Goal: Task Accomplishment & Management: Manage account settings

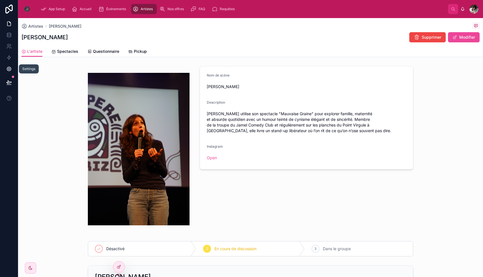
click at [10, 66] on icon at bounding box center [9, 69] width 6 height 6
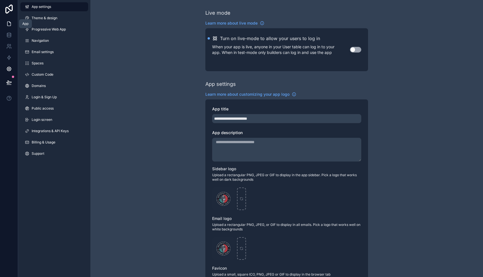
click at [9, 26] on icon at bounding box center [9, 24] width 6 height 6
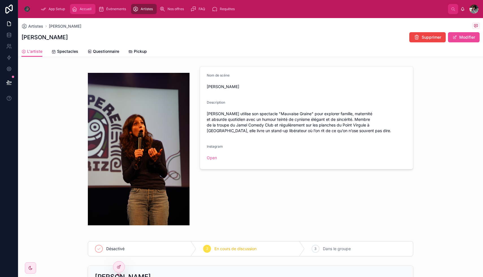
click at [82, 6] on div "Accueil" at bounding box center [83, 9] width 22 height 9
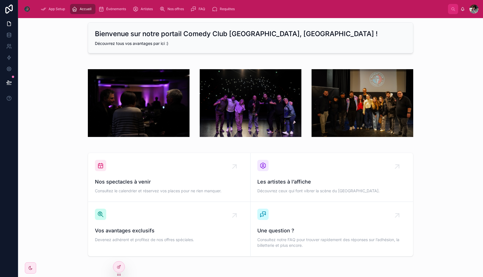
scroll to position [1, 0]
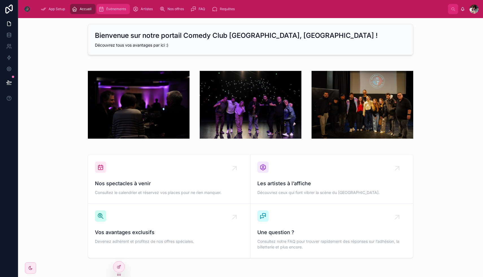
click at [123, 8] on span "Événements" at bounding box center [116, 9] width 20 height 5
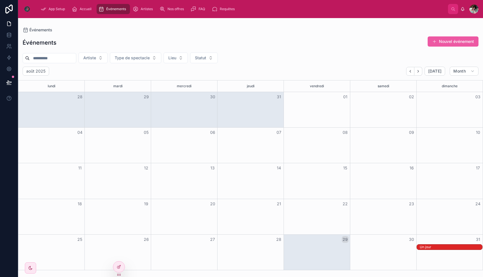
click at [453, 40] on button "Nouvel événement" at bounding box center [453, 41] width 51 height 10
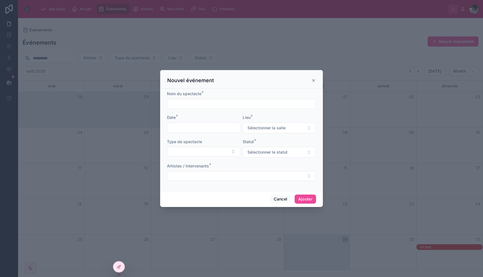
click at [195, 102] on input "text" at bounding box center [241, 104] width 149 height 8
click at [186, 117] on div "Date *" at bounding box center [204, 118] width 74 height 6
click at [314, 79] on icon at bounding box center [314, 80] width 5 height 5
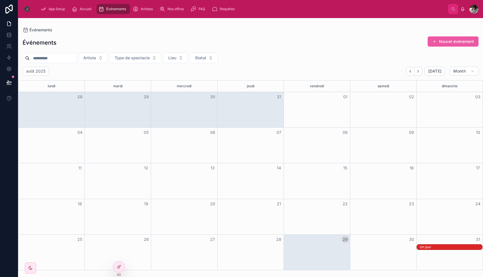
click at [458, 40] on button "Nouvel événement" at bounding box center [453, 41] width 51 height 10
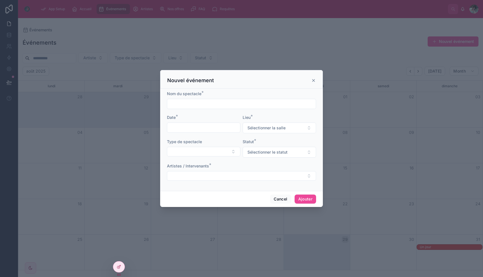
click at [314, 81] on icon at bounding box center [314, 80] width 2 height 2
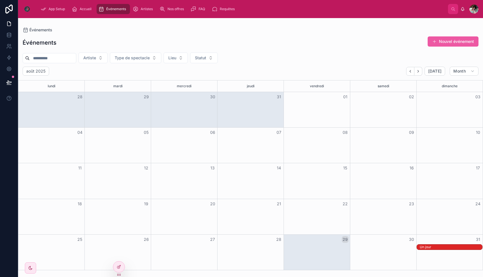
click at [448, 42] on button "Nouvel événement" at bounding box center [453, 41] width 51 height 10
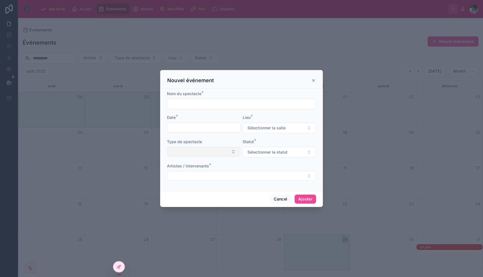
click at [213, 153] on button "Select Button" at bounding box center [204, 152] width 74 height 10
click at [223, 139] on form "Nom du spectacle * Date * Lieu * Sélectionner la salle Type de spectacle Statut…" at bounding box center [241, 139] width 149 height 96
click at [264, 135] on form "Nom du spectacle * Date * Lieu * Sélectionner la salle Type de spectacle Statut…" at bounding box center [241, 139] width 149 height 96
click at [252, 174] on button "Select Button" at bounding box center [241, 176] width 149 height 10
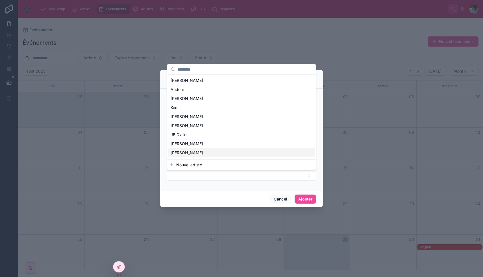
click at [245, 188] on div "App Setup Accueil Événements Artistes Nos offres FAQ Requêtes Sayri Chotel Évén…" at bounding box center [250, 138] width 465 height 277
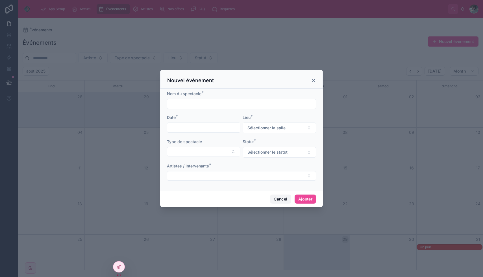
click at [275, 200] on button "Cancel" at bounding box center [280, 199] width 21 height 9
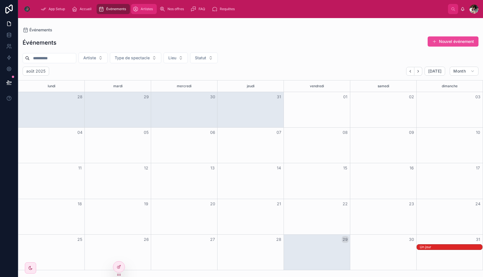
click at [140, 9] on div "Artistes" at bounding box center [144, 9] width 22 height 9
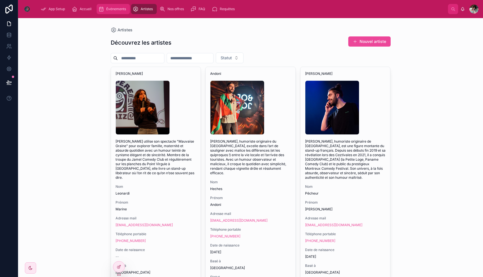
click at [107, 6] on div "Événements" at bounding box center [113, 9] width 30 height 9
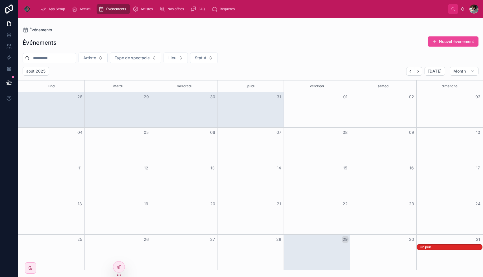
click at [446, 249] on div "Un jour" at bounding box center [451, 247] width 62 height 5
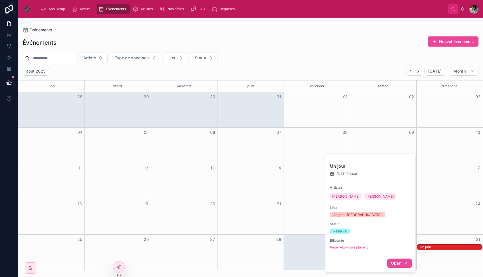
click at [396, 261] on span "Open" at bounding box center [396, 263] width 10 height 5
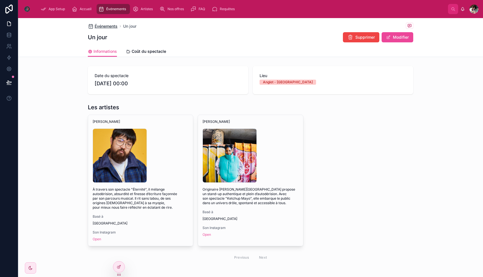
click at [103, 24] on span "Événements" at bounding box center [106, 26] width 23 height 6
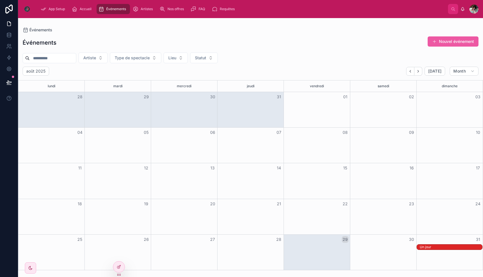
click at [463, 40] on button "Nouvel événement" at bounding box center [453, 41] width 51 height 10
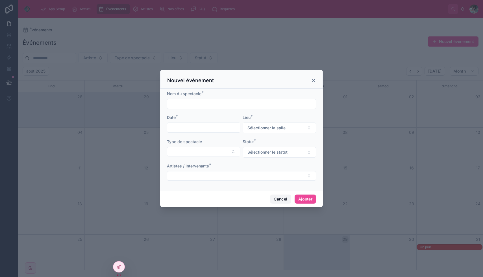
click at [276, 198] on button "Cancel" at bounding box center [280, 199] width 21 height 9
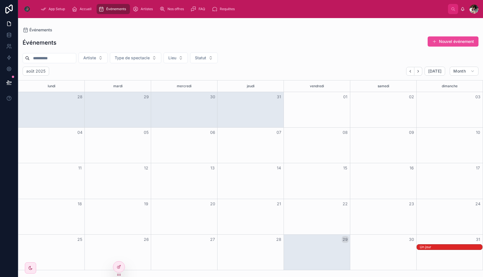
click at [453, 249] on div "Un jour" at bounding box center [451, 247] width 62 height 5
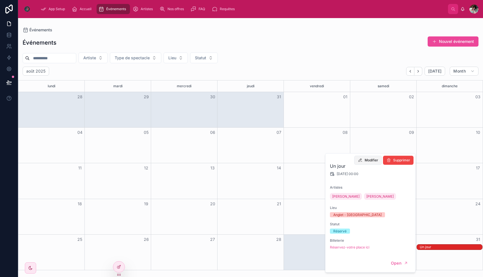
click at [366, 159] on span "Modifier" at bounding box center [372, 160] width 14 height 5
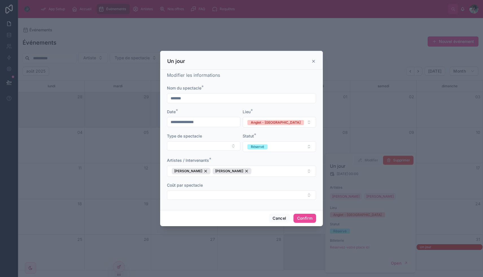
click at [314, 60] on icon at bounding box center [314, 61] width 5 height 5
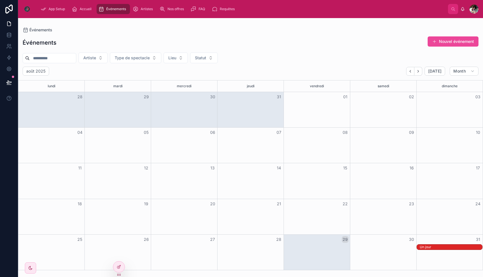
click at [432, 249] on div "Un jour" at bounding box center [451, 247] width 62 height 5
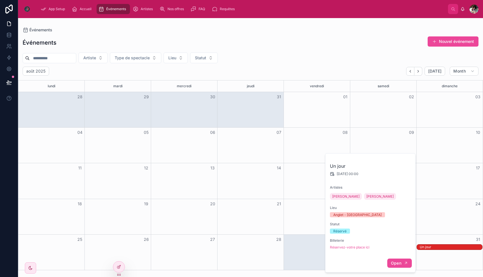
click at [402, 265] on button "Open" at bounding box center [400, 263] width 25 height 9
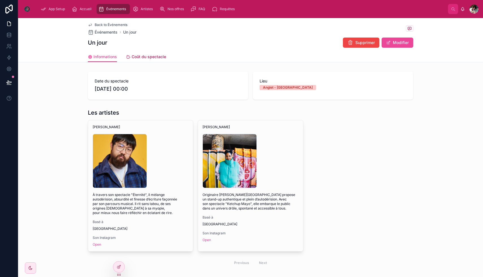
click at [148, 54] on span "Coût du spectacle" at bounding box center [149, 57] width 34 height 6
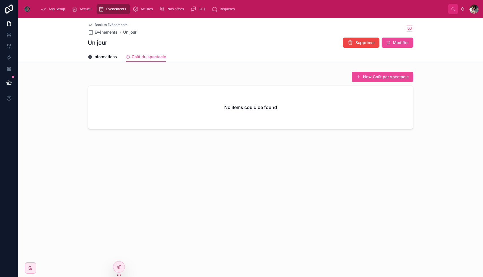
click at [149, 107] on div "No items could be found" at bounding box center [250, 107] width 325 height 43
click at [142, 9] on span "Artistes" at bounding box center [147, 9] width 12 height 5
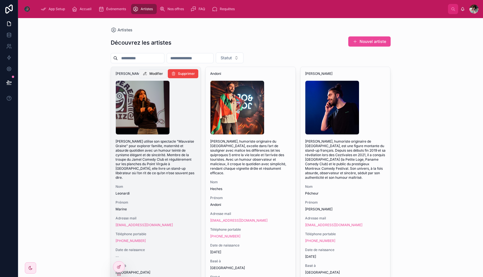
click at [155, 74] on span "Modifier" at bounding box center [157, 74] width 14 height 5
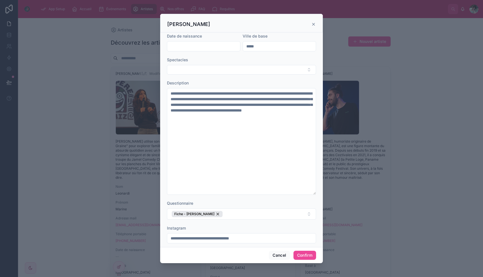
scroll to position [153, 0]
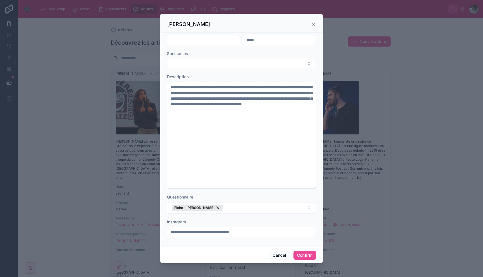
drag, startPoint x: 267, startPoint y: 234, endPoint x: 262, endPoint y: 234, distance: 4.8
click at [262, 234] on input "**********" at bounding box center [241, 232] width 149 height 8
click at [263, 219] on div "Instagram" at bounding box center [241, 222] width 149 height 6
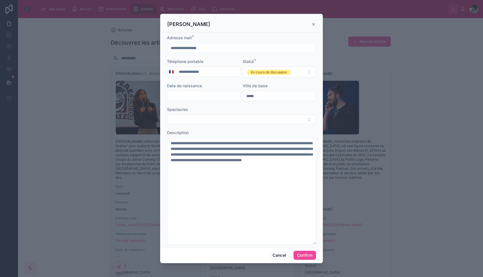
scroll to position [0, 0]
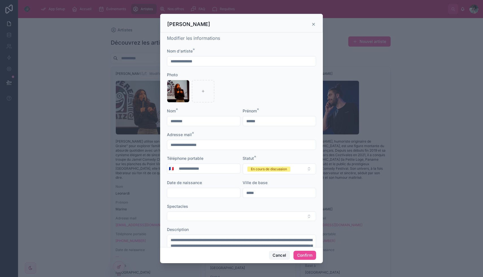
click at [286, 253] on button "Cancel" at bounding box center [279, 255] width 21 height 9
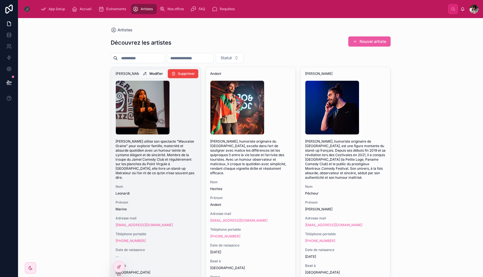
click at [364, 43] on button "Nouvel artiste" at bounding box center [370, 41] width 42 height 10
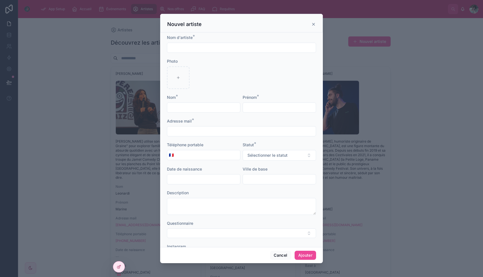
click at [227, 46] on input "text" at bounding box center [241, 48] width 149 height 8
type input "********"
click at [189, 109] on input "text" at bounding box center [203, 108] width 73 height 8
type input "***"
click at [251, 104] on input "text" at bounding box center [279, 108] width 73 height 8
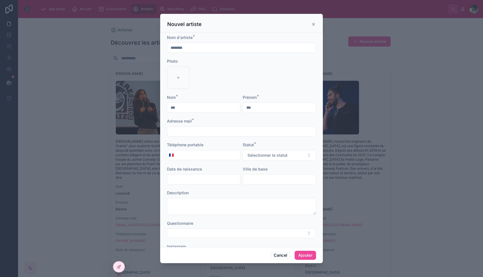
type input "***"
click at [227, 133] on input "text" at bounding box center [241, 132] width 149 height 8
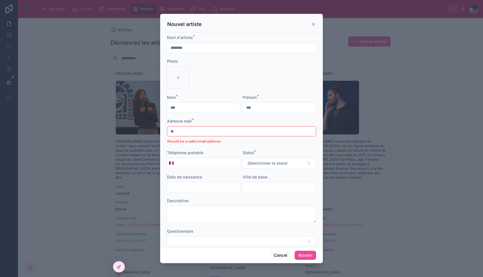
type input "*"
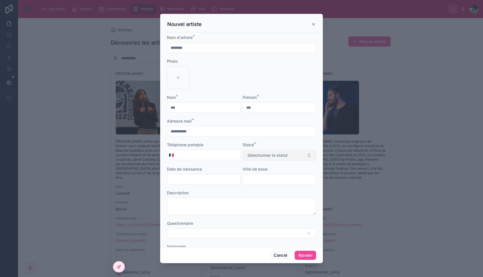
type input "**********"
click at [264, 158] on span "Sélectionner le statut" at bounding box center [268, 156] width 40 height 6
click at [254, 189] on div "En cours de discussion" at bounding box center [268, 186] width 36 height 5
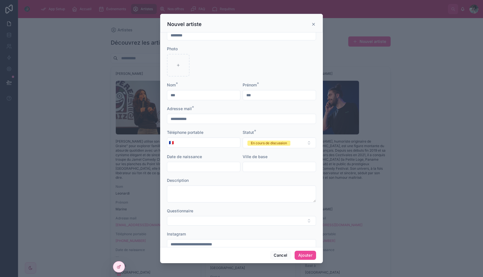
scroll to position [25, 0]
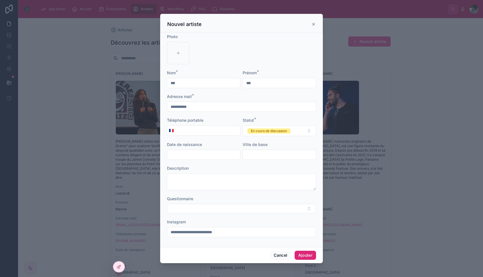
click at [303, 256] on button "Ajouter" at bounding box center [305, 255] width 21 height 9
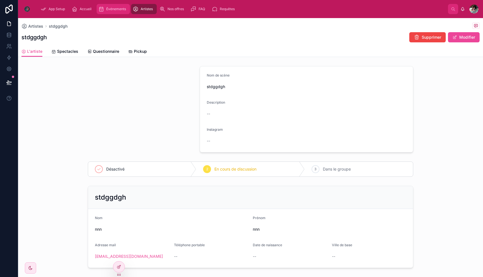
click at [103, 13] on div "Événements" at bounding box center [113, 9] width 30 height 9
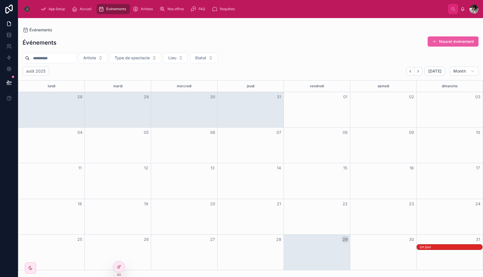
click at [459, 44] on button "Nouvel événement" at bounding box center [453, 41] width 51 height 10
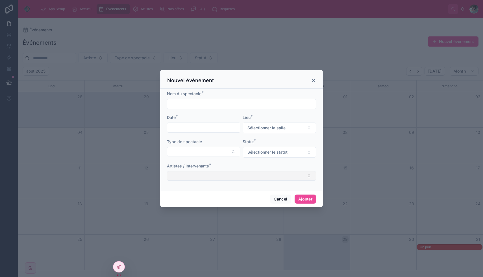
click at [187, 172] on button "Select Button" at bounding box center [241, 176] width 149 height 10
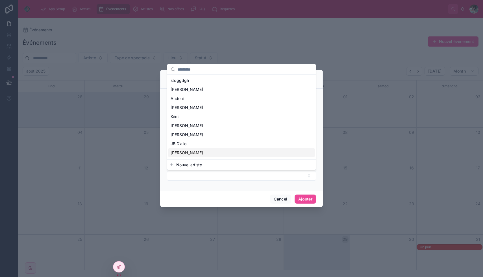
click at [269, 204] on div "Cancel Ajouter" at bounding box center [241, 199] width 163 height 16
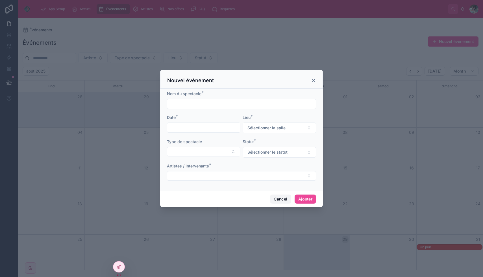
click at [274, 201] on button "Cancel" at bounding box center [280, 199] width 21 height 9
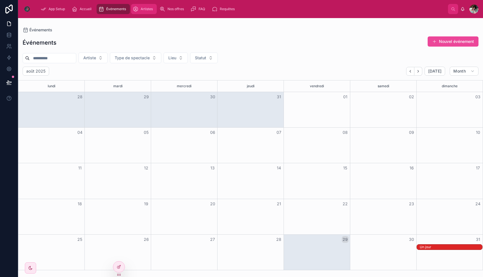
click at [135, 5] on div "Artistes" at bounding box center [144, 9] width 22 height 9
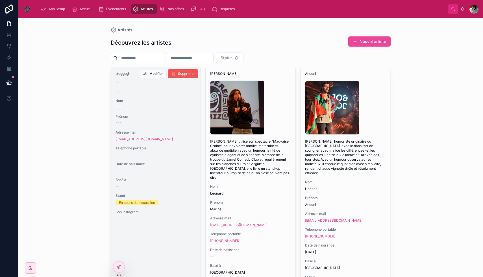
click at [188, 75] on span "Supprimer" at bounding box center [186, 74] width 17 height 5
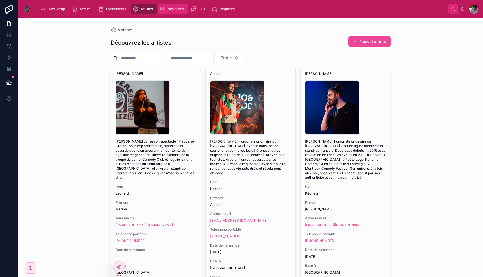
click at [173, 9] on span "Nos offres" at bounding box center [176, 9] width 16 height 5
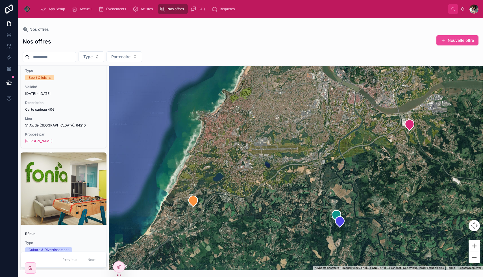
scroll to position [436, 0]
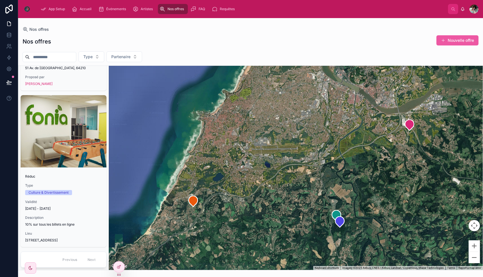
click at [468, 41] on button "Nouvelle offre" at bounding box center [458, 40] width 42 height 10
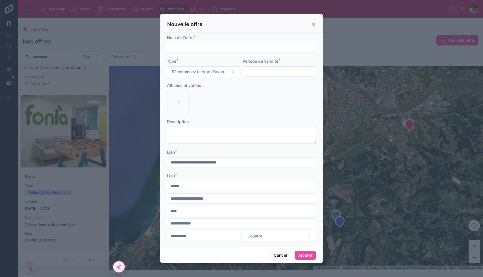
scroll to position [4, 0]
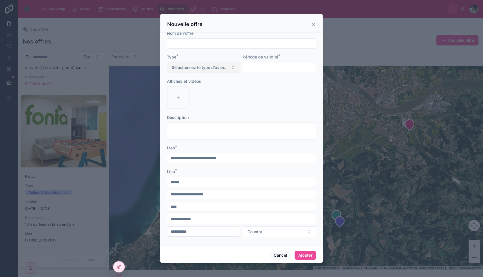
click at [210, 65] on span "Sélectionnez le type d'avantage" at bounding box center [200, 68] width 57 height 6
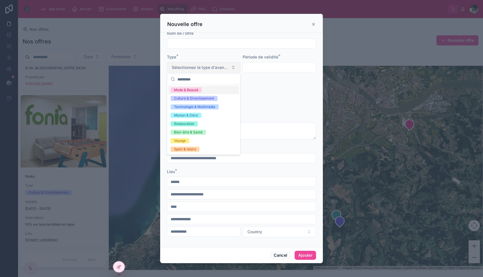
click at [209, 65] on span "Sélectionnez le type d'avantage" at bounding box center [200, 68] width 57 height 6
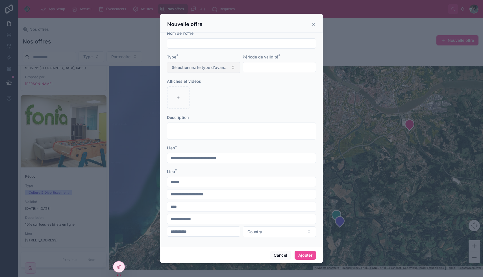
click at [219, 66] on span "Sélectionnez le type d'avantage" at bounding box center [200, 68] width 57 height 6
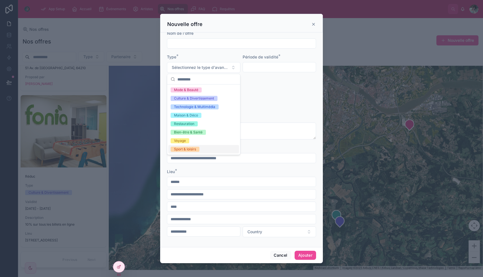
click at [264, 111] on form "Nom de l'offre * Type * Sélectionnez le type d'avantage Période de validité * A…" at bounding box center [241, 137] width 149 height 213
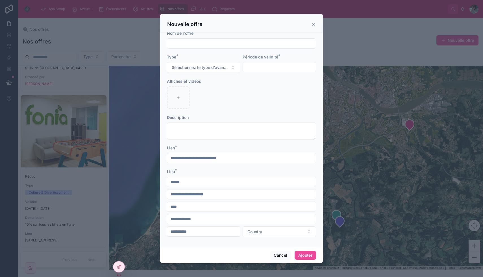
click at [270, 69] on input "text" at bounding box center [279, 67] width 73 height 8
click at [211, 101] on div at bounding box center [241, 98] width 149 height 23
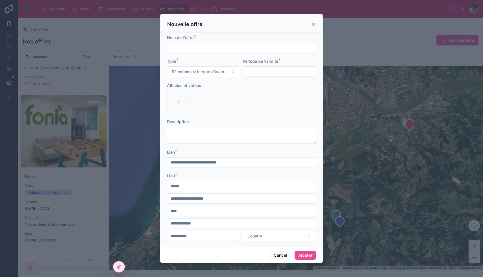
click at [230, 49] on input "text" at bounding box center [241, 48] width 149 height 8
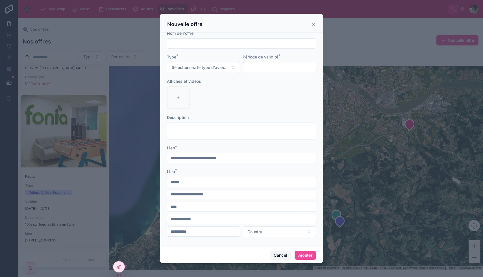
click at [286, 256] on button "Cancel" at bounding box center [280, 255] width 21 height 9
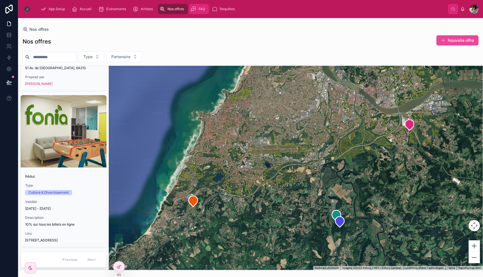
click at [200, 9] on span "FAQ" at bounding box center [202, 9] width 7 height 5
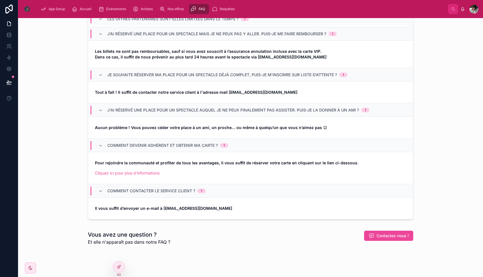
scroll to position [55, 0]
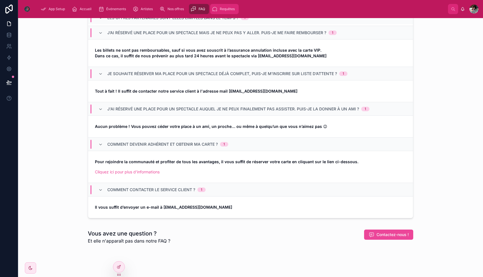
click at [224, 7] on span "Requêtes" at bounding box center [227, 9] width 15 height 5
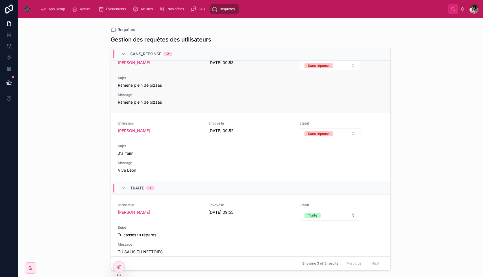
scroll to position [22, 0]
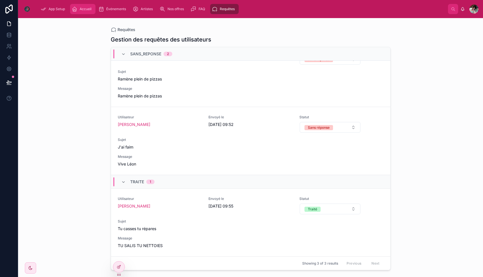
click at [88, 5] on div "Accueil" at bounding box center [83, 9] width 22 height 9
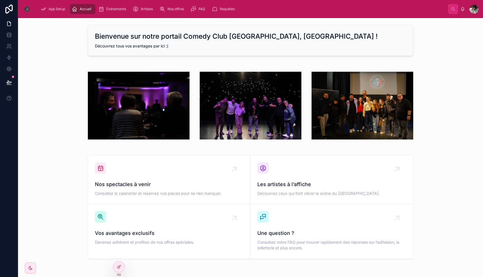
click at [51, 63] on div at bounding box center [251, 106] width 456 height 86
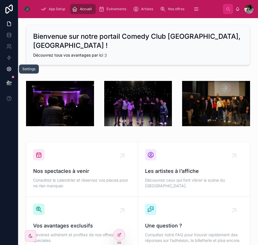
click at [9, 70] on icon at bounding box center [9, 69] width 6 height 6
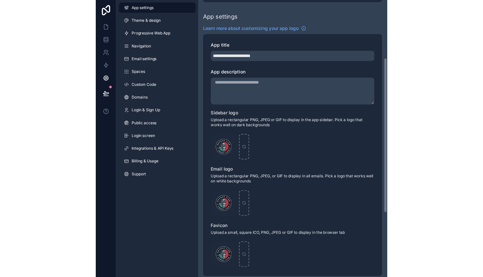
scroll to position [92, 0]
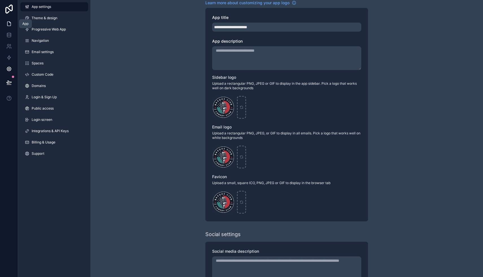
click at [9, 23] on icon at bounding box center [9, 24] width 6 height 6
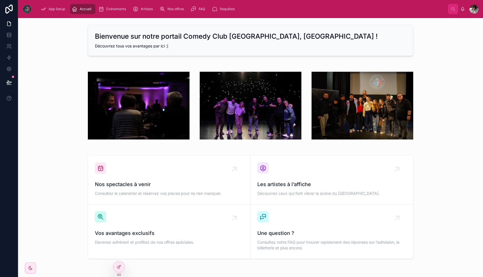
click at [66, 84] on div at bounding box center [251, 106] width 456 height 86
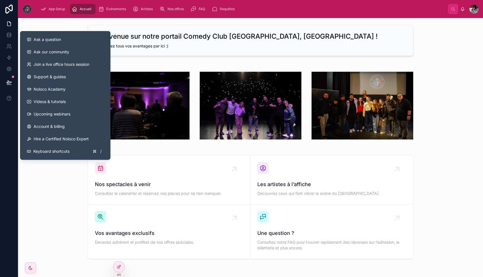
click at [49, 191] on div "Nos spectacles à venir Consultez le calendrier et réservez vos places pour ne r…" at bounding box center [251, 207] width 456 height 108
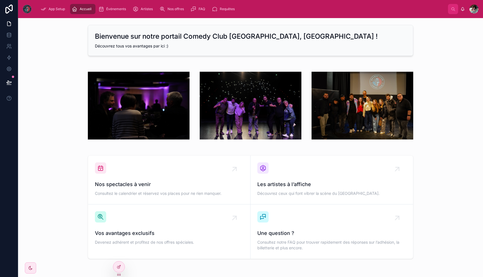
click at [29, 8] on img at bounding box center [27, 9] width 9 height 9
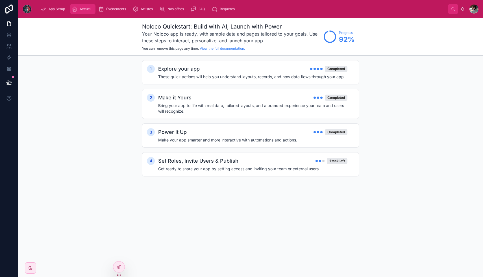
click at [83, 7] on span "Accueil" at bounding box center [86, 9] width 12 height 5
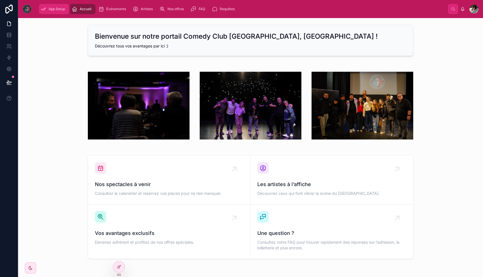
click at [59, 7] on span "App Setup" at bounding box center [57, 9] width 16 height 5
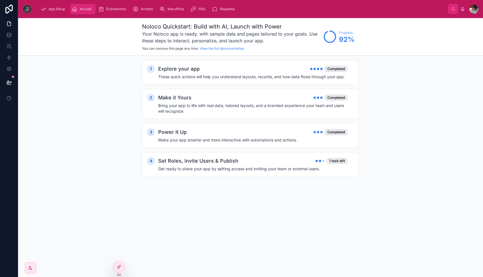
click at [80, 11] on div "Accueil" at bounding box center [83, 9] width 22 height 9
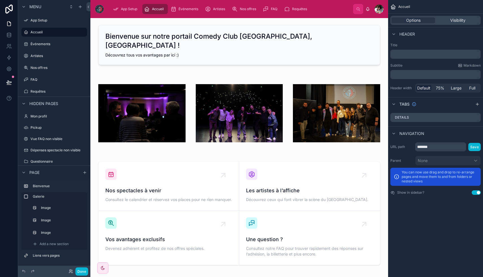
click at [154, 8] on span "Accueil" at bounding box center [158, 9] width 12 height 5
click at [75, 31] on icon "scrollable content" at bounding box center [74, 32] width 5 height 5
click at [36, 34] on input "*******" at bounding box center [50, 32] width 38 height 7
click at [81, 33] on icon "scrollable content" at bounding box center [82, 32] width 3 height 2
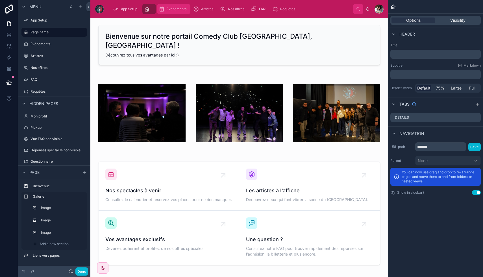
click at [174, 10] on span "Événements" at bounding box center [177, 9] width 20 height 5
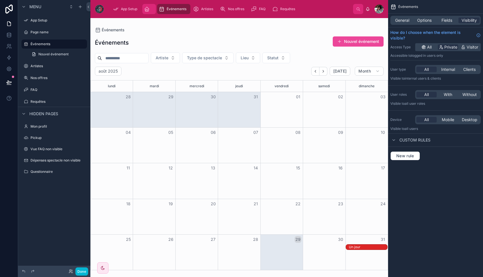
click at [150, 8] on div "scrollable content" at bounding box center [149, 9] width 10 height 9
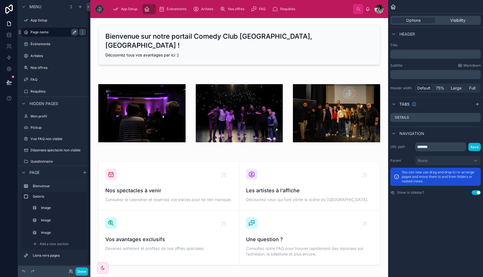
click at [73, 31] on icon "scrollable content" at bounding box center [74, 32] width 5 height 5
click at [47, 33] on input "scrollable content" at bounding box center [50, 32] width 38 height 7
click at [79, 31] on button "scrollable content" at bounding box center [82, 32] width 7 height 7
click at [46, 34] on div "scrollable content" at bounding box center [54, 32] width 47 height 7
click at [74, 31] on icon "scrollable content" at bounding box center [74, 32] width 5 height 5
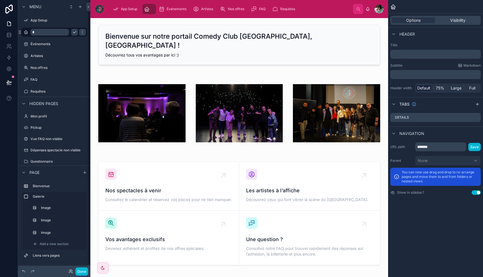
click at [53, 31] on input "scrollable content" at bounding box center [50, 32] width 38 height 7
click at [80, 32] on icon "scrollable content" at bounding box center [82, 32] width 5 height 5
click at [74, 31] on icon "scrollable content" at bounding box center [74, 32] width 5 height 5
click at [52, 32] on input "scrollable content" at bounding box center [50, 32] width 38 height 7
type input "*******"
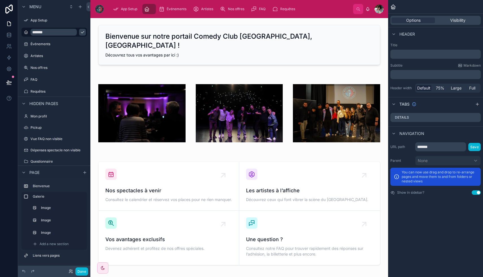
click at [80, 31] on icon "scrollable content" at bounding box center [82, 32] width 5 height 5
click at [83, 32] on icon "scrollable content" at bounding box center [82, 32] width 5 height 5
click at [103, 60] on div "Bienvenue sur notre portail Comedy Club Pays Basque, Sayri ! Découvrez tous vos…" at bounding box center [239, 273] width 298 height 510
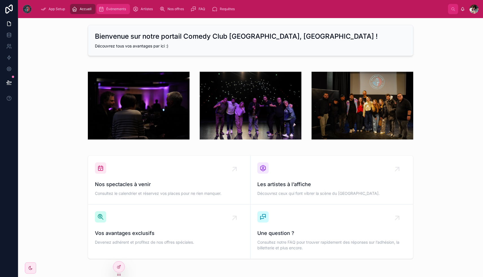
click at [110, 5] on div "Événements" at bounding box center [113, 9] width 30 height 9
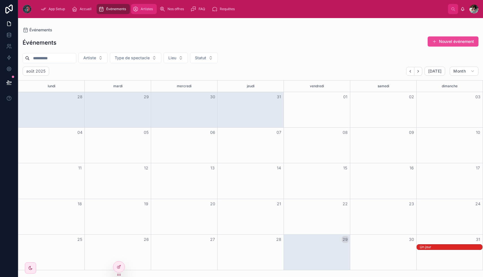
click at [137, 7] on icon "scrollable content" at bounding box center [136, 9] width 6 height 6
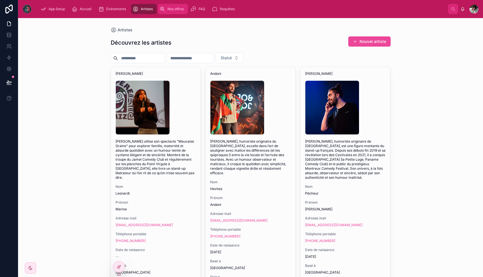
click at [165, 6] on icon "scrollable content" at bounding box center [163, 9] width 6 height 6
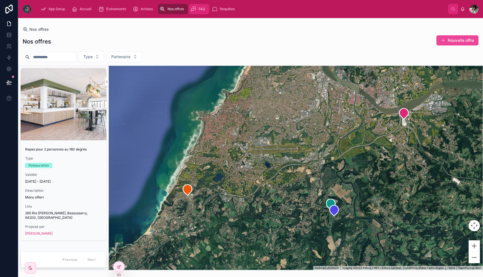
click at [200, 9] on span "FAQ" at bounding box center [202, 9] width 7 height 5
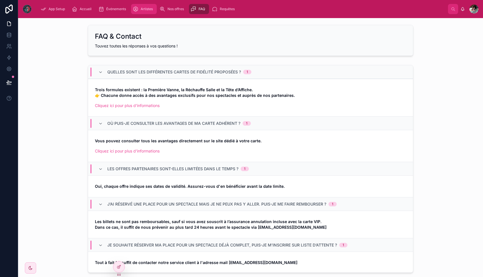
click at [143, 8] on span "Artistes" at bounding box center [147, 9] width 12 height 5
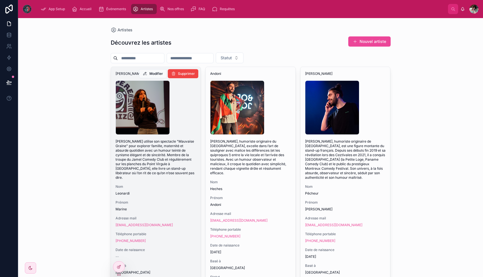
click at [184, 88] on div "DSC06972 .jpg" at bounding box center [156, 108] width 81 height 54
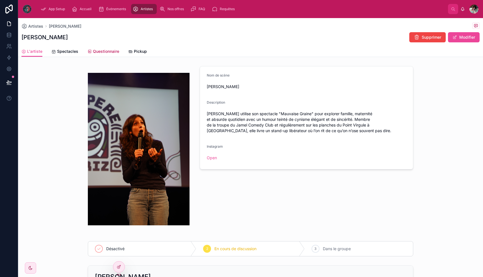
click at [111, 48] on link "Questionnaire" at bounding box center [103, 51] width 32 height 11
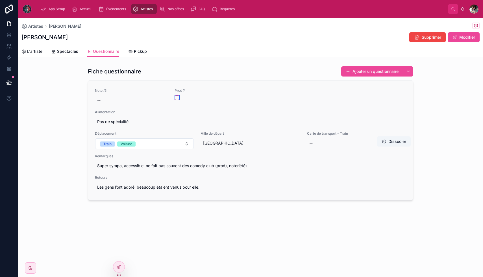
click at [178, 97] on button "button" at bounding box center [177, 98] width 5 height 5
click at [139, 50] on span "Pickup" at bounding box center [140, 52] width 13 height 6
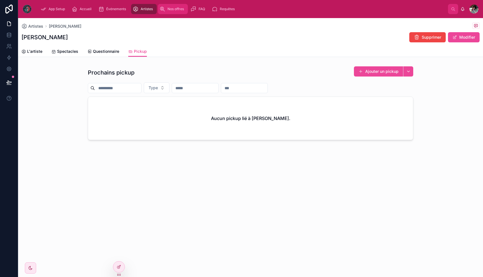
click at [169, 6] on div "Nos offres" at bounding box center [173, 9] width 27 height 9
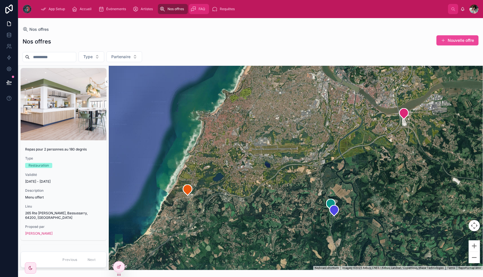
click at [200, 11] on span "FAQ" at bounding box center [202, 9] width 7 height 5
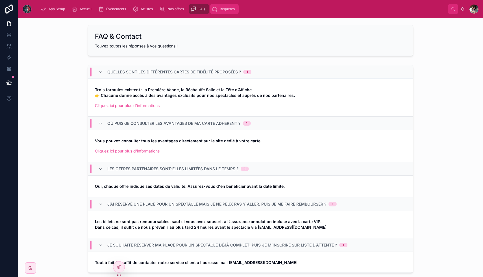
click at [222, 7] on span "Requêtes" at bounding box center [227, 9] width 15 height 5
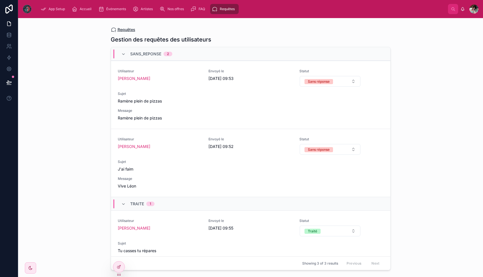
click at [127, 29] on span "Requêtes" at bounding box center [127, 30] width 18 height 6
click at [96, 78] on div "Requêtes Gestion des requêtes des utilisateurs SANS_REPONSE 2 Utilisateur Sayri…" at bounding box center [250, 147] width 465 height 259
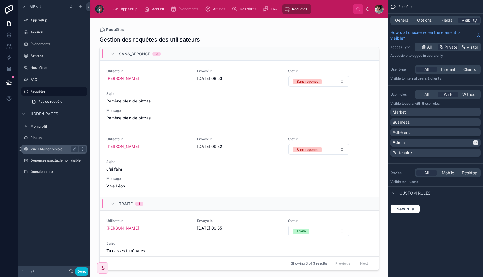
click at [61, 148] on label "Vue FAQ non visible" at bounding box center [53, 149] width 45 height 5
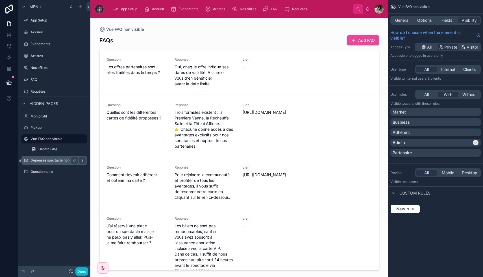
click at [57, 160] on label "Dépenses spectacle non visible" at bounding box center [56, 160] width 50 height 5
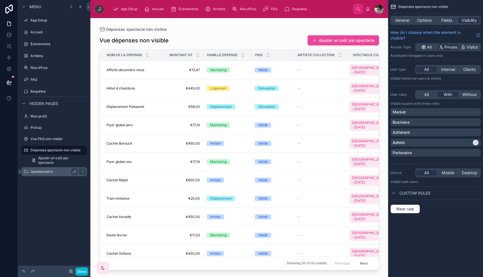
click at [49, 170] on label "Questionnaire" at bounding box center [53, 172] width 45 height 5
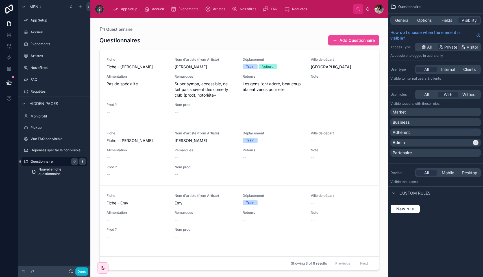
click at [81, 162] on icon "scrollable content" at bounding box center [82, 161] width 5 height 5
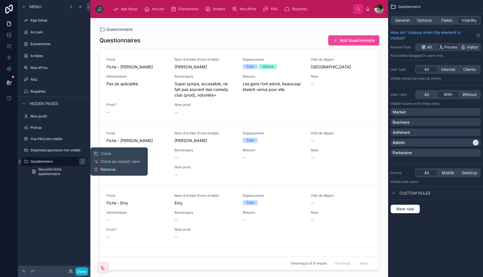
click at [105, 170] on span "Remove" at bounding box center [108, 170] width 15 height 6
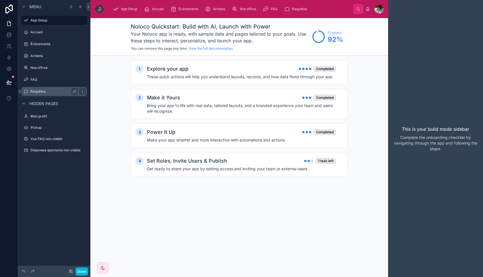
click at [41, 89] on label "Requêtes" at bounding box center [53, 91] width 45 height 5
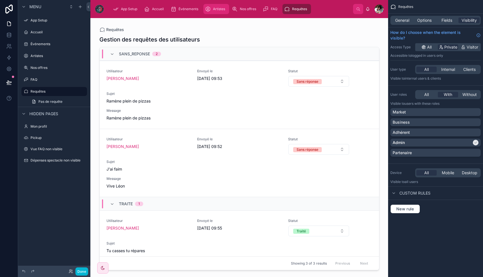
click at [222, 8] on span "Artistes" at bounding box center [219, 9] width 12 height 5
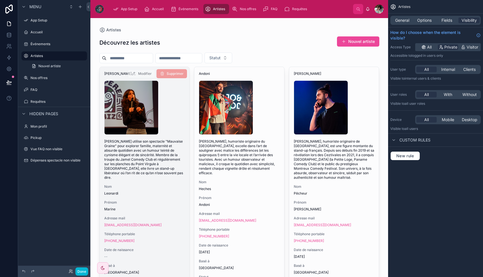
click at [171, 97] on div "DSC06972 .jpg" at bounding box center [144, 108] width 81 height 54
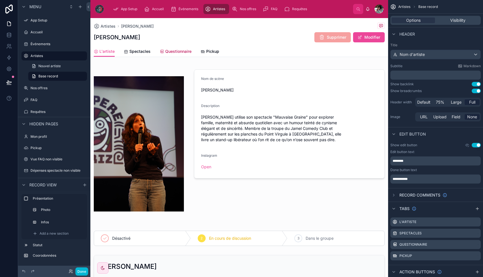
click at [190, 50] on span "Questionnaire" at bounding box center [178, 52] width 26 height 6
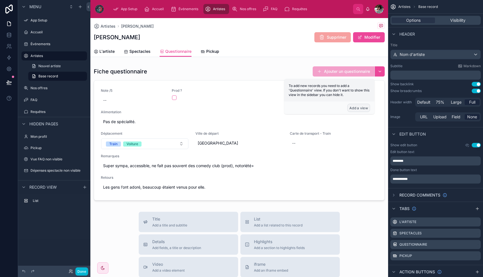
click at [359, 106] on button "Add a view" at bounding box center [359, 108] width 23 height 8
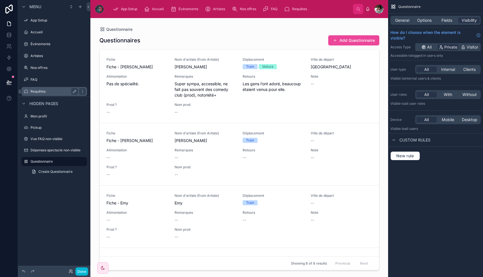
click at [44, 89] on div "Requêtes" at bounding box center [54, 91] width 47 height 7
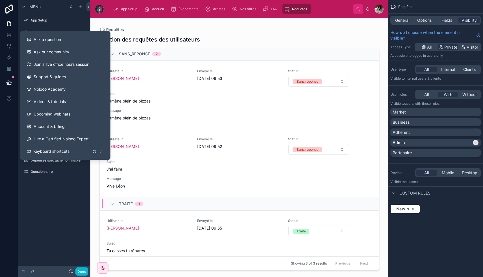
click at [36, 206] on div "Menu App Setup Accueil Événements Artistes Nos offres FAQ Requêtes Pas de requê…" at bounding box center [54, 135] width 72 height 271
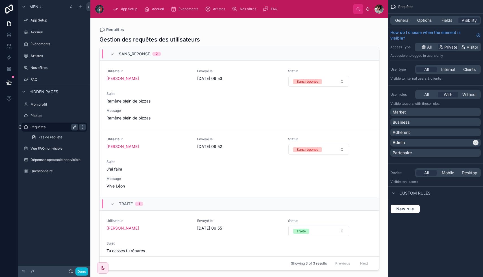
click at [75, 124] on button "scrollable content" at bounding box center [74, 127] width 7 height 7
click at [55, 127] on input "********" at bounding box center [50, 127] width 38 height 7
click at [33, 126] on input "********" at bounding box center [50, 127] width 38 height 7
click at [61, 128] on input "*********" at bounding box center [50, 127] width 38 height 7
type input "**********"
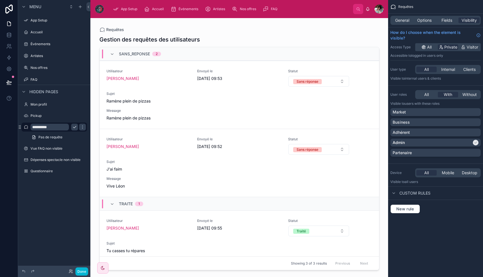
click at [74, 126] on icon "scrollable content" at bounding box center [74, 127] width 5 height 5
click at [51, 146] on div "Vue FAQ non visible" at bounding box center [54, 148] width 47 height 7
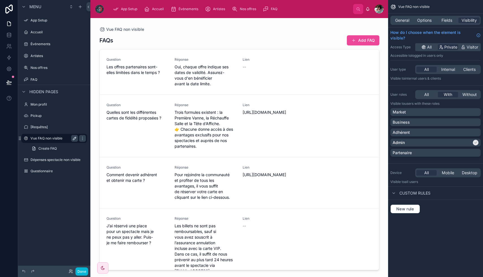
click at [75, 137] on icon "scrollable content" at bounding box center [74, 138] width 5 height 5
click at [43, 139] on input "**********" at bounding box center [50, 138] width 38 height 7
click at [64, 138] on input "**********" at bounding box center [50, 138] width 38 height 7
click at [59, 138] on input "**********" at bounding box center [50, 138] width 38 height 7
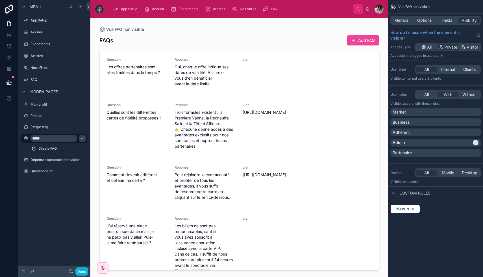
type input "*****"
click at [81, 138] on icon "scrollable content" at bounding box center [82, 139] width 3 height 2
click at [43, 126] on label "[Requêtes]" at bounding box center [53, 127] width 45 height 5
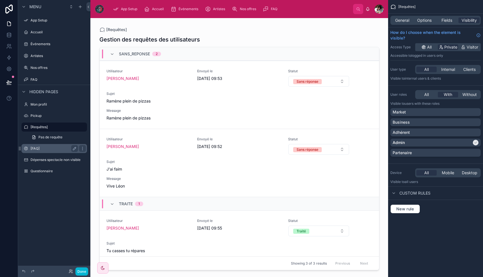
click at [44, 146] on div "[FAQ]" at bounding box center [54, 148] width 47 height 7
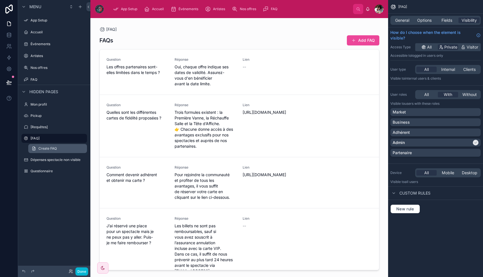
click at [53, 148] on span "Create FAQ" at bounding box center [47, 148] width 18 height 5
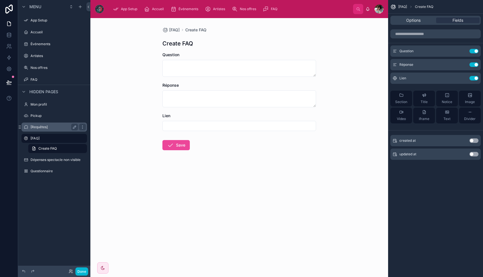
click at [45, 126] on label "[Requêtes]" at bounding box center [53, 127] width 45 height 5
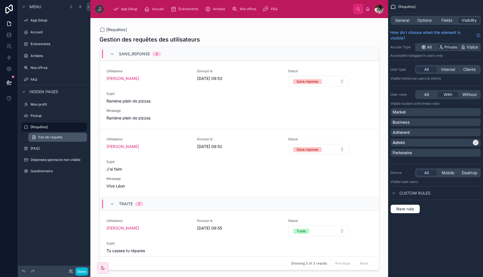
click at [49, 135] on link "Pas de requête" at bounding box center [57, 137] width 59 height 9
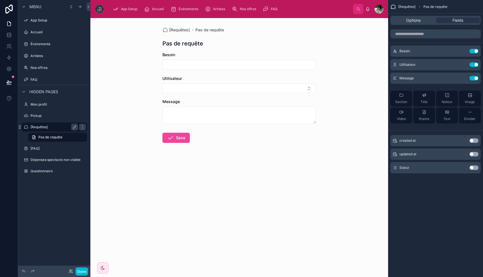
click at [51, 128] on label "[Requêtes]" at bounding box center [53, 127] width 45 height 5
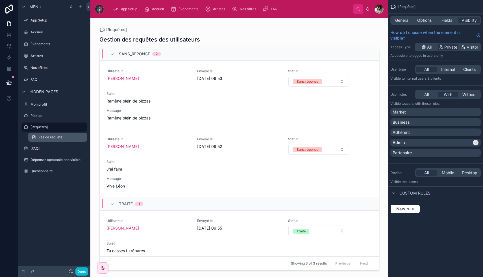
click at [53, 136] on span "Pas de requête" at bounding box center [50, 137] width 24 height 5
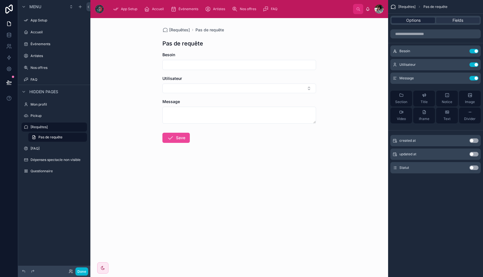
click at [407, 19] on span "Options" at bounding box center [414, 21] width 14 height 6
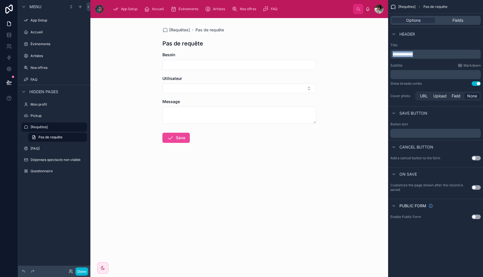
drag, startPoint x: 420, startPoint y: 54, endPoint x: 380, endPoint y: 54, distance: 40.1
click at [380, 54] on div "**********" at bounding box center [286, 138] width 393 height 277
click at [41, 149] on label "[FAQ]" at bounding box center [53, 148] width 45 height 5
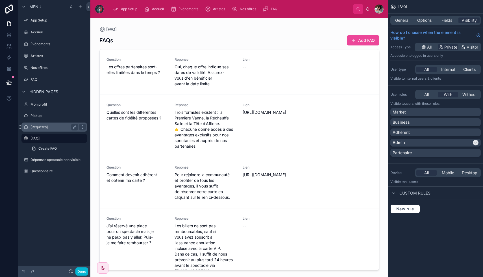
click at [34, 129] on div "[Requêtes]" at bounding box center [54, 127] width 47 height 7
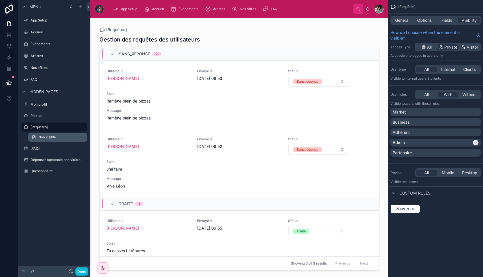
click at [49, 137] on span "Non visible" at bounding box center [47, 137] width 18 height 5
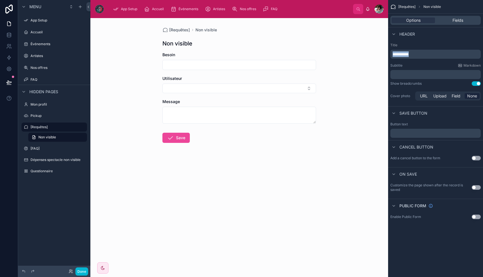
drag, startPoint x: 413, startPoint y: 53, endPoint x: 378, endPoint y: 53, distance: 35.3
click at [378, 53] on div "**********" at bounding box center [286, 138] width 393 height 277
copy span "**********"
click at [66, 148] on label "[FAQ]" at bounding box center [53, 148] width 45 height 5
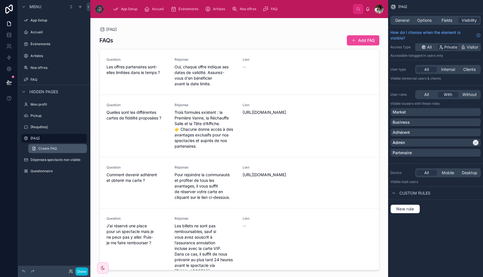
click at [51, 150] on span "Create FAQ" at bounding box center [47, 148] width 18 height 5
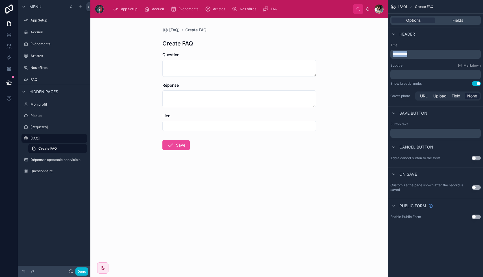
drag, startPoint x: 427, startPoint y: 51, endPoint x: 381, endPoint y: 51, distance: 45.5
click at [381, 51] on div "**********" at bounding box center [286, 138] width 393 height 277
click at [51, 159] on label "Dépenses spectacle non visible" at bounding box center [56, 160] width 50 height 5
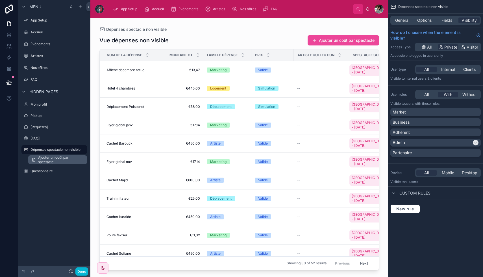
click at [44, 161] on span "Ajouter un coût par spectacle" at bounding box center [61, 159] width 46 height 9
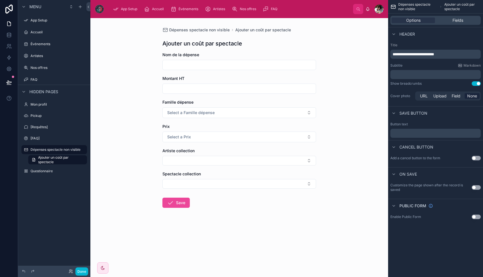
click at [412, 53] on span "**********" at bounding box center [414, 54] width 42 height 4
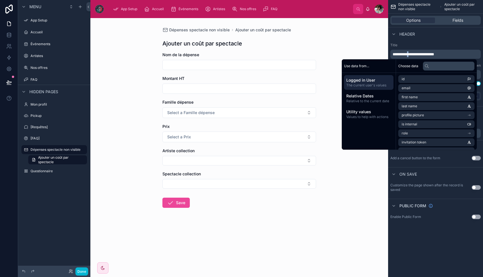
click at [412, 53] on span "**********" at bounding box center [414, 54] width 42 height 4
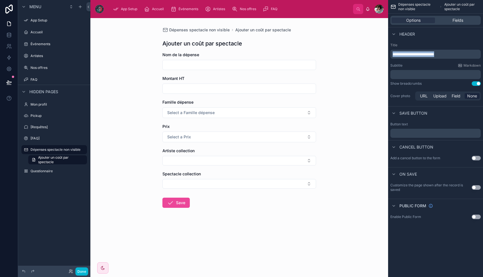
click at [412, 53] on span "**********" at bounding box center [414, 54] width 42 height 4
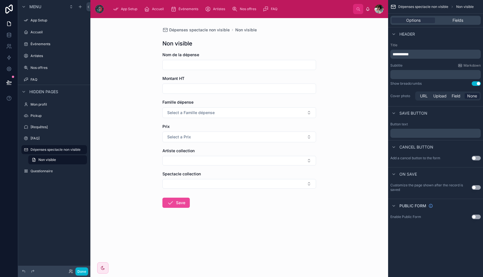
click at [139, 184] on div "Dépenses spectacle non visible Non visible Non visible Nom de la dépense Montan…" at bounding box center [239, 147] width 298 height 259
click at [50, 170] on label "Questionnaire" at bounding box center [53, 171] width 45 height 5
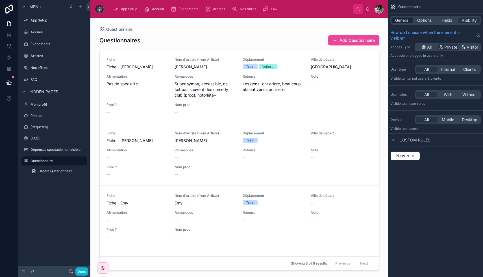
click at [407, 19] on span "General" at bounding box center [403, 21] width 14 height 6
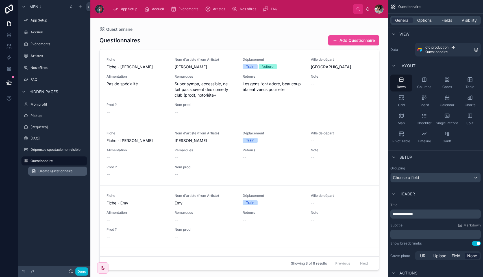
click at [64, 172] on span "Create Questionnaire" at bounding box center [55, 171] width 34 height 5
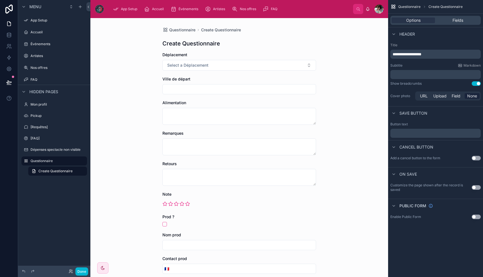
click at [422, 53] on span "**********" at bounding box center [407, 54] width 29 height 4
click at [58, 148] on label "Dépenses spectacle non visible" at bounding box center [56, 150] width 50 height 5
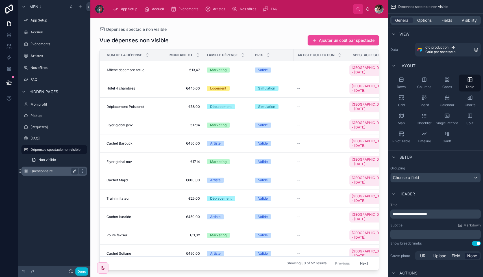
click at [74, 171] on icon "scrollable content" at bounding box center [74, 171] width 3 height 3
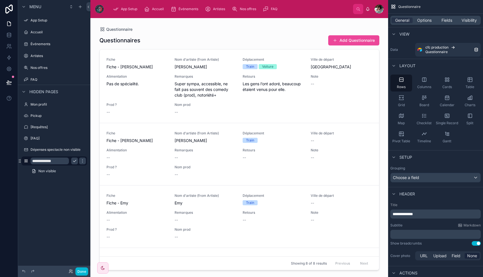
click at [62, 160] on input "**********" at bounding box center [50, 161] width 38 height 7
click at [32, 161] on input "**********" at bounding box center [50, 161] width 38 height 7
type input "**********"
click at [80, 160] on icon "scrollable content" at bounding box center [82, 161] width 5 height 5
click at [75, 150] on icon "scrollable content" at bounding box center [74, 150] width 5 height 5
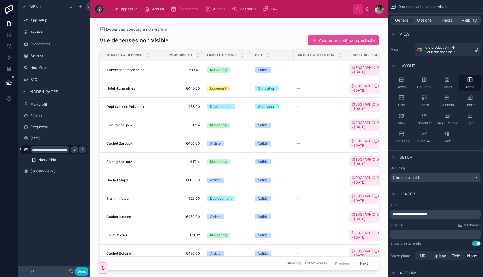
click at [33, 150] on input "**********" at bounding box center [50, 149] width 38 height 7
click at [58, 151] on input "**********" at bounding box center [50, 149] width 38 height 7
drag, startPoint x: 58, startPoint y: 151, endPoint x: 75, endPoint y: 151, distance: 17.0
click at [75, 151] on div "**********" at bounding box center [58, 149] width 55 height 7
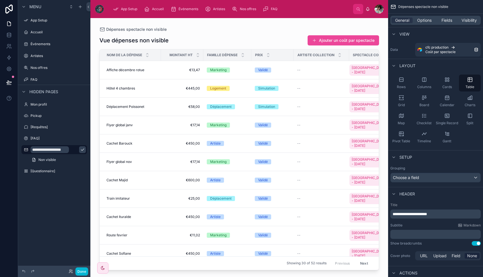
scroll to position [0, 5]
type input "**********"
click at [80, 150] on icon "scrollable content" at bounding box center [82, 150] width 5 height 5
click at [55, 159] on span "Non visible" at bounding box center [47, 160] width 18 height 5
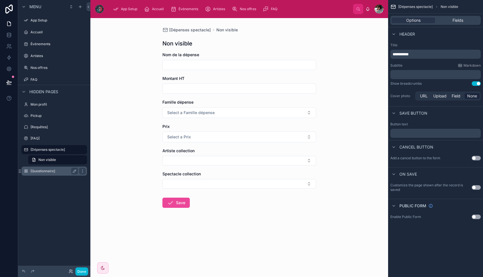
click at [49, 168] on div "[Questionnaire]" at bounding box center [54, 171] width 47 height 7
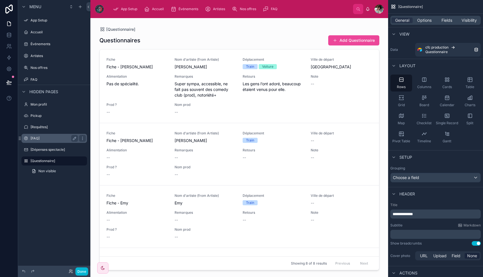
click at [39, 140] on label "[FAQ]" at bounding box center [53, 138] width 45 height 5
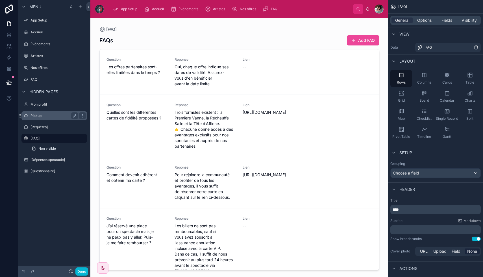
click at [51, 116] on label "Pickup" at bounding box center [53, 116] width 45 height 5
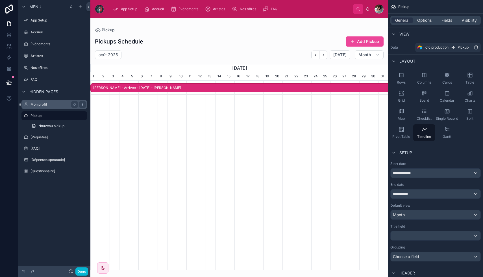
scroll to position [0, 298]
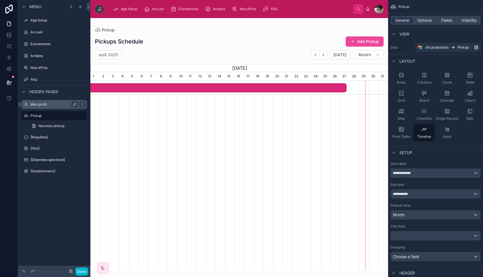
click at [51, 103] on label "Mon profil" at bounding box center [53, 104] width 45 height 5
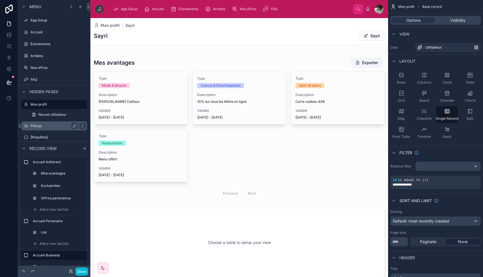
click at [44, 124] on label "Pickup" at bounding box center [53, 126] width 45 height 5
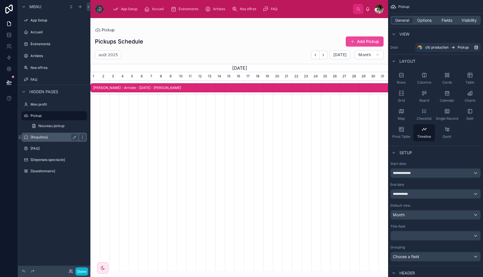
scroll to position [0, 298]
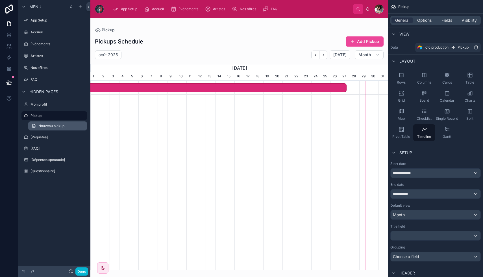
click at [52, 127] on span "Nouveau pickup" at bounding box center [51, 126] width 26 height 5
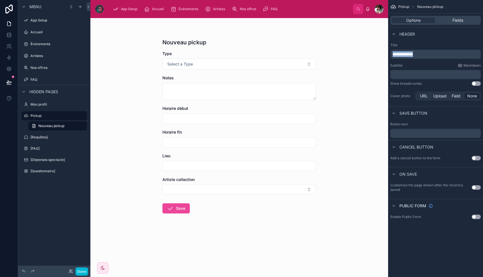
drag, startPoint x: 440, startPoint y: 53, endPoint x: 344, endPoint y: 53, distance: 96.7
click at [344, 53] on div "**********" at bounding box center [286, 138] width 393 height 277
click at [44, 114] on label "Pickup" at bounding box center [53, 116] width 45 height 5
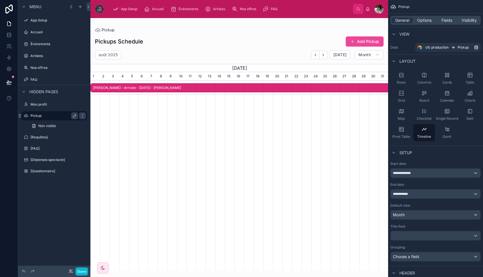
scroll to position [0, 298]
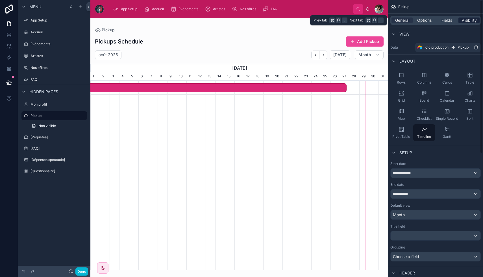
click at [473, 21] on span "Visibility" at bounding box center [469, 21] width 15 height 6
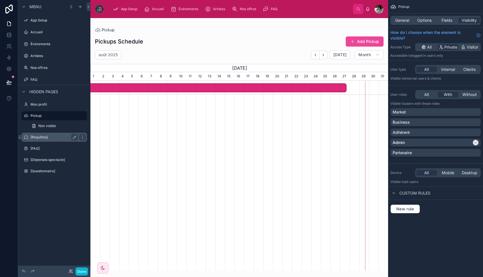
click at [51, 137] on label "[Requêtes]" at bounding box center [53, 137] width 45 height 5
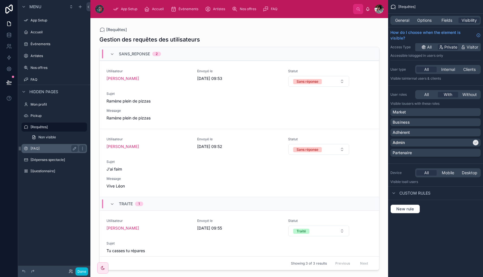
click at [51, 147] on label "[FAQ]" at bounding box center [53, 148] width 45 height 5
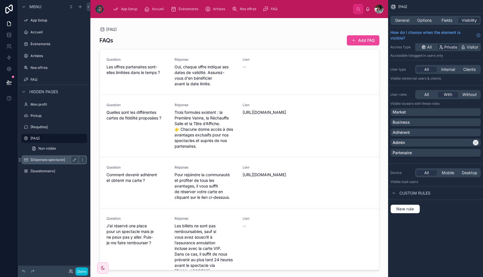
click at [52, 159] on label "[Dépenses spectacle]" at bounding box center [53, 160] width 45 height 5
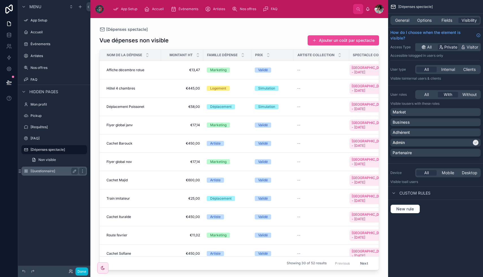
click at [50, 169] on label "[Questionnaire]" at bounding box center [53, 171] width 45 height 5
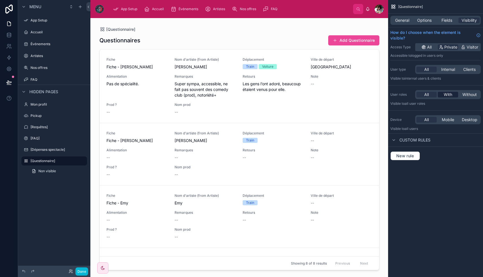
click at [451, 95] on span "With" at bounding box center [448, 95] width 8 height 6
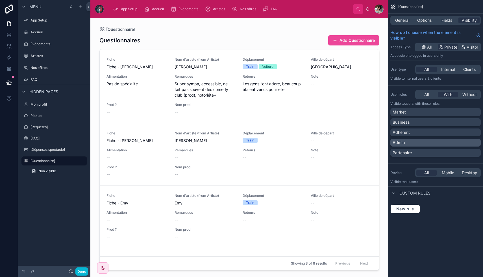
click at [444, 142] on div "Admin" at bounding box center [436, 143] width 86 height 6
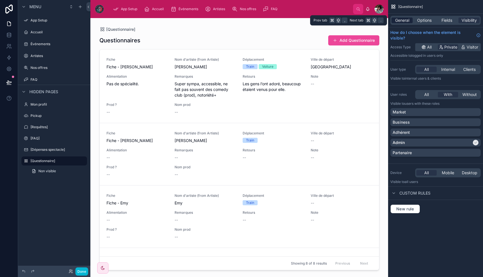
click at [405, 18] on span "General" at bounding box center [403, 21] width 14 height 6
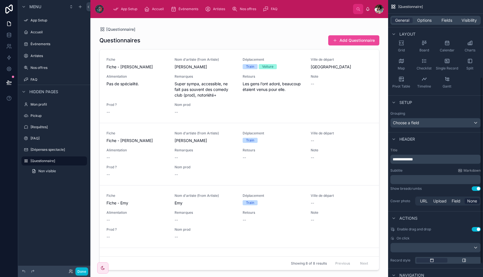
scroll to position [135, 0]
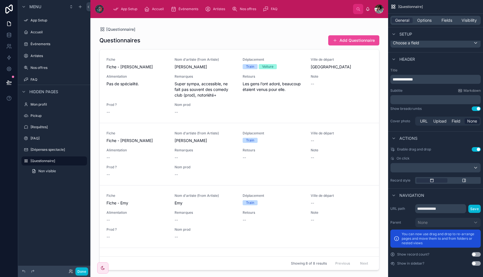
click at [459, 228] on div "Parent None You can now use drag and drop to re-arrange pages and move them to …" at bounding box center [436, 233] width 90 height 30
click at [39, 126] on label "[Requêtes]" at bounding box center [53, 127] width 45 height 5
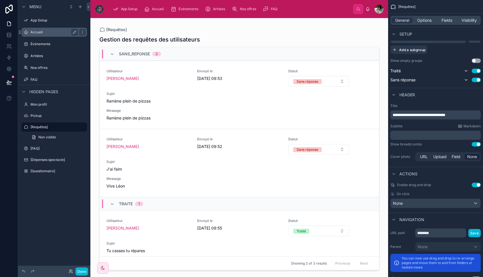
click at [44, 28] on div "Accueil" at bounding box center [54, 32] width 63 height 9
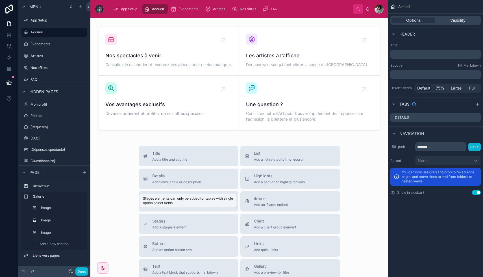
scroll to position [137, 0]
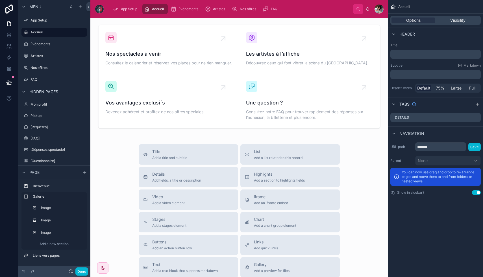
click at [125, 132] on div "Bienvenue sur notre portail Comedy Club Pays Basque, Sayri ! Découvrez tous vos…" at bounding box center [239, 136] width 298 height 510
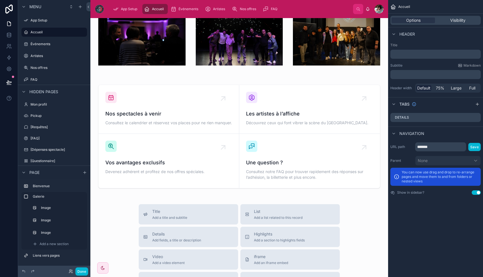
scroll to position [0, 0]
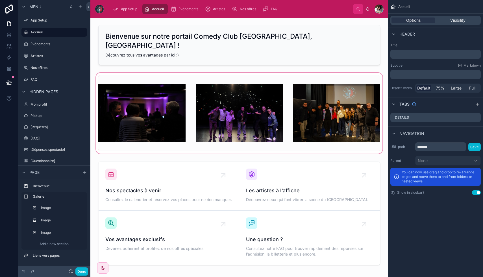
click at [189, 72] on div at bounding box center [239, 113] width 289 height 83
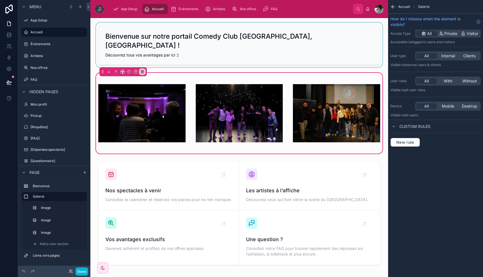
click at [213, 56] on div at bounding box center [239, 45] width 289 height 45
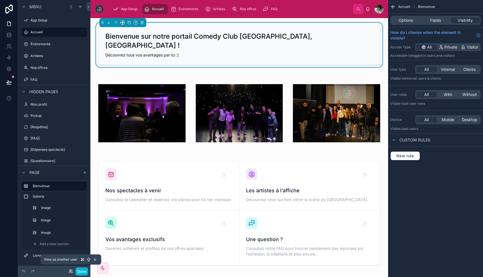
click at [71, 272] on icon at bounding box center [70, 272] width 2 height 1
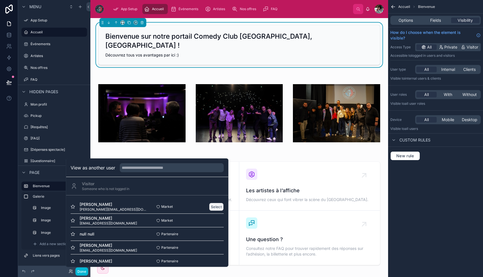
click at [218, 205] on button "Select" at bounding box center [216, 207] width 15 height 8
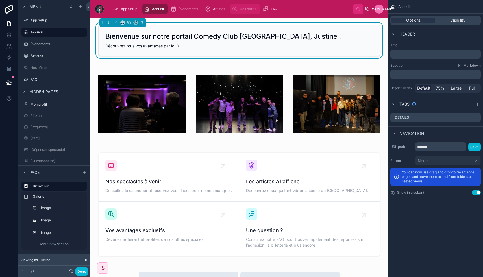
click at [243, 8] on span "Nos offres" at bounding box center [248, 9] width 16 height 5
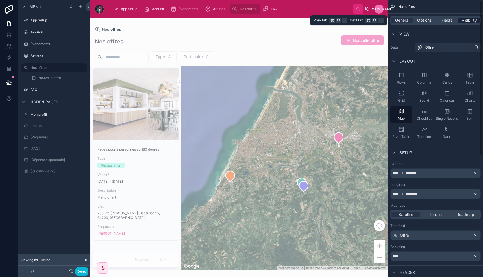
click at [468, 20] on span "Visibility" at bounding box center [469, 21] width 15 height 6
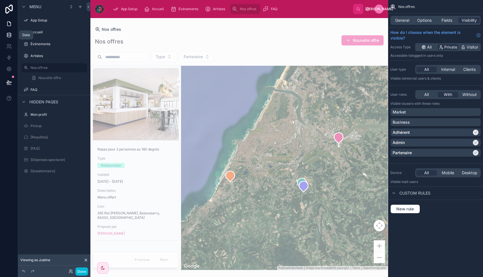
click at [8, 37] on icon at bounding box center [9, 36] width 4 height 2
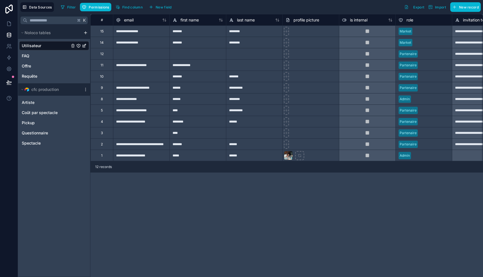
click at [78, 46] on icon "Utilisateur" at bounding box center [78, 46] width 5 height 5
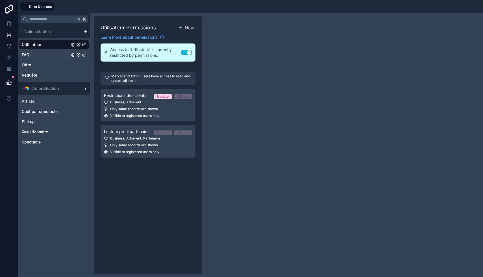
click at [44, 54] on div "FAQ" at bounding box center [54, 54] width 70 height 9
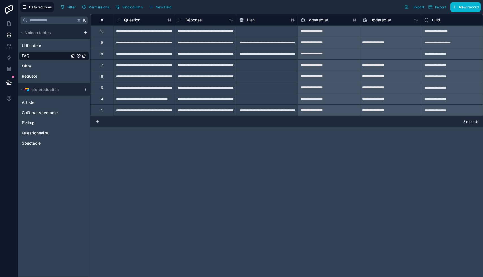
click at [80, 55] on icon "FAQ" at bounding box center [78, 56] width 5 height 5
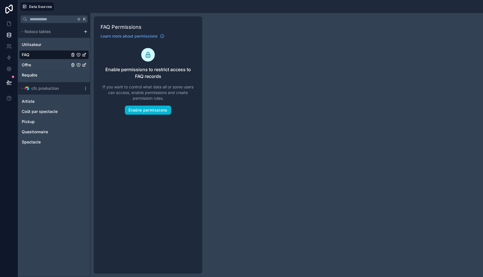
click at [77, 64] on icon "Offre" at bounding box center [78, 65] width 5 height 5
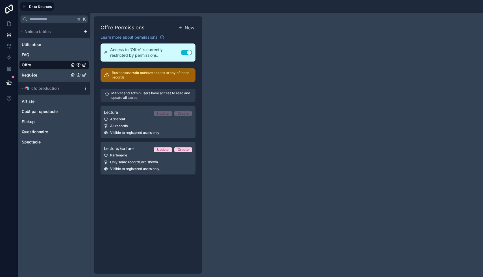
click at [78, 75] on icon "Requête" at bounding box center [78, 75] width 5 height 5
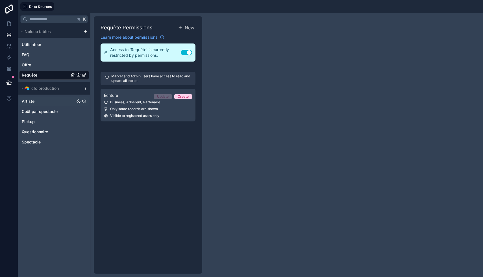
click at [83, 101] on icon "Artiste" at bounding box center [84, 101] width 5 height 5
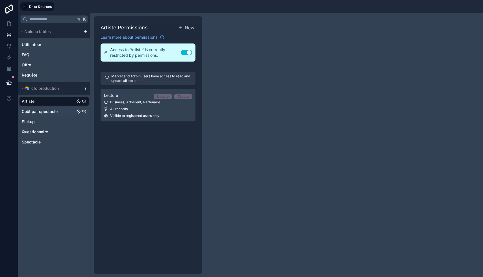
click at [85, 112] on icon "Coût par spectacle" at bounding box center [84, 111] width 5 height 5
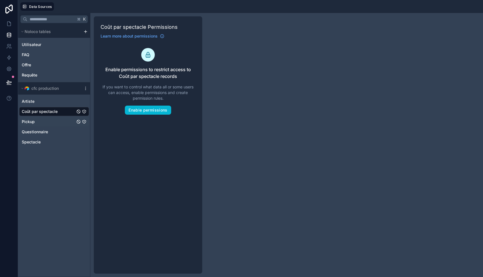
click at [84, 122] on icon "Pickup" at bounding box center [84, 122] width 0 height 0
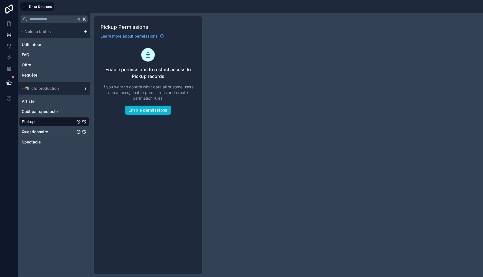
click at [85, 131] on icon "Questionnaire" at bounding box center [84, 132] width 5 height 5
click at [84, 142] on icon "Spectacle" at bounding box center [84, 142] width 0 height 1
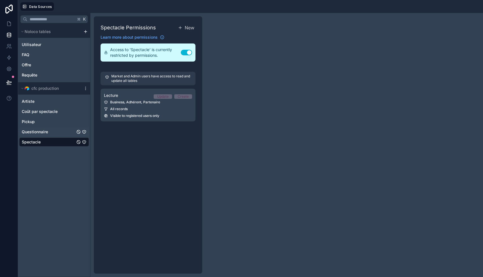
click at [85, 131] on icon "Questionnaire" at bounding box center [84, 132] width 5 height 5
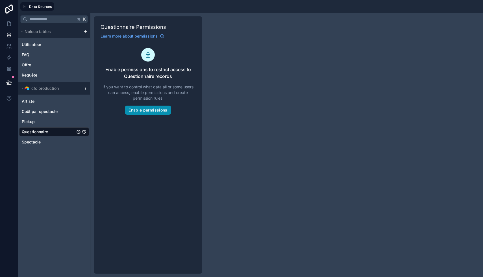
click at [152, 109] on button "Enable permissions" at bounding box center [148, 110] width 46 height 9
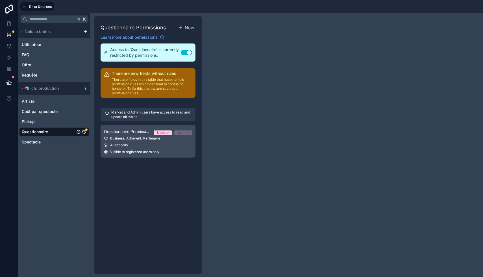
click at [158, 139] on div "Business, Adhérent, Partenaire" at bounding box center [148, 138] width 88 height 5
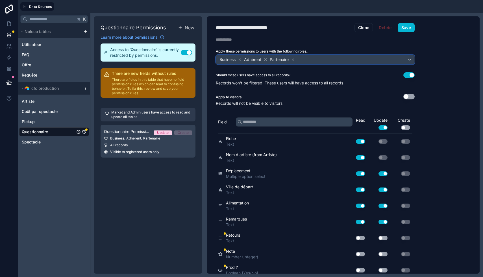
click at [394, 64] on div "**********" at bounding box center [315, 145] width 217 height 258
click at [389, 62] on div "Business Adhérent Partenaire" at bounding box center [315, 59] width 198 height 9
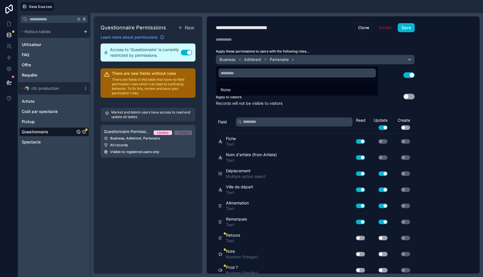
click at [172, 172] on div at bounding box center [241, 138] width 483 height 277
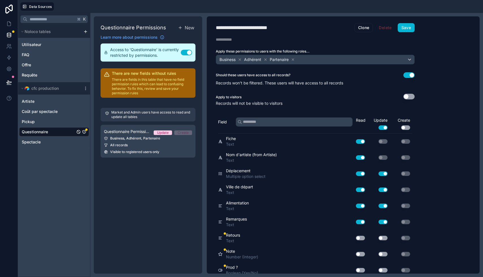
click at [185, 51] on button "Use setting" at bounding box center [186, 53] width 11 height 6
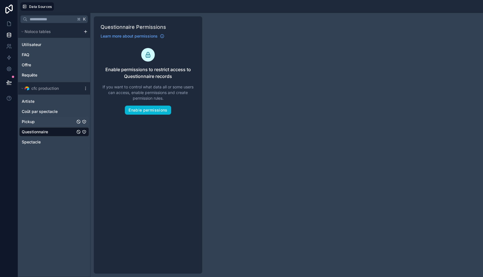
click at [45, 122] on div "Pickup" at bounding box center [54, 121] width 70 height 9
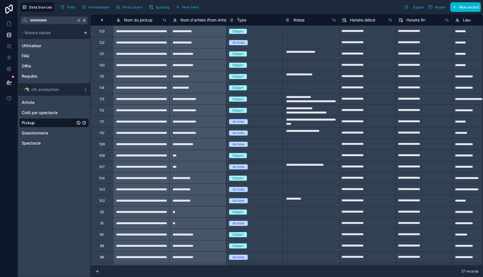
click at [84, 122] on icon "Pickup" at bounding box center [84, 123] width 5 height 5
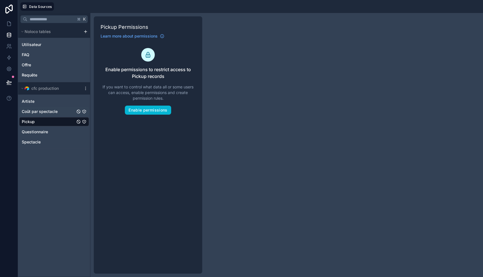
click at [84, 112] on icon "Coût par spectacle" at bounding box center [84, 111] width 0 height 0
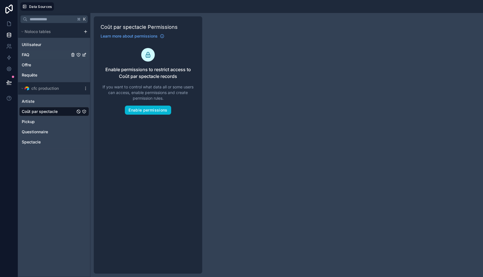
click at [77, 54] on icon "FAQ" at bounding box center [78, 55] width 5 height 5
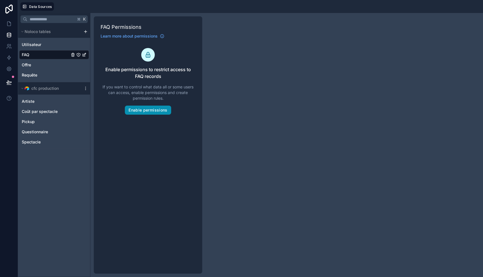
click at [145, 110] on button "Enable permissions" at bounding box center [148, 110] width 46 height 9
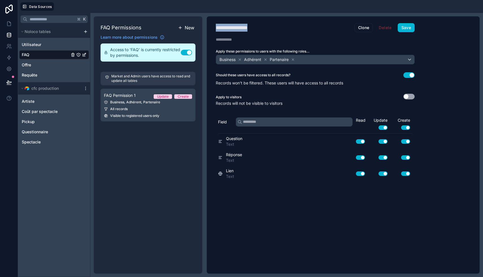
drag, startPoint x: 260, startPoint y: 28, endPoint x: 195, endPoint y: 25, distance: 65.7
click at [195, 25] on div "**********" at bounding box center [286, 145] width 393 height 264
type div "**********"
click at [340, 62] on div "Business Adhérent Partenaire" at bounding box center [315, 59] width 198 height 9
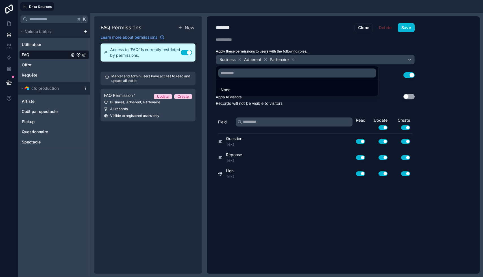
click at [309, 264] on div at bounding box center [241, 138] width 483 height 277
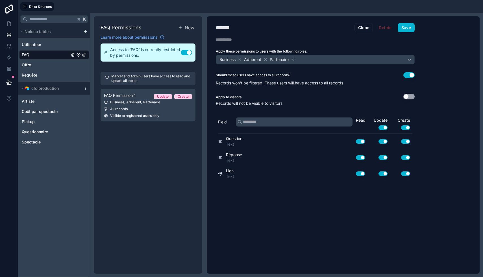
click at [305, 227] on div "******* Lecture Clone Delete Save Description Apply these permissions to users …" at bounding box center [315, 145] width 217 height 258
click at [385, 126] on button "Use setting" at bounding box center [383, 128] width 9 height 5
click at [401, 126] on div "Create Use setting" at bounding box center [401, 124] width 23 height 12
click at [405, 126] on button "Use setting" at bounding box center [405, 128] width 9 height 5
click at [410, 96] on button "Use setting" at bounding box center [409, 97] width 11 height 6
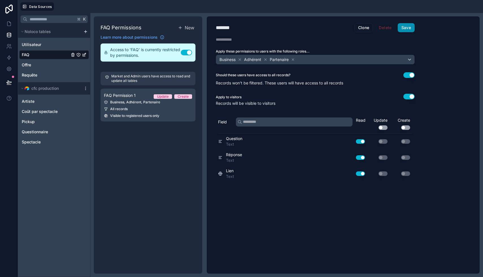
click at [407, 27] on button "Save" at bounding box center [406, 27] width 17 height 9
click at [33, 42] on div "Utilisateur" at bounding box center [54, 44] width 70 height 9
click at [44, 42] on div "Utilisateur" at bounding box center [54, 44] width 70 height 9
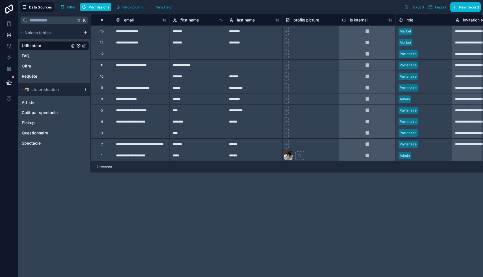
click at [187, 54] on div at bounding box center [198, 53] width 57 height 11
click at [191, 183] on div "**********" at bounding box center [286, 145] width 393 height 263
click at [78, 45] on icon "Utilisateur" at bounding box center [78, 46] width 5 height 5
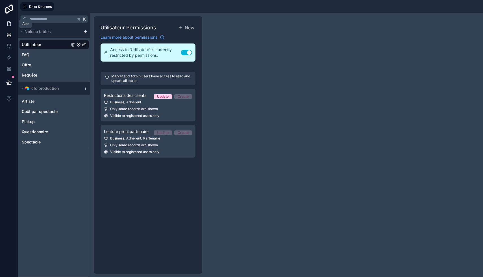
click at [9, 24] on icon at bounding box center [9, 24] width 6 height 6
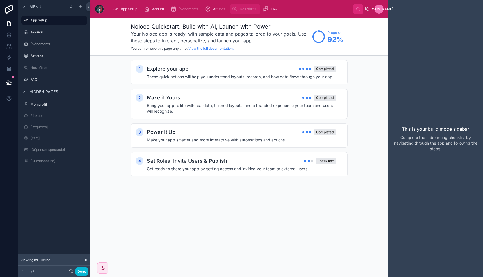
click at [239, 6] on div "Nos offres" at bounding box center [245, 9] width 27 height 9
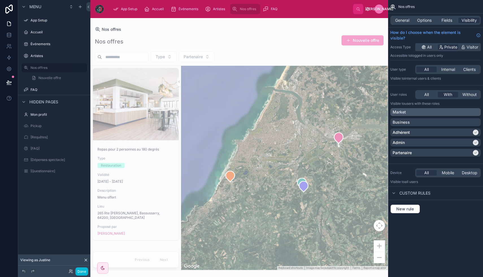
click at [471, 110] on div "Market" at bounding box center [436, 112] width 86 height 6
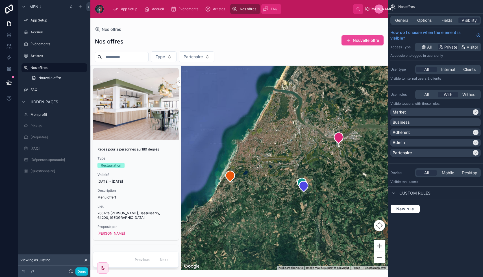
click at [272, 8] on span "FAQ" at bounding box center [274, 9] width 7 height 5
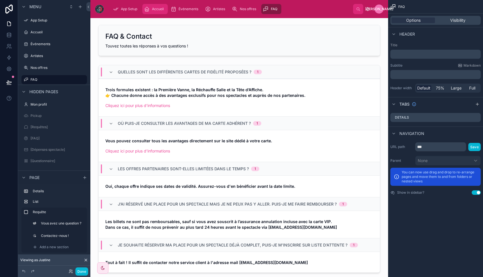
click at [158, 8] on span "Accueil" at bounding box center [158, 9] width 12 height 5
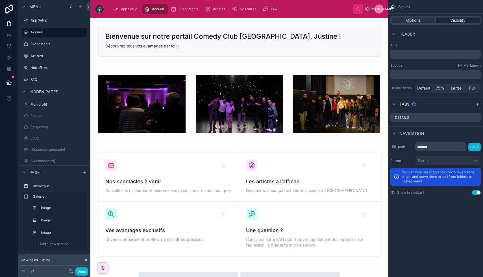
click at [463, 19] on span "Visibility" at bounding box center [458, 21] width 15 height 6
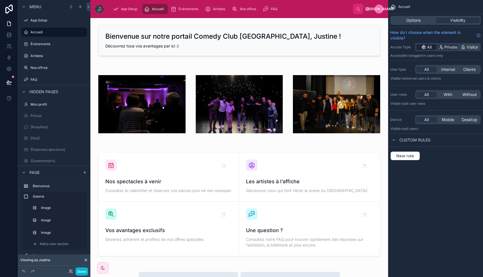
click at [427, 47] on span "All" at bounding box center [429, 47] width 5 height 6
click at [188, 9] on span "Événements" at bounding box center [189, 9] width 20 height 5
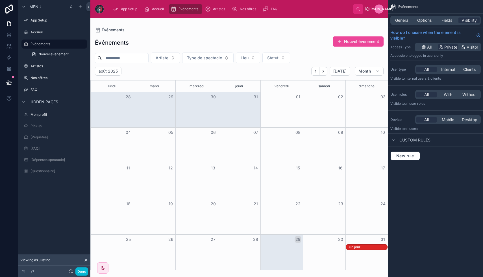
click at [216, 3] on div "App Setup Accueil Événements Artistes Nos offres FAQ" at bounding box center [231, 9] width 245 height 12
click at [216, 7] on span "Artistes" at bounding box center [219, 9] width 12 height 5
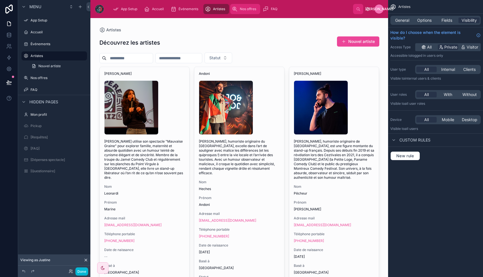
click at [248, 8] on span "Nos offres" at bounding box center [248, 9] width 16 height 5
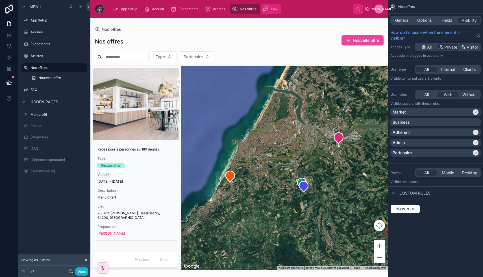
click at [271, 12] on div "FAQ" at bounding box center [271, 9] width 17 height 9
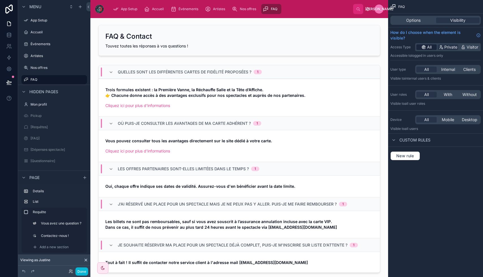
click at [428, 49] on span "All" at bounding box center [429, 47] width 5 height 6
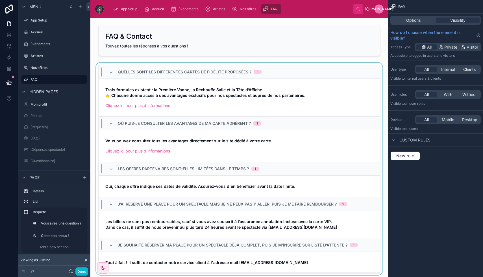
scroll to position [117, 0]
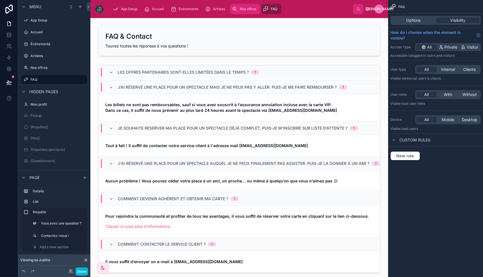
click at [240, 10] on span "Nos offres" at bounding box center [248, 9] width 16 height 5
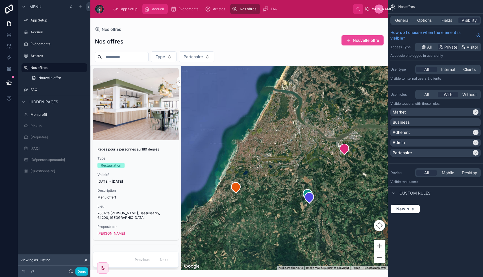
click at [152, 9] on span "Accueil" at bounding box center [158, 9] width 12 height 5
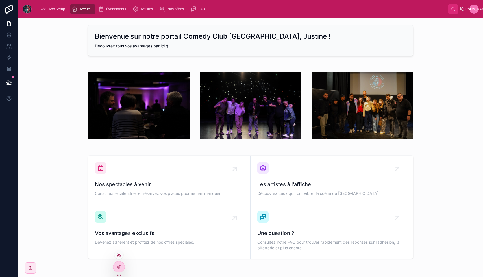
click at [118, 256] on icon at bounding box center [119, 255] width 5 height 5
click at [70, 149] on div "Bienvenue sur notre portail Comedy Club Pays Basque, Justine ! Découvrez tous v…" at bounding box center [250, 158] width 465 height 280
click at [122, 7] on span "Événements" at bounding box center [116, 9] width 20 height 5
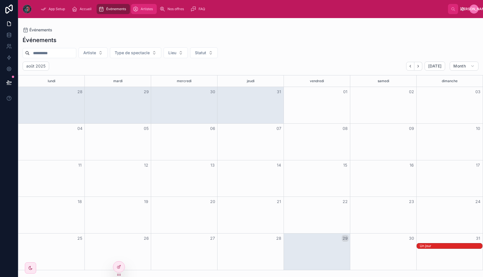
click at [143, 8] on span "Artistes" at bounding box center [147, 9] width 12 height 5
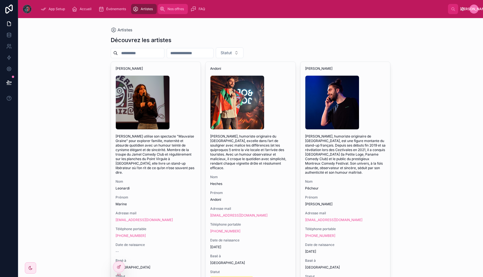
click at [173, 10] on span "Nos offres" at bounding box center [176, 9] width 16 height 5
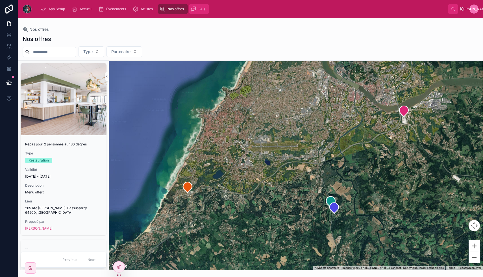
click at [195, 10] on icon "scrollable content" at bounding box center [194, 9] width 6 height 6
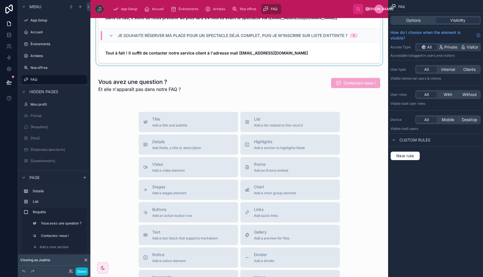
scroll to position [300, 0]
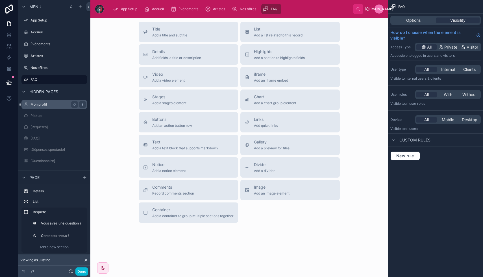
click at [45, 103] on label "Mon profil" at bounding box center [53, 104] width 45 height 5
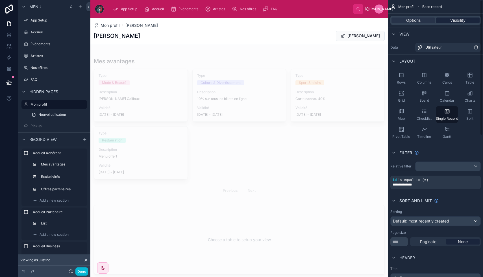
click at [463, 18] on span "Visibility" at bounding box center [458, 21] width 15 height 6
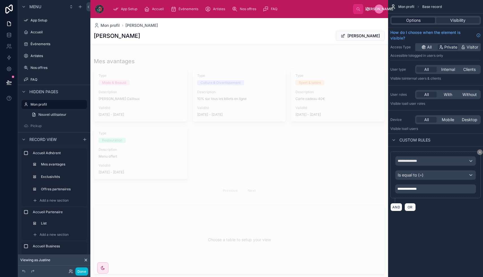
click at [421, 19] on div "Options" at bounding box center [414, 21] width 44 height 6
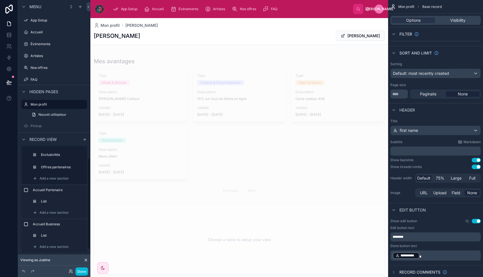
scroll to position [23, 0]
click at [28, 189] on icon "scrollable content" at bounding box center [26, 189] width 5 height 5
click at [71, 271] on icon at bounding box center [71, 271] width 5 height 5
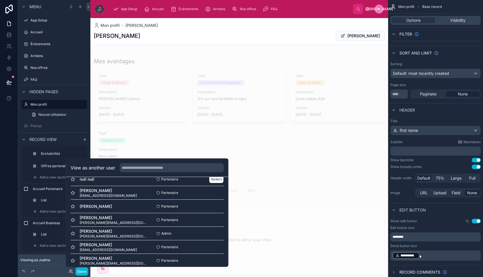
scroll to position [101, 0]
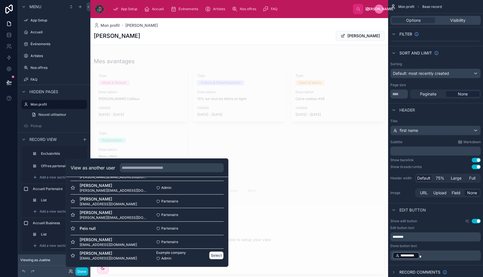
click at [218, 254] on button "Select" at bounding box center [216, 256] width 15 height 8
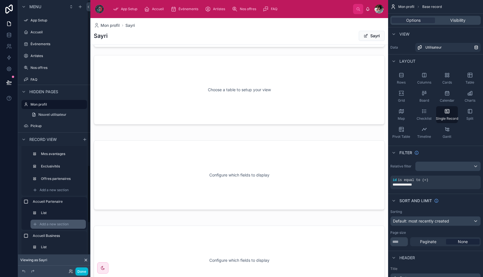
scroll to position [23, 0]
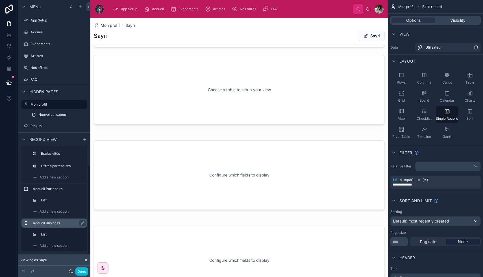
click at [66, 222] on label "Accueil Business" at bounding box center [58, 223] width 50 height 5
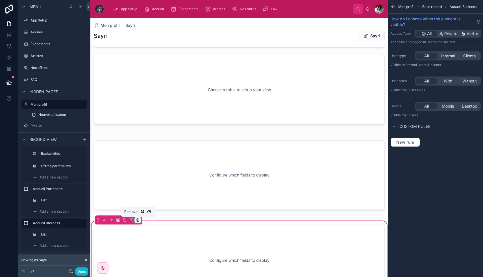
click at [137, 219] on icon at bounding box center [138, 219] width 3 height 0
click at [159, 241] on span "Remove entire container" at bounding box center [161, 242] width 45 height 7
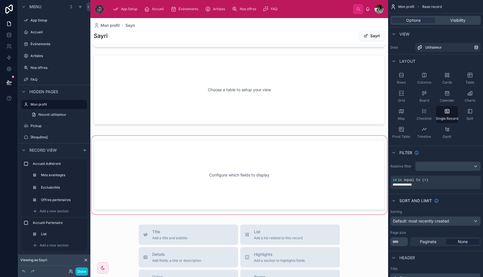
click at [162, 149] on div at bounding box center [239, 175] width 298 height 81
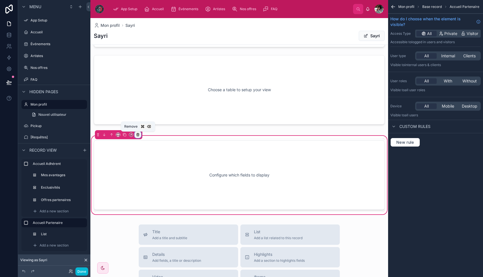
click at [139, 135] on icon at bounding box center [138, 135] width 2 height 2
click at [156, 155] on span "Remove entire container" at bounding box center [161, 157] width 45 height 7
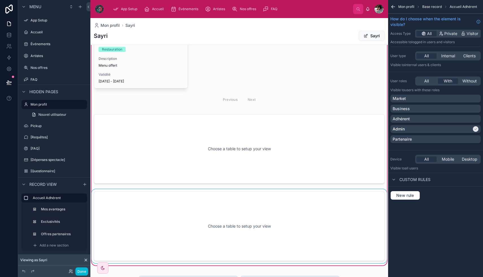
scroll to position [94, 0]
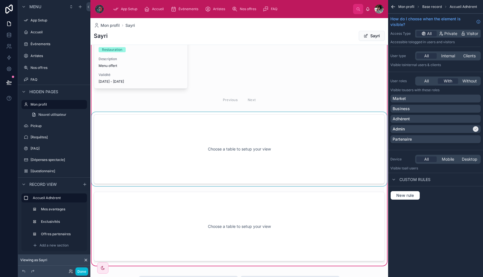
click at [151, 125] on div at bounding box center [239, 149] width 298 height 74
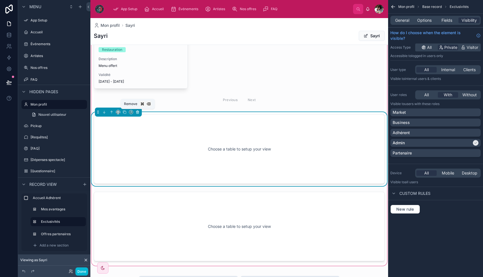
click at [139, 111] on icon at bounding box center [138, 112] width 4 height 4
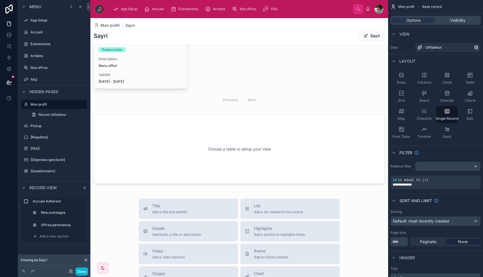
click at [160, 144] on div at bounding box center [239, 185] width 298 height 521
click at [138, 139] on div at bounding box center [239, 74] width 298 height 232
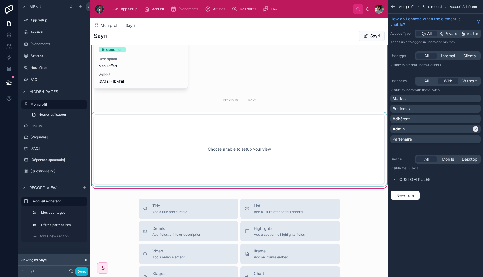
click at [129, 126] on div at bounding box center [239, 149] width 298 height 74
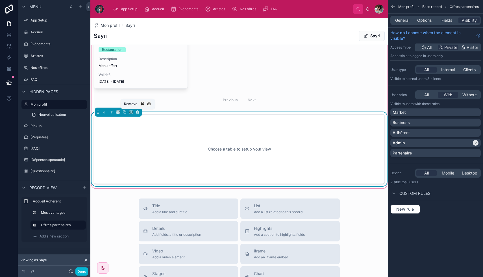
click at [138, 111] on icon at bounding box center [137, 111] width 1 height 1
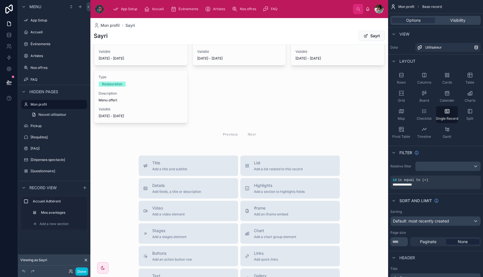
scroll to position [0, 0]
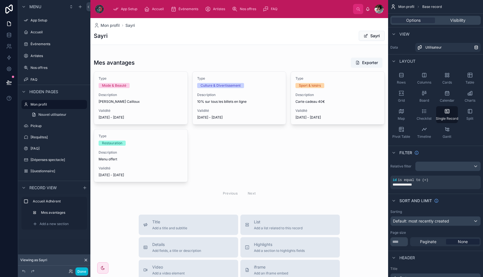
click at [211, 155] on div at bounding box center [239, 239] width 298 height 443
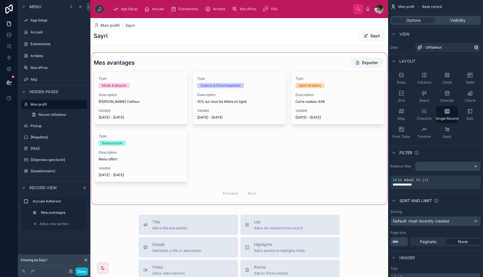
click at [210, 155] on div at bounding box center [239, 129] width 298 height 154
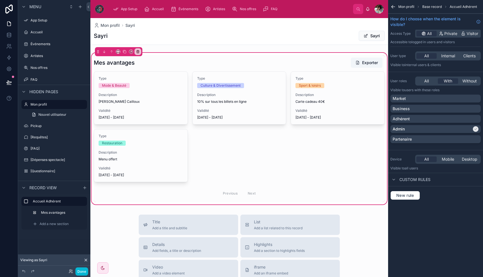
click at [139, 51] on icon at bounding box center [138, 52] width 4 height 4
click at [172, 64] on span "Remove only container" at bounding box center [160, 63] width 42 height 7
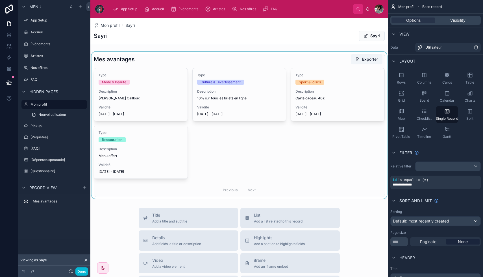
click at [209, 136] on div at bounding box center [239, 125] width 298 height 147
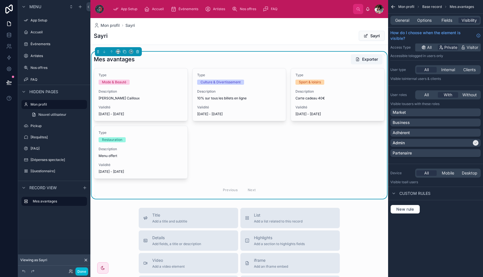
click at [160, 46] on div "Mon profil Sayri Sayri Sayri Mes avantages Exporter Type Mode & Beauté Descript…" at bounding box center [239, 236] width 298 height 437
click at [85, 187] on icon "scrollable content" at bounding box center [85, 188] width 5 height 5
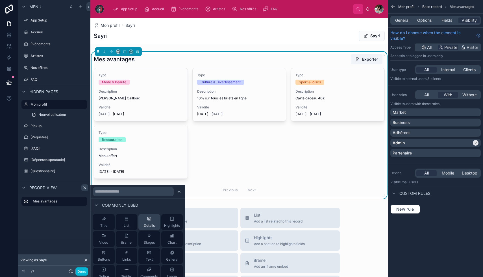
click at [148, 220] on icon at bounding box center [149, 218] width 3 height 3
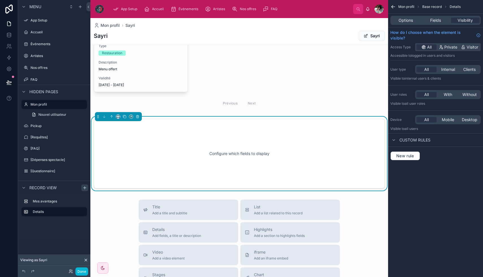
scroll to position [93, 0]
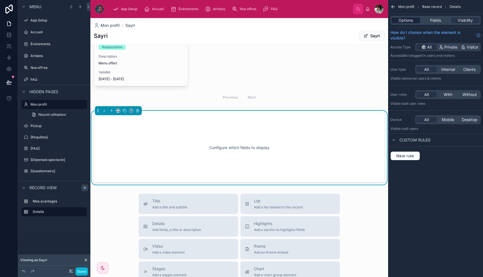
click at [407, 22] on span "Options" at bounding box center [406, 21] width 14 height 6
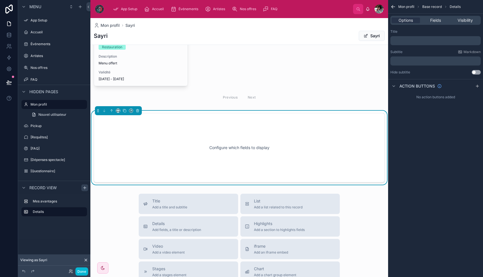
click at [434, 36] on div "Title ﻿" at bounding box center [436, 37] width 90 height 16
click at [437, 18] on span "Fields" at bounding box center [436, 21] width 11 height 6
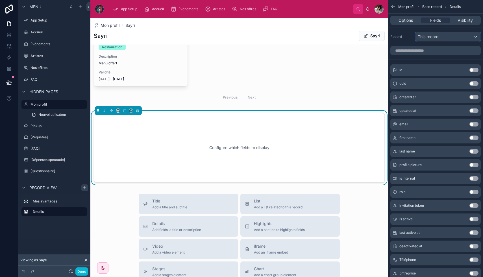
click at [437, 38] on span "This record" at bounding box center [428, 37] width 21 height 6
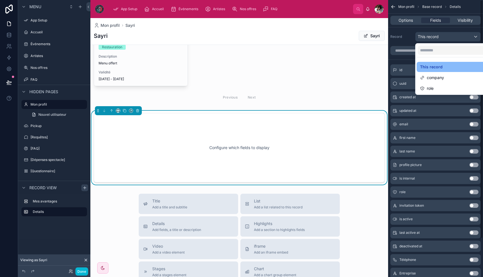
click at [402, 58] on div "scrollable content" at bounding box center [241, 138] width 483 height 277
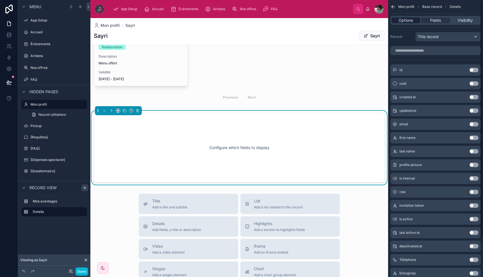
click at [405, 20] on span "Options" at bounding box center [406, 21] width 14 height 6
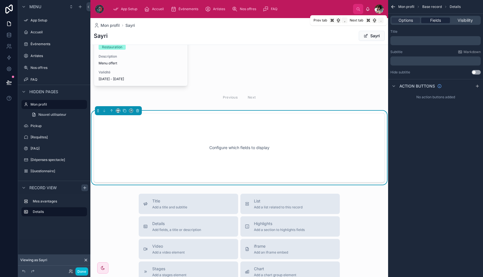
click at [437, 19] on span "Fields" at bounding box center [436, 21] width 11 height 6
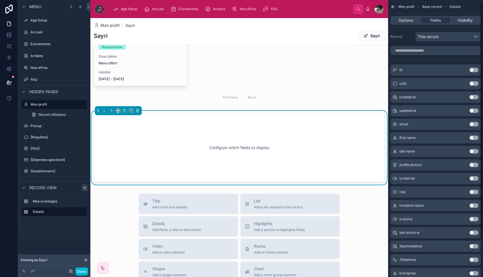
scroll to position [1, 0]
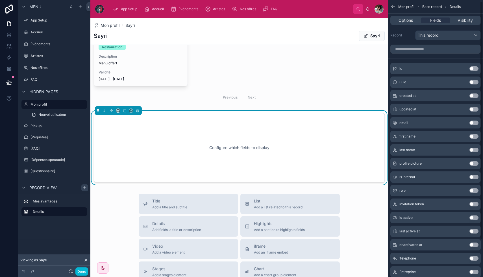
click at [474, 136] on button "Use setting" at bounding box center [474, 136] width 9 height 5
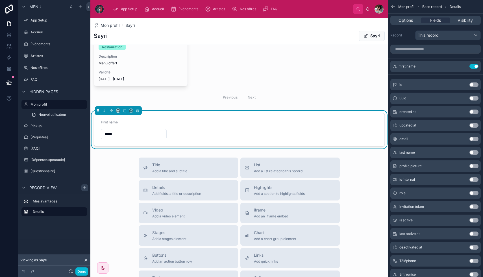
click at [474, 154] on button "Use setting" at bounding box center [474, 152] width 9 height 5
click at [474, 167] on button "Use setting" at bounding box center [474, 166] width 9 height 5
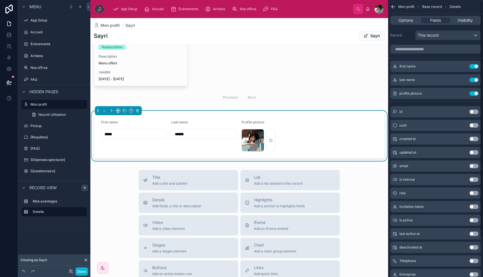
click at [473, 166] on button "Use setting" at bounding box center [474, 166] width 9 height 5
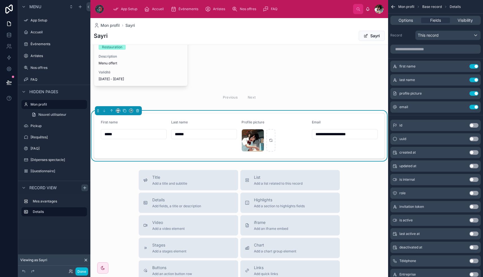
click at [474, 180] on button "Use setting" at bounding box center [474, 180] width 9 height 5
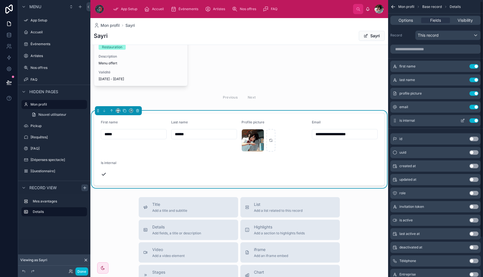
click at [474, 118] on div "is internal Use setting" at bounding box center [436, 120] width 90 height 11
click at [475, 120] on button "Use setting" at bounding box center [474, 120] width 9 height 5
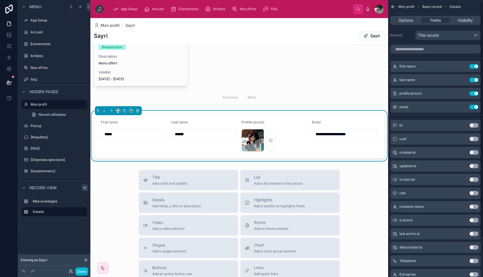
click at [476, 192] on button "Use setting" at bounding box center [474, 193] width 9 height 5
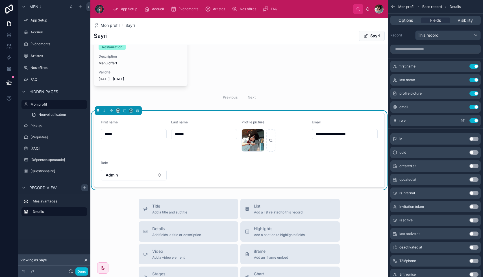
click at [473, 121] on button "Use setting" at bounding box center [474, 120] width 9 height 5
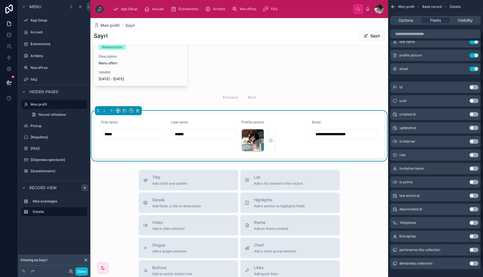
scroll to position [45, 0]
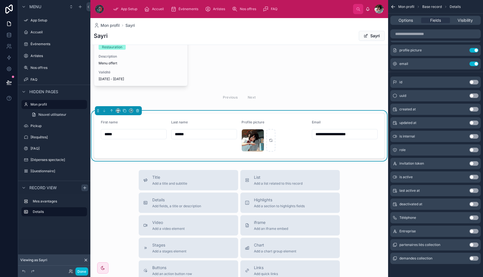
click at [474, 218] on button "Use setting" at bounding box center [474, 218] width 9 height 5
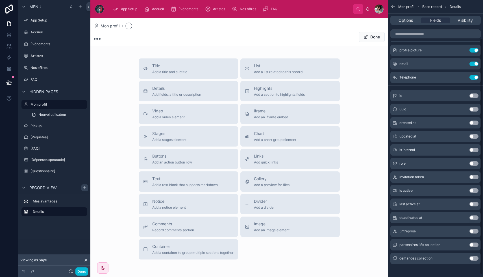
scroll to position [92, 0]
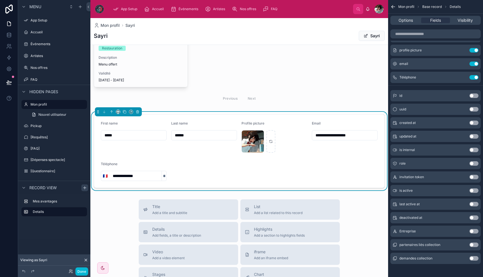
click at [474, 232] on button "Use setting" at bounding box center [474, 231] width 9 height 5
click at [473, 246] on button "Use setting" at bounding box center [474, 245] width 9 height 5
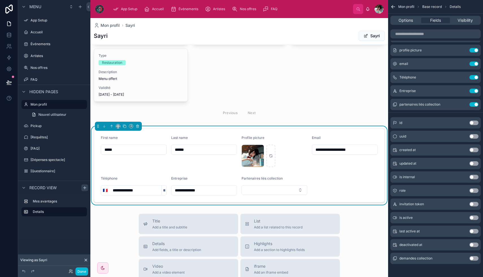
scroll to position [77, 0]
click at [289, 190] on button "Select Button" at bounding box center [275, 191] width 66 height 10
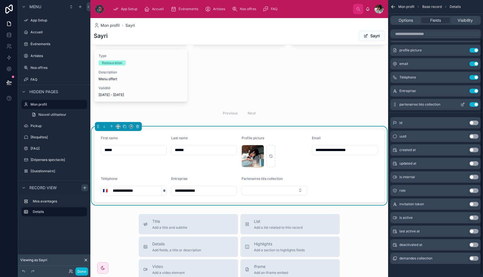
click at [476, 104] on button "Use setting" at bounding box center [474, 104] width 9 height 5
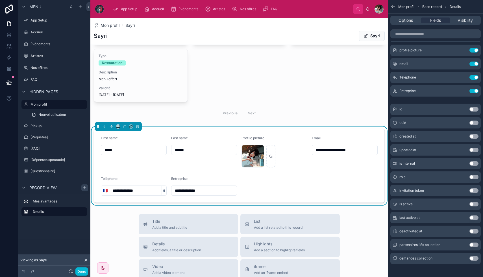
click at [470, 259] on button "Use setting" at bounding box center [474, 258] width 9 height 5
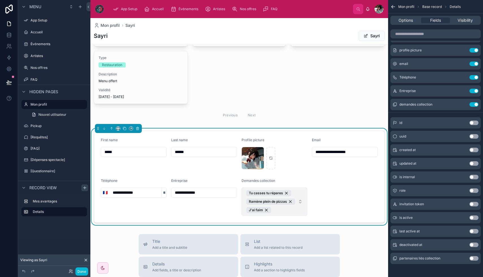
scroll to position [96, 0]
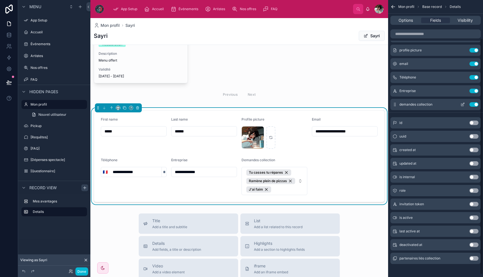
click at [475, 104] on button "Use setting" at bounding box center [474, 104] width 9 height 5
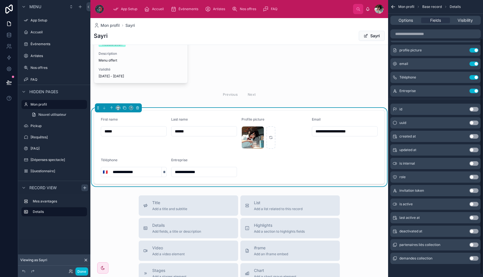
click at [477, 176] on button "Use setting" at bounding box center [474, 177] width 9 height 5
click at [474, 137] on button "Use setting" at bounding box center [474, 137] width 9 height 5
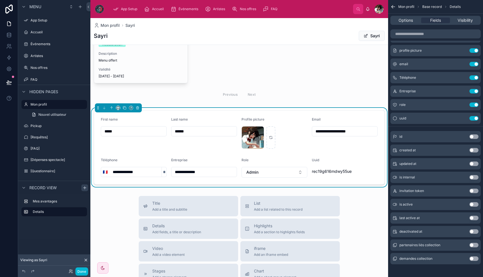
click at [474, 137] on button "Use setting" at bounding box center [474, 137] width 9 height 5
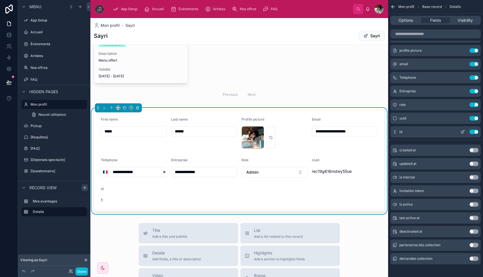
click at [475, 132] on button "Use setting" at bounding box center [474, 132] width 9 height 5
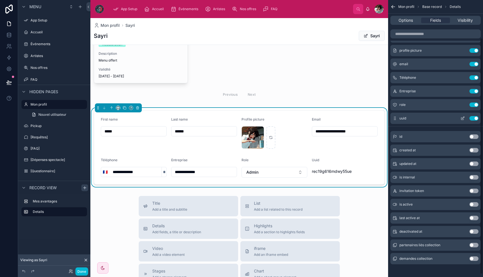
click at [474, 121] on div "uuid Use setting" at bounding box center [436, 118] width 90 height 11
click at [480, 117] on div "uuid Use setting" at bounding box center [436, 118] width 90 height 11
click at [475, 119] on button "Use setting" at bounding box center [474, 118] width 9 height 5
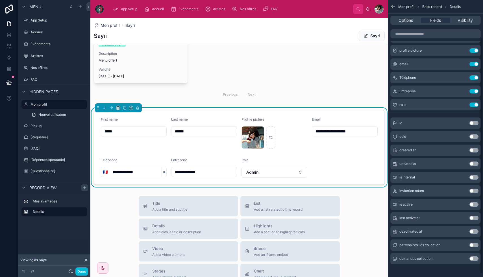
scroll to position [0, 0]
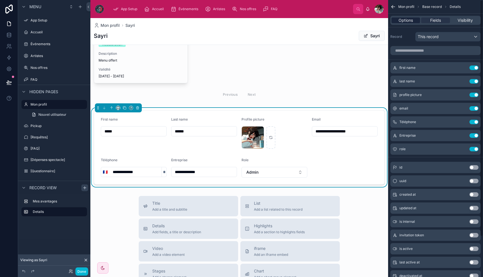
click at [409, 19] on span "Options" at bounding box center [406, 21] width 14 height 6
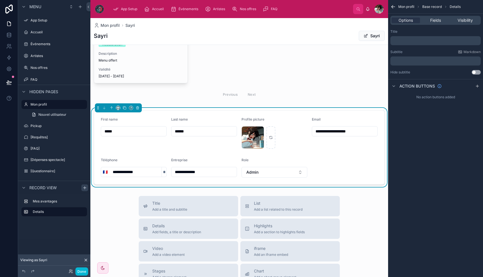
click at [411, 40] on p "﻿" at bounding box center [436, 40] width 87 height 5
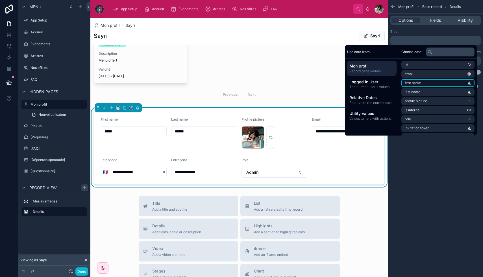
click at [417, 82] on span "first name" at bounding box center [413, 83] width 16 height 5
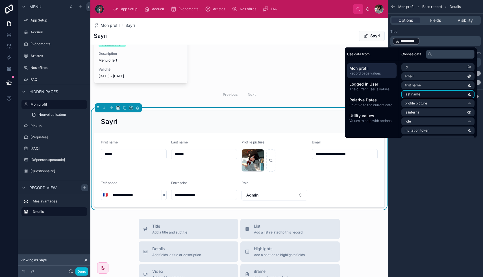
click at [414, 96] on span "last name" at bounding box center [413, 94] width 16 height 5
click at [453, 40] on p "**********" at bounding box center [436, 41] width 87 height 8
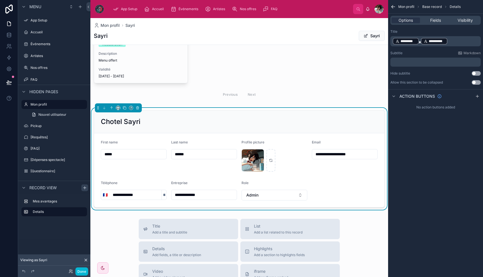
click at [466, 209] on div "**********" at bounding box center [435, 138] width 95 height 277
click at [429, 39] on span "**********" at bounding box center [437, 41] width 16 height 5
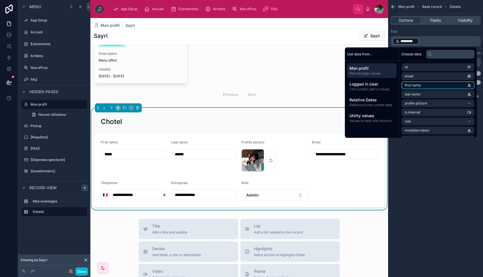
click at [427, 85] on li "first name" at bounding box center [438, 85] width 73 height 8
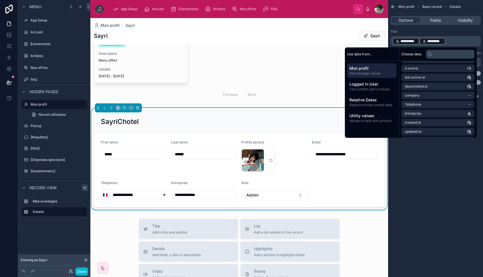
click at [421, 43] on div "*********" at bounding box center [433, 41] width 26 height 7
click at [445, 196] on div "**********" at bounding box center [435, 138] width 95 height 277
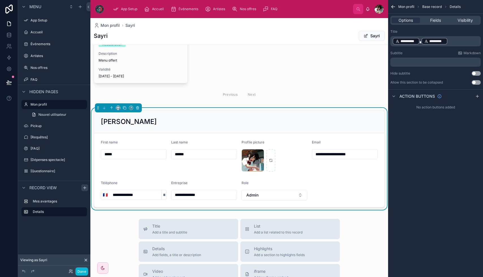
click at [409, 170] on div "**********" at bounding box center [435, 138] width 95 height 277
click at [198, 156] on input "******" at bounding box center [204, 154] width 65 height 8
type input "******"
click at [428, 140] on div "**********" at bounding box center [435, 138] width 95 height 277
click at [443, 21] on div "Fields" at bounding box center [436, 21] width 29 height 6
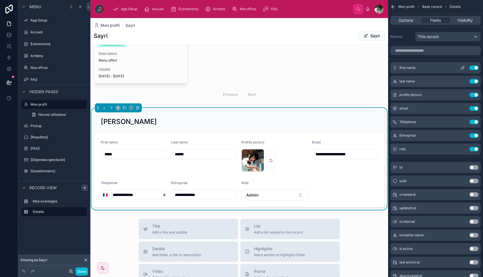
click at [462, 66] on icon "scrollable content" at bounding box center [463, 68] width 5 height 5
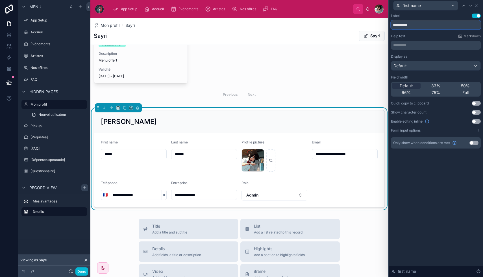
drag, startPoint x: 424, startPoint y: 25, endPoint x: 381, endPoint y: 25, distance: 43.5
click at [381, 25] on div "**********" at bounding box center [241, 138] width 483 height 277
type input "******"
click at [471, 6] on icon at bounding box center [471, 5] width 5 height 5
drag, startPoint x: 431, startPoint y: 25, endPoint x: 388, endPoint y: 24, distance: 42.1
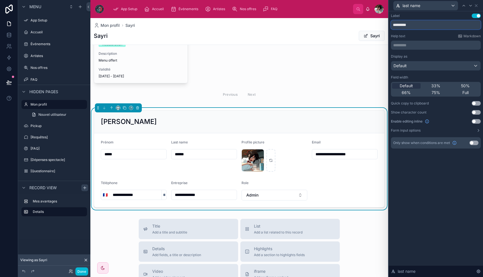
click at [388, 24] on div "last name Label Use setting ********* Help text Markdown ********* ﻿ Display as…" at bounding box center [435, 138] width 95 height 277
type input "***"
click at [471, 4] on icon at bounding box center [471, 5] width 5 height 5
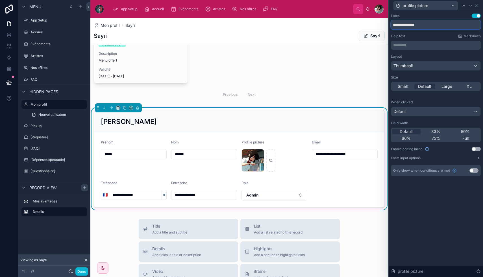
drag, startPoint x: 427, startPoint y: 25, endPoint x: 376, endPoint y: 25, distance: 51.5
click at [376, 25] on div "**********" at bounding box center [241, 138] width 483 height 277
type input "**********"
click at [471, 2] on div at bounding box center [471, 5] width 7 height 7
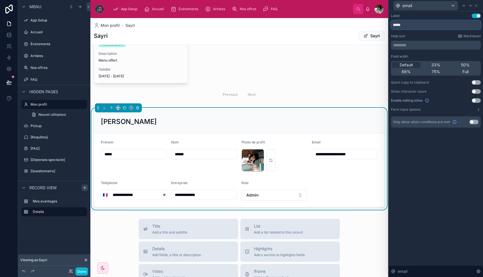
click at [396, 26] on input "*****" at bounding box center [436, 24] width 90 height 9
type input "**********"
click at [448, 178] on div "**********" at bounding box center [436, 144] width 94 height 266
click at [474, 6] on div at bounding box center [471, 5] width 7 height 7
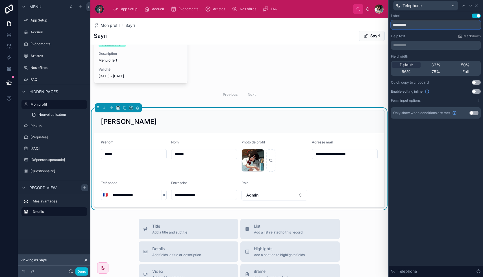
click at [434, 23] on input "*********" at bounding box center [436, 24] width 90 height 9
click at [454, 21] on input "**********" at bounding box center [436, 24] width 90 height 9
click at [453, 23] on input "**********" at bounding box center [436, 24] width 90 height 9
click at [453, 24] on input "**********" at bounding box center [436, 24] width 90 height 9
type input "**********"
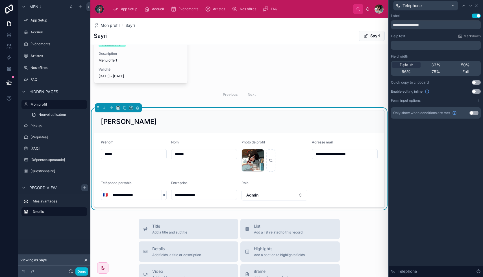
click at [459, 146] on div "**********" at bounding box center [436, 144] width 94 height 266
click at [471, 5] on icon at bounding box center [471, 5] width 5 height 5
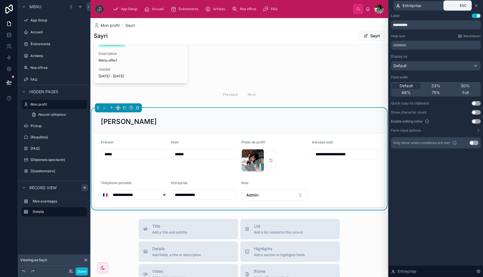
click at [478, 7] on icon at bounding box center [476, 5] width 5 height 5
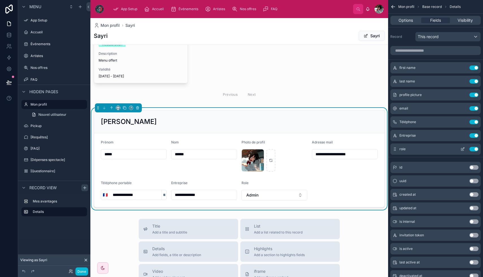
click at [464, 150] on icon "scrollable content" at bounding box center [463, 149] width 3 height 3
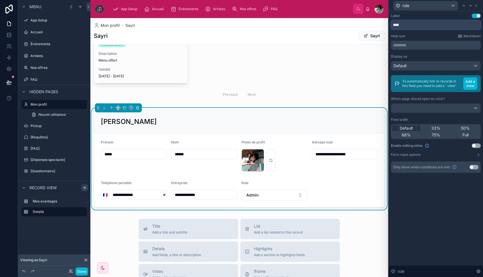
click at [398, 26] on input "****" at bounding box center [436, 24] width 90 height 9
type input "****"
click at [418, 211] on div "Label Use setting **** Help text Markdown ********* ﻿ Display as Default To aut…" at bounding box center [436, 144] width 94 height 266
click at [473, 85] on button "Add a view" at bounding box center [471, 83] width 14 height 12
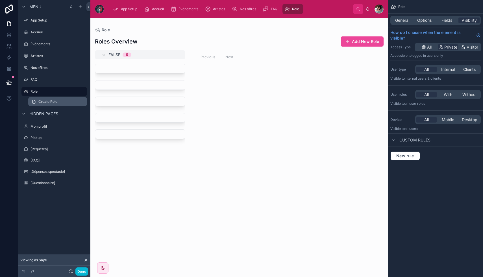
click at [49, 101] on span "Create Role" at bounding box center [47, 102] width 19 height 5
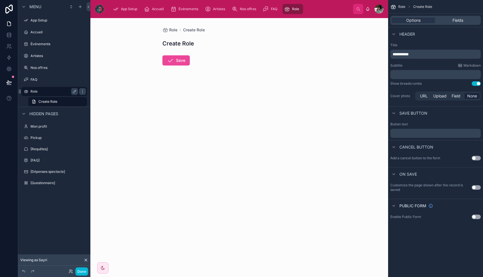
click at [39, 92] on label "Role" at bounding box center [53, 91] width 45 height 5
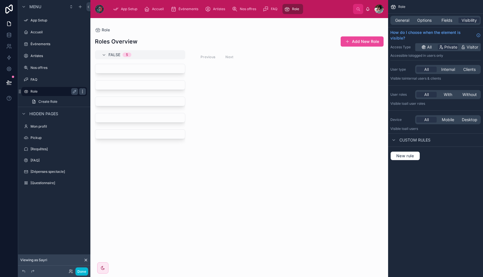
click at [80, 93] on icon "scrollable content" at bounding box center [82, 91] width 5 height 5
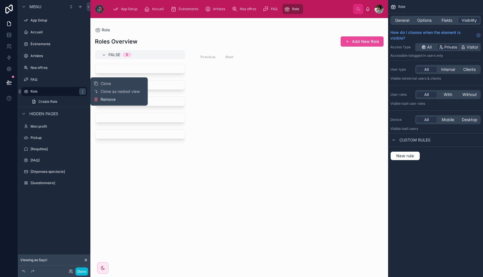
click at [102, 101] on span "Remove" at bounding box center [108, 100] width 15 height 6
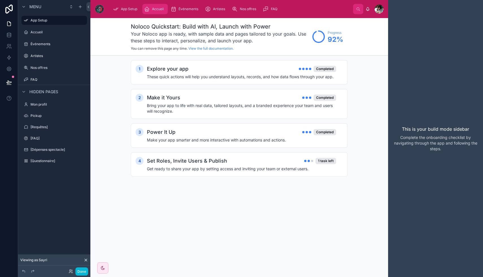
click at [164, 6] on div "Accueil" at bounding box center [155, 9] width 22 height 9
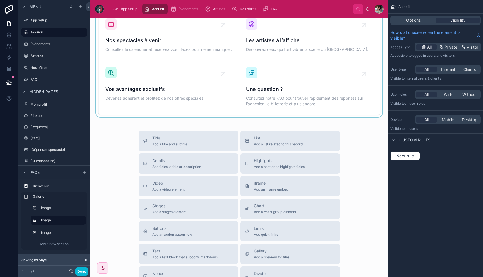
scroll to position [195, 0]
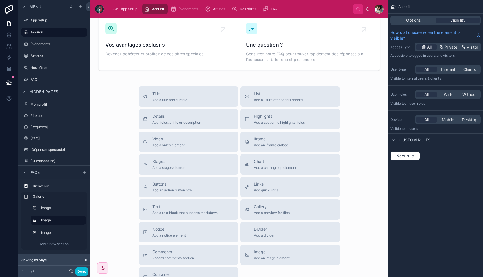
click at [108, 161] on div "Title Add a title and subtitle List Add a list related to this record Details A…" at bounding box center [239, 187] width 289 height 201
click at [42, 42] on div "Événements" at bounding box center [54, 44] width 47 height 7
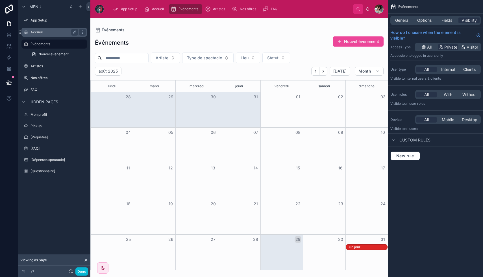
click at [49, 29] on div "Accueil" at bounding box center [54, 32] width 47 height 7
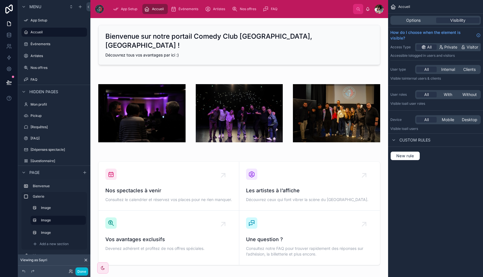
click at [383, 11] on div at bounding box center [379, 9] width 9 height 9
click at [49, 101] on div "Mon profil" at bounding box center [54, 104] width 47 height 7
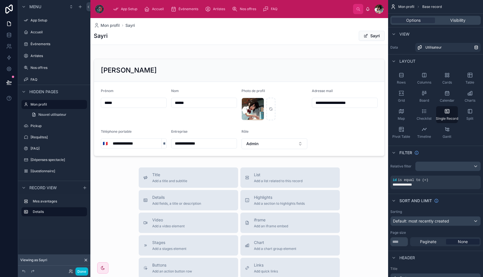
scroll to position [110, 0]
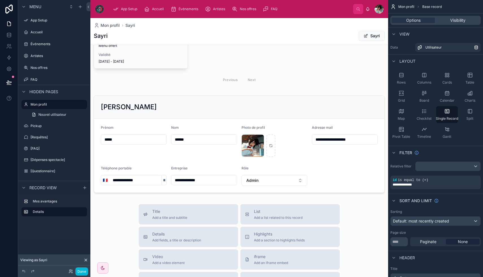
click at [232, 109] on div at bounding box center [239, 179] width 298 height 543
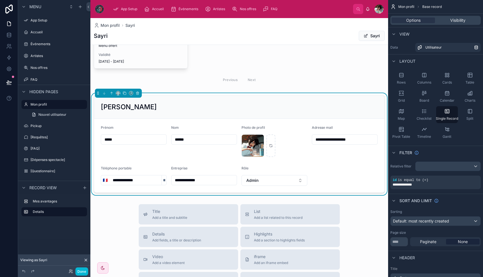
click at [252, 100] on div "[PERSON_NAME]" at bounding box center [239, 107] width 291 height 23
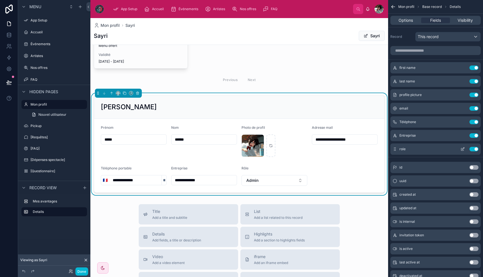
click at [463, 148] on icon "scrollable content" at bounding box center [463, 149] width 5 height 5
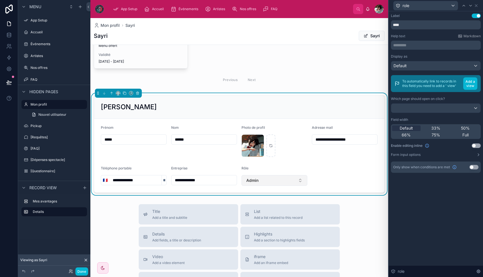
click at [285, 183] on button "Admin" at bounding box center [275, 180] width 66 height 11
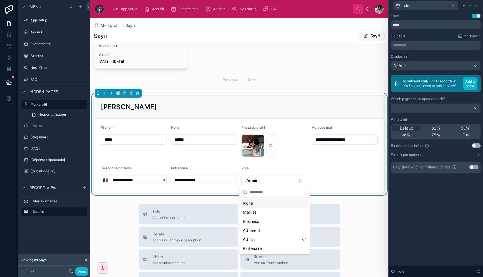
click at [445, 105] on div at bounding box center [436, 108] width 89 height 9
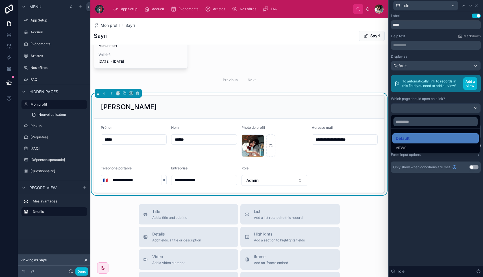
click at [428, 221] on div at bounding box center [436, 138] width 94 height 277
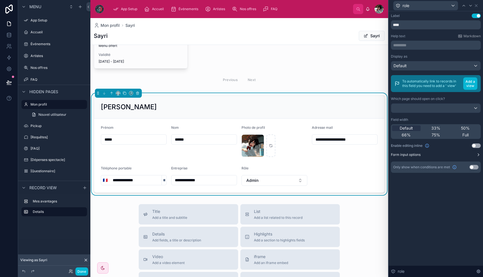
click at [472, 157] on button "Form input options" at bounding box center [436, 155] width 90 height 5
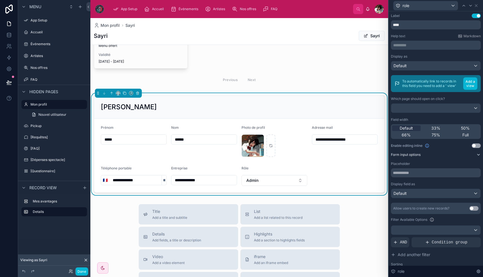
click at [472, 157] on button "Form input options" at bounding box center [436, 155] width 90 height 5
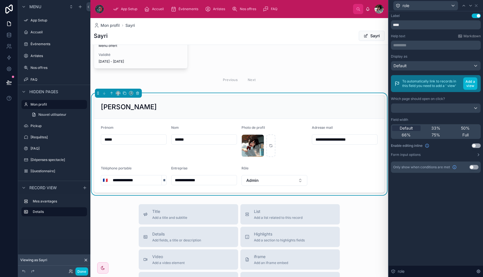
click at [427, 43] on p "********* ﻿" at bounding box center [437, 45] width 87 height 6
click at [425, 201] on div "Label Use setting **** Help text Markdown ********* ﻿ Display as Default To aut…" at bounding box center [436, 144] width 94 height 266
click at [412, 44] on p "********* ﻿" at bounding box center [437, 45] width 87 height 6
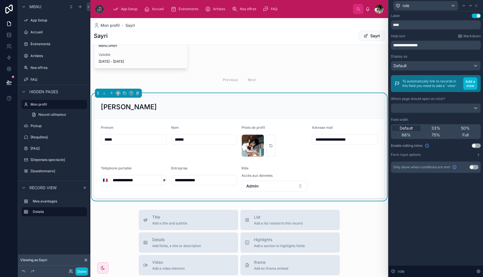
click at [424, 232] on div "**********" at bounding box center [436, 144] width 94 height 266
click at [459, 44] on p "**********" at bounding box center [437, 45] width 87 height 6
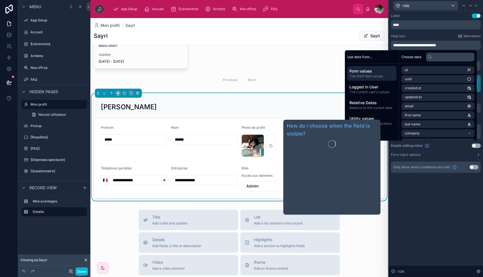
click at [438, 185] on div "**********" at bounding box center [436, 98] width 94 height 175
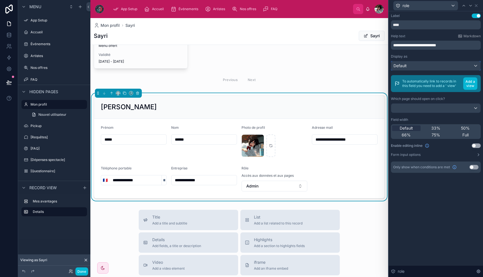
click at [460, 63] on div "Default" at bounding box center [436, 65] width 89 height 9
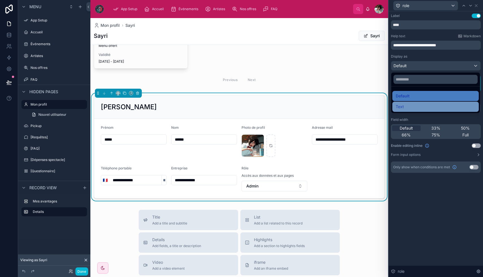
click at [433, 109] on div "Text" at bounding box center [436, 106] width 80 height 7
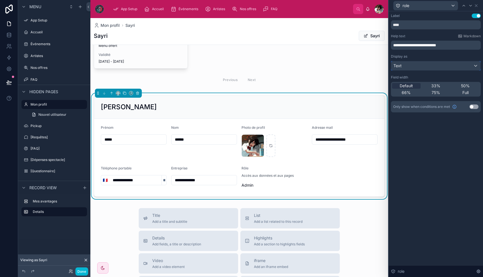
click at [451, 68] on div "Text" at bounding box center [436, 65] width 89 height 9
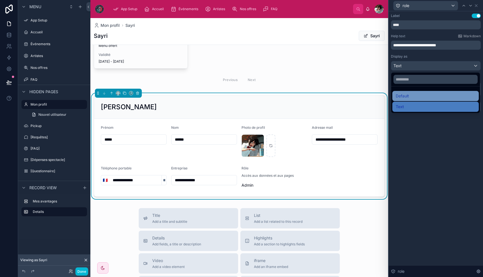
click at [437, 94] on div "Default" at bounding box center [436, 96] width 80 height 7
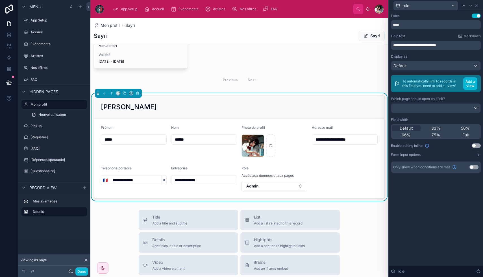
click at [432, 181] on div "**********" at bounding box center [436, 98] width 94 height 175
click at [427, 203] on div "**********" at bounding box center [436, 144] width 94 height 266
click at [371, 34] on button "Sayri" at bounding box center [372, 36] width 26 height 10
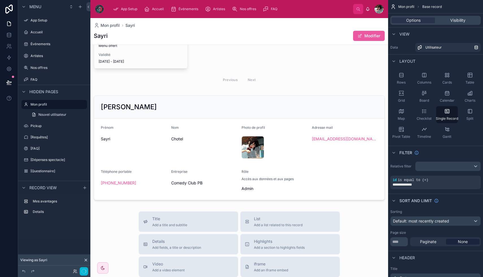
click at [371, 33] on button "Modifier" at bounding box center [369, 36] width 32 height 10
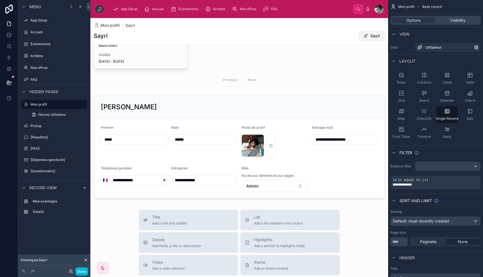
click at [371, 34] on button "Sayri" at bounding box center [372, 36] width 26 height 10
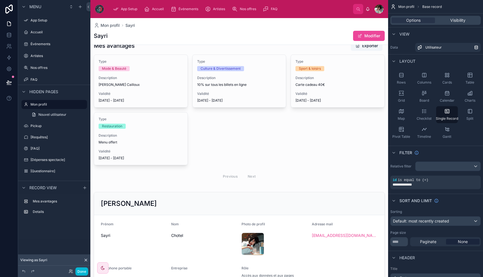
scroll to position [0, 0]
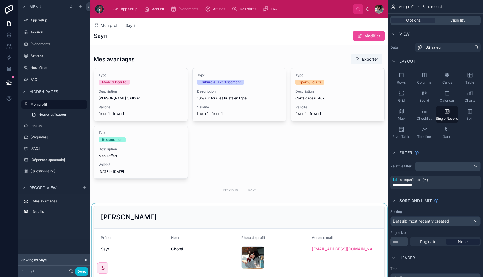
click at [157, 206] on div at bounding box center [239, 258] width 298 height 109
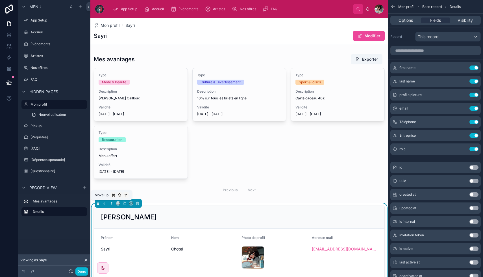
click at [111, 203] on icon at bounding box center [112, 204] width 4 height 4
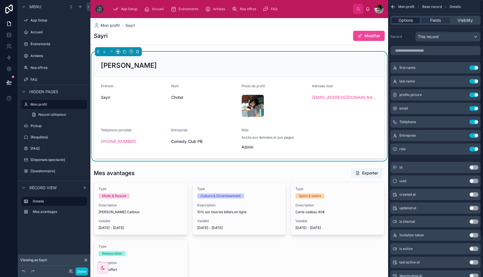
click at [410, 20] on span "Options" at bounding box center [406, 21] width 14 height 6
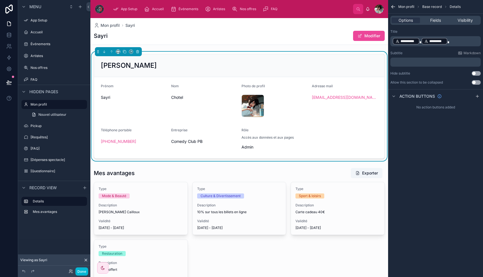
click at [393, 8] on icon "scrollable content" at bounding box center [392, 7] width 1 height 1
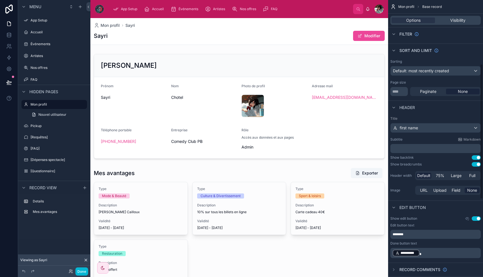
scroll to position [155, 0]
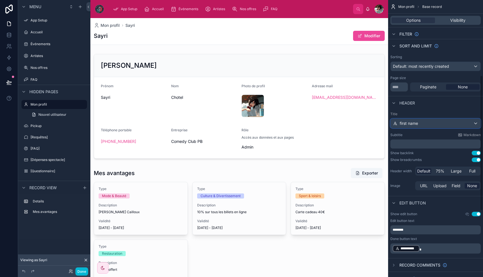
click at [426, 125] on div "first name" at bounding box center [436, 123] width 90 height 9
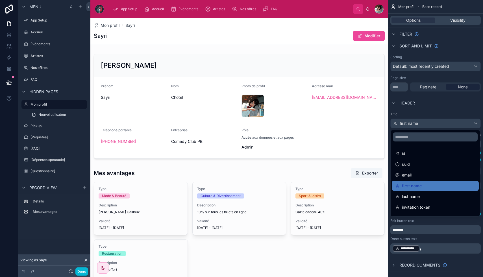
click at [436, 111] on div "scrollable content" at bounding box center [241, 138] width 483 height 277
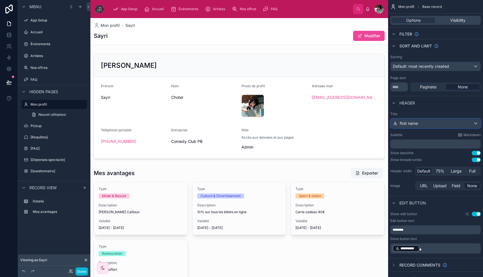
click at [438, 125] on div "first name" at bounding box center [436, 123] width 90 height 9
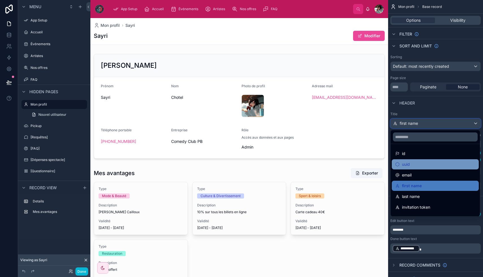
scroll to position [19, 0]
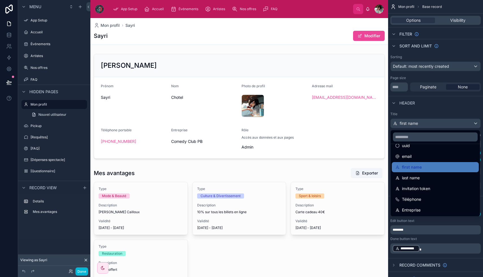
click at [448, 100] on div "scrollable content" at bounding box center [241, 138] width 483 height 277
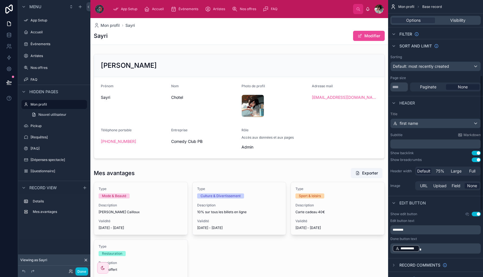
click at [433, 141] on div "﻿" at bounding box center [436, 144] width 90 height 9
click at [430, 143] on p "﻿" at bounding box center [436, 144] width 87 height 6
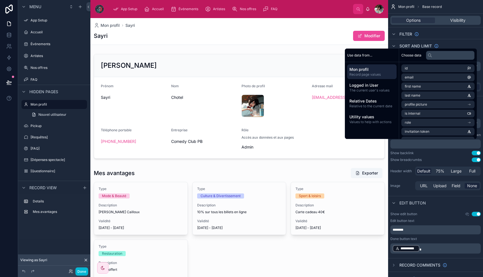
click at [433, 154] on div "Show backlink Use setting" at bounding box center [436, 153] width 90 height 5
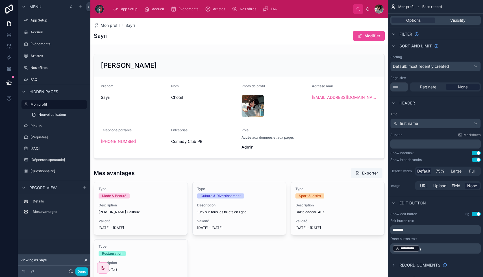
click at [433, 147] on p "﻿" at bounding box center [436, 144] width 87 height 6
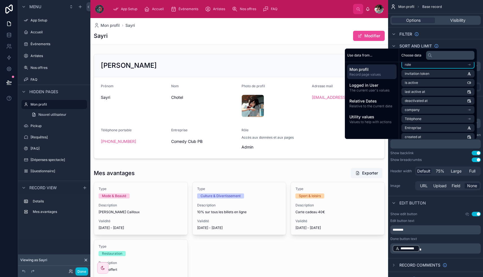
scroll to position [63, 0]
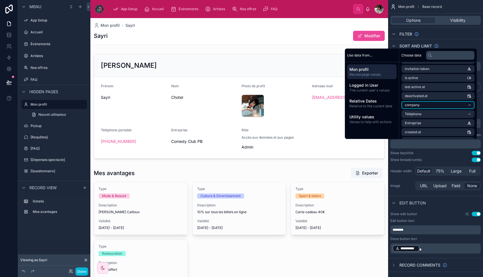
click at [424, 105] on li "company" at bounding box center [438, 105] width 73 height 8
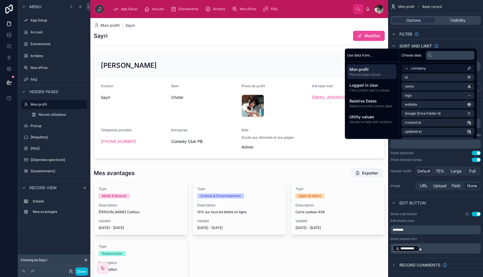
scroll to position [0, 0]
click at [423, 85] on li "name" at bounding box center [438, 88] width 73 height 8
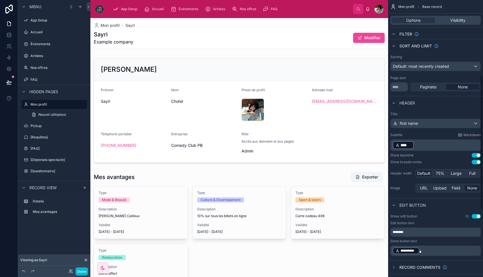
click at [432, 158] on div "Title first name Subtitle Markdown ﻿ **** ﻿ ﻿ Show backlink Use setting Show br…" at bounding box center [435, 153] width 95 height 87
click at [451, 146] on p "﻿ **** ﻿ ﻿" at bounding box center [436, 145] width 87 height 9
click at [431, 147] on p "﻿ **** ﻿ ﻿" at bounding box center [436, 145] width 87 height 9
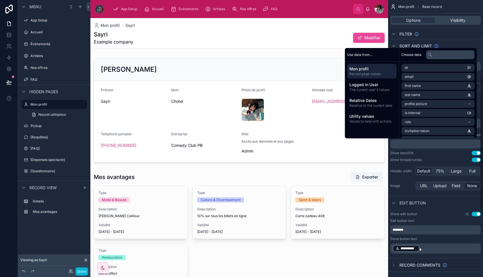
scroll to position [155, 0]
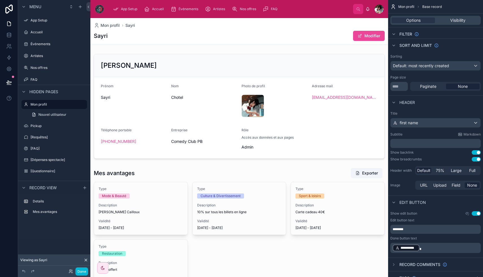
click at [438, 154] on div "Show backlink Use setting" at bounding box center [436, 152] width 90 height 5
click at [112, 26] on span "Mon profil" at bounding box center [110, 26] width 19 height 6
click at [475, 159] on button "Use setting" at bounding box center [476, 159] width 9 height 5
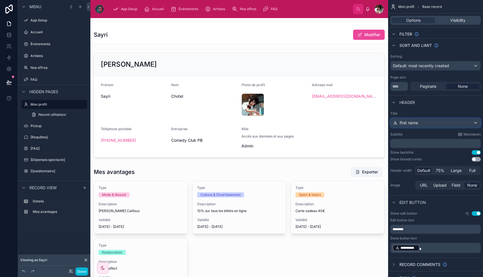
click at [438, 125] on div "first name" at bounding box center [436, 122] width 90 height 9
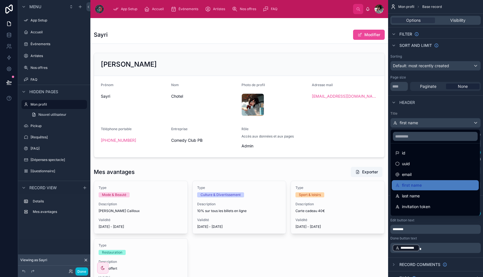
click at [446, 113] on div "scrollable content" at bounding box center [241, 138] width 483 height 277
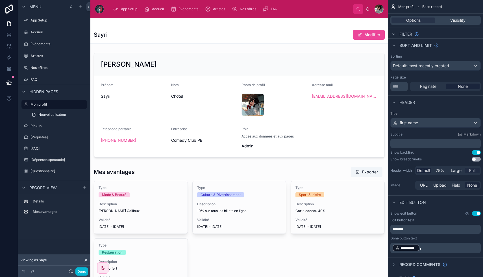
click at [473, 172] on span "Full" at bounding box center [473, 171] width 6 height 6
click at [458, 170] on span "Large" at bounding box center [456, 171] width 11 height 6
click at [439, 170] on span "75%" at bounding box center [440, 171] width 8 height 6
click at [420, 169] on span "Default" at bounding box center [424, 171] width 13 height 6
click at [471, 170] on span "Full" at bounding box center [473, 171] width 6 height 6
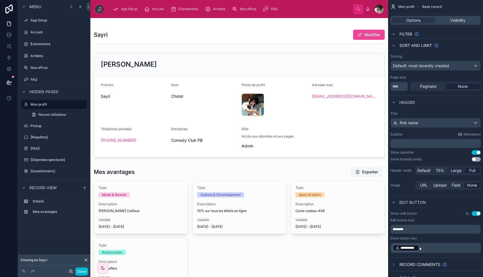
click at [455, 171] on span "Large" at bounding box center [456, 171] width 11 height 6
click at [440, 171] on span "75%" at bounding box center [440, 171] width 8 height 6
click at [420, 169] on span "Default" at bounding box center [424, 171] width 13 height 6
click at [471, 172] on span "Full" at bounding box center [473, 171] width 6 height 6
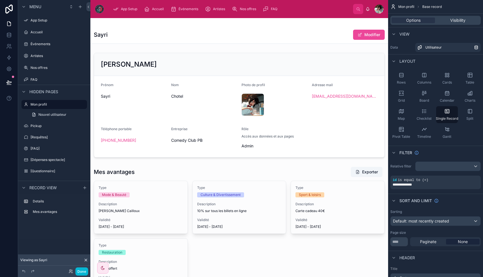
click at [263, 31] on div "Sayri Modifier" at bounding box center [239, 34] width 291 height 11
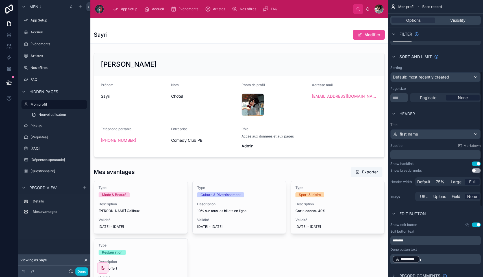
scroll to position [146, 0]
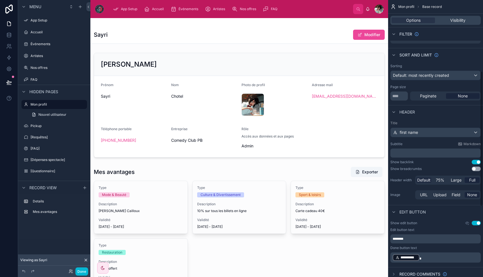
click at [422, 181] on span "Default" at bounding box center [424, 181] width 13 height 6
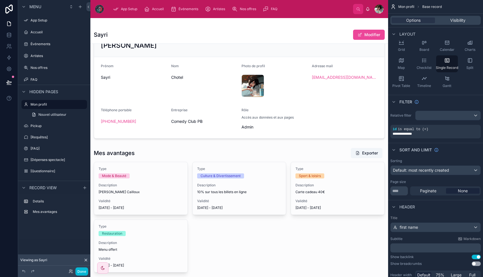
scroll to position [0, 0]
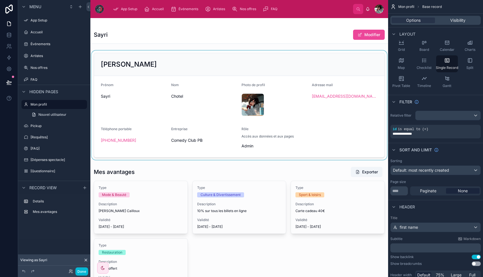
click at [234, 62] on div at bounding box center [239, 105] width 298 height 109
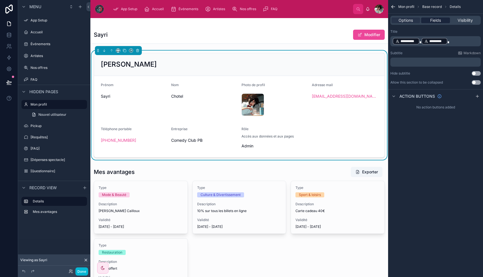
click at [436, 20] on span "Fields" at bounding box center [436, 21] width 11 height 6
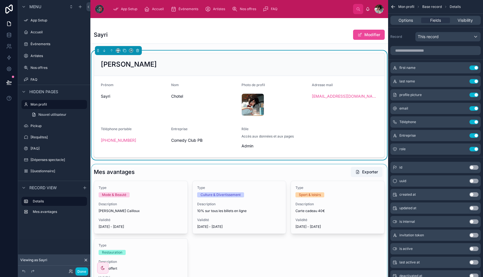
click at [322, 172] on div at bounding box center [239, 238] width 298 height 147
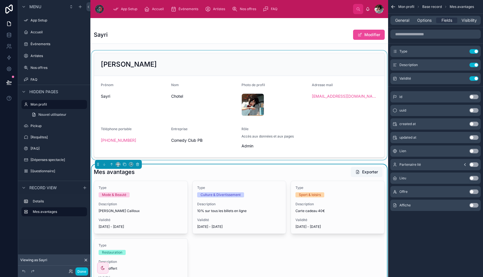
click at [362, 170] on button "Exporter" at bounding box center [367, 172] width 32 height 10
click at [343, 25] on div at bounding box center [239, 25] width 291 height 5
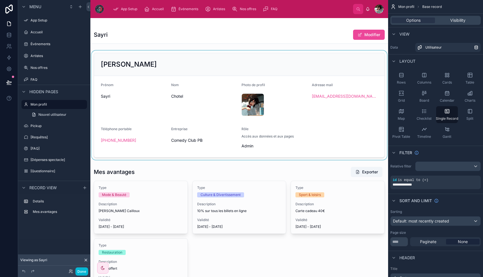
click at [279, 67] on div at bounding box center [239, 105] width 298 height 109
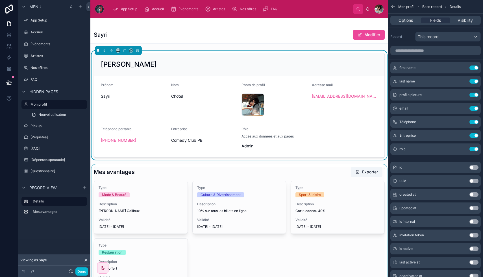
click at [191, 170] on div at bounding box center [239, 238] width 298 height 147
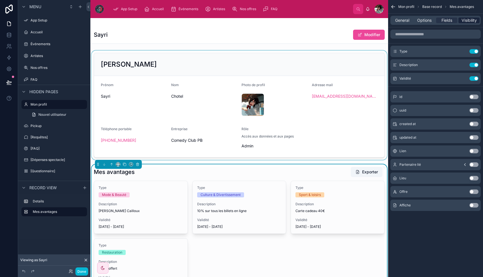
click at [468, 23] on span "Visibility" at bounding box center [469, 21] width 15 height 6
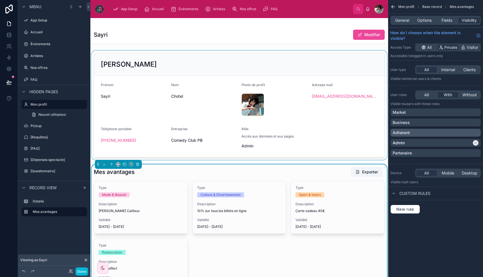
click at [431, 132] on div "Adhérent" at bounding box center [436, 133] width 86 height 6
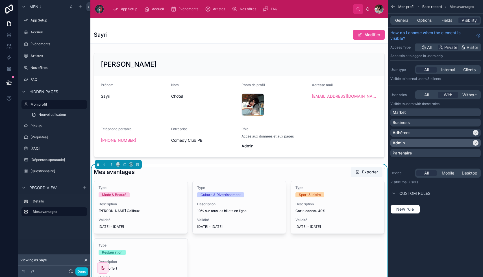
click at [436, 143] on div "Admin" at bounding box center [432, 143] width 79 height 6
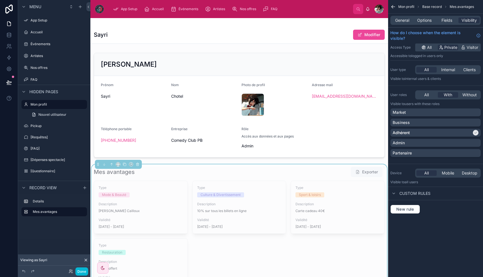
click at [451, 228] on div "Mon profil Base record Mes avantages General Options Fields Visibility How do I…" at bounding box center [435, 138] width 95 height 277
click at [456, 147] on div "Market Business Adhérent Admin Partenaire" at bounding box center [436, 134] width 90 height 51
click at [456, 144] on div "Admin" at bounding box center [436, 143] width 86 height 6
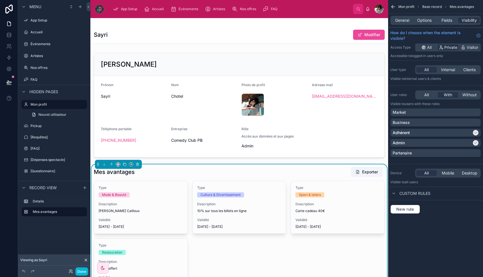
click at [263, 170] on div "Mes avantages Exporter" at bounding box center [239, 172] width 291 height 11
click at [275, 61] on div at bounding box center [239, 105] width 298 height 109
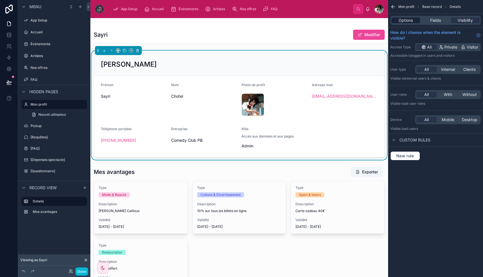
click at [402, 21] on span "Options" at bounding box center [406, 21] width 14 height 6
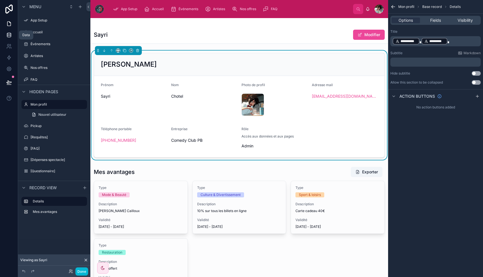
click at [8, 35] on icon at bounding box center [9, 35] width 6 height 6
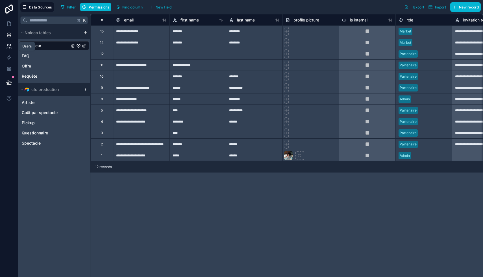
click at [11, 48] on icon at bounding box center [10, 47] width 1 height 1
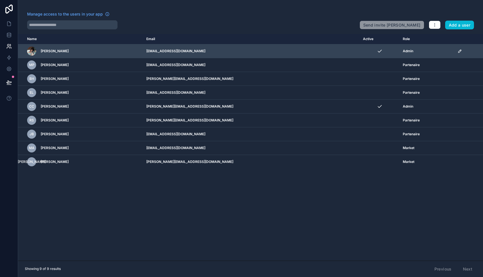
click at [403, 52] on span "Admin" at bounding box center [408, 51] width 10 height 5
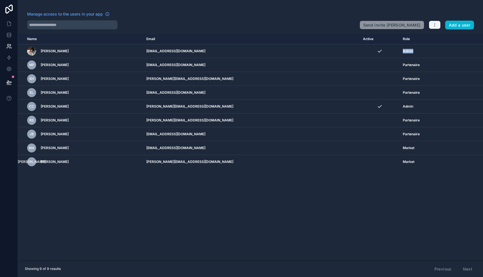
click at [435, 25] on icon "button" at bounding box center [435, 25] width 5 height 5
click at [442, 35] on link "Manage roles" at bounding box center [449, 38] width 40 height 9
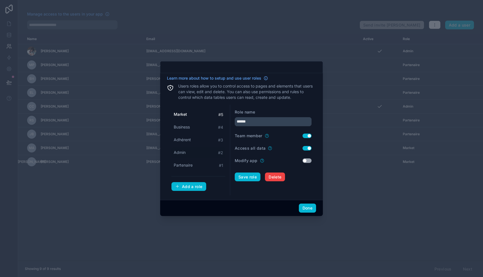
click at [188, 153] on div "Admin # 2" at bounding box center [199, 153] width 54 height 10
click at [244, 124] on input "*****" at bounding box center [273, 121] width 77 height 9
click at [248, 178] on button "Save role" at bounding box center [248, 177] width 26 height 9
click at [198, 164] on div "Partenaire # 1" at bounding box center [199, 165] width 54 height 10
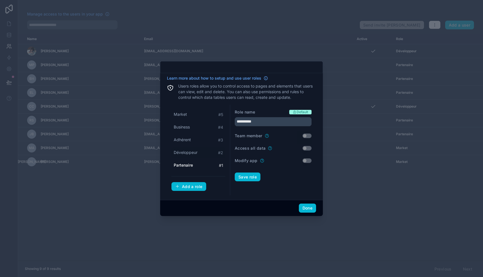
click at [192, 155] on div "Développeur # 2" at bounding box center [199, 153] width 54 height 10
click at [193, 142] on div "Adhérent # 3" at bounding box center [199, 140] width 54 height 10
click at [191, 130] on div "Business # 4" at bounding box center [199, 127] width 54 height 10
click at [185, 112] on span "Market" at bounding box center [180, 115] width 13 height 6
type input "******"
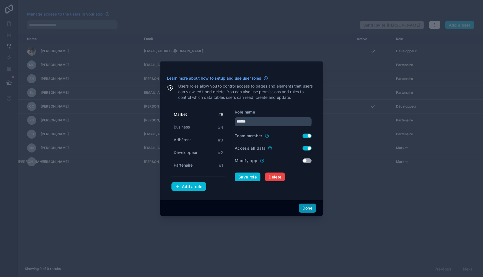
click at [310, 209] on button "Done" at bounding box center [307, 208] width 17 height 9
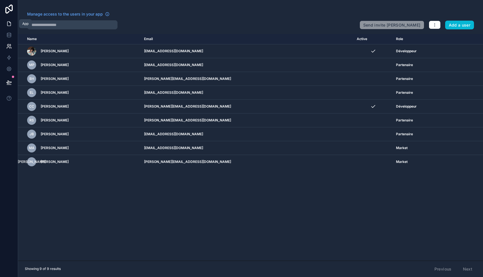
click at [10, 26] on icon at bounding box center [9, 24] width 6 height 6
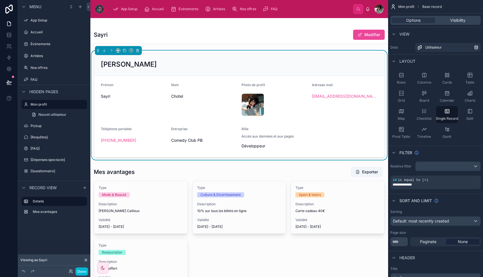
click at [256, 147] on span "Développeur" at bounding box center [254, 146] width 24 height 6
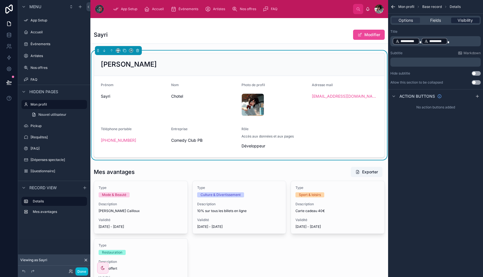
click at [467, 19] on span "Visibility" at bounding box center [465, 21] width 15 height 6
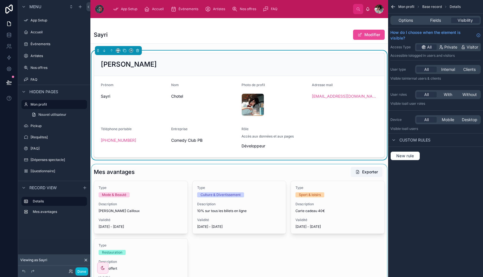
click at [353, 174] on div at bounding box center [239, 238] width 298 height 147
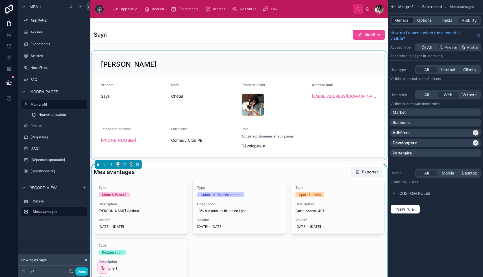
click at [404, 22] on span "General" at bounding box center [403, 21] width 14 height 6
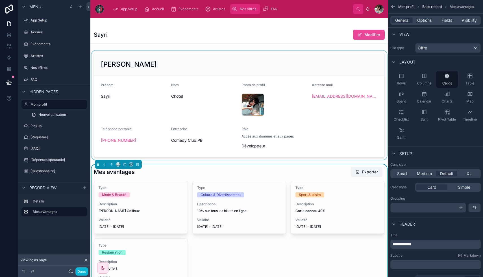
click at [248, 9] on span "Nos offres" at bounding box center [248, 9] width 16 height 5
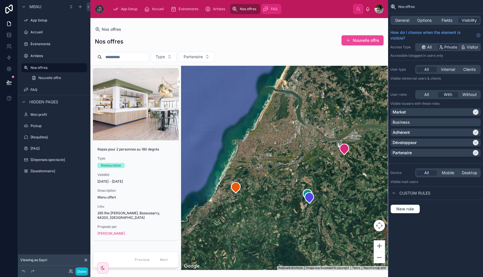
click at [267, 9] on icon "scrollable content" at bounding box center [266, 9] width 6 height 6
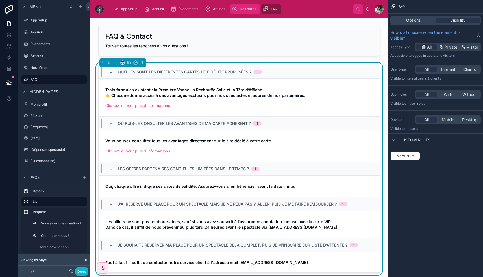
click at [240, 12] on div "Nos offres" at bounding box center [245, 9] width 27 height 9
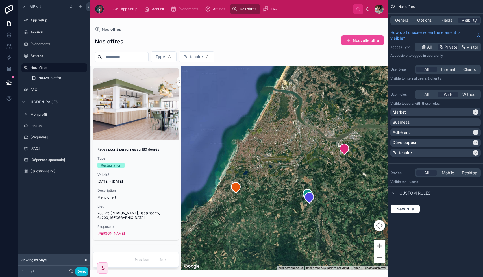
click at [381, 12] on div at bounding box center [379, 9] width 9 height 9
click at [380, 9] on div at bounding box center [379, 9] width 9 height 9
click at [376, 7] on div at bounding box center [379, 9] width 9 height 9
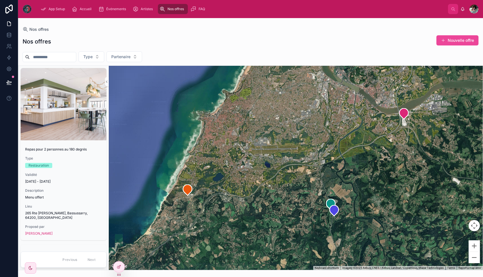
click at [474, 10] on div at bounding box center [474, 9] width 9 height 9
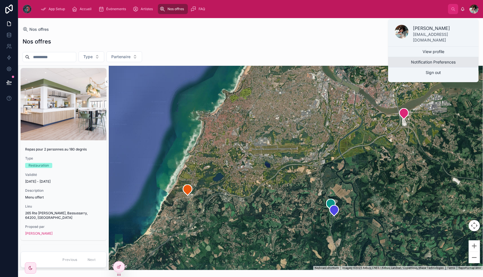
click at [446, 57] on button "Notification Preferences" at bounding box center [433, 62] width 90 height 10
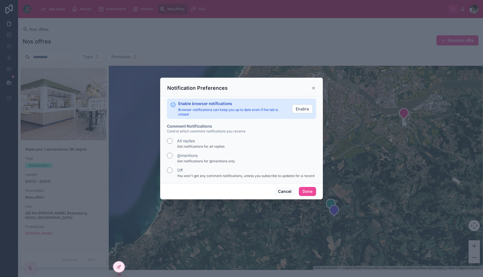
click at [265, 142] on div "All replies" at bounding box center [241, 141] width 149 height 6
click at [262, 158] on div "@mentions" at bounding box center [241, 156] width 149 height 6
click at [286, 190] on button "Cancel" at bounding box center [285, 191] width 21 height 9
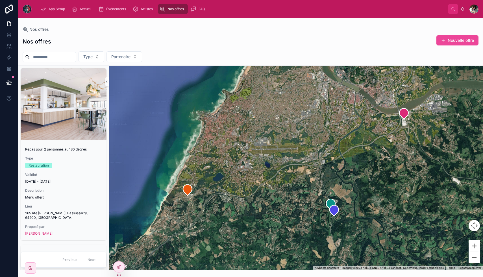
click at [474, 11] on div at bounding box center [474, 9] width 9 height 9
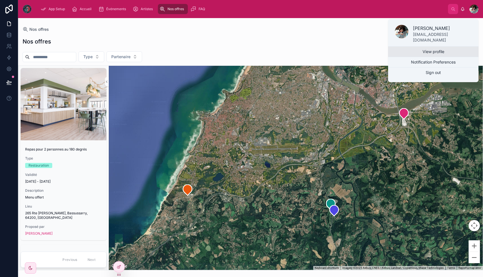
click at [442, 47] on link "View profile" at bounding box center [433, 52] width 90 height 10
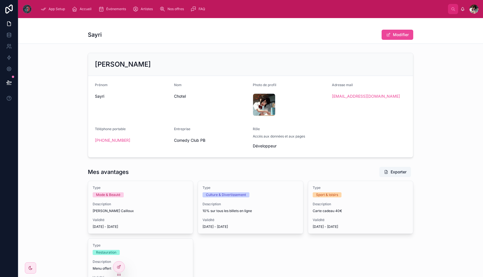
click at [74, 141] on div "[PERSON_NAME] [PERSON_NAME] Nom Chotel Photo de profil [PERSON_NAME] .gif Adres…" at bounding box center [250, 105] width 465 height 109
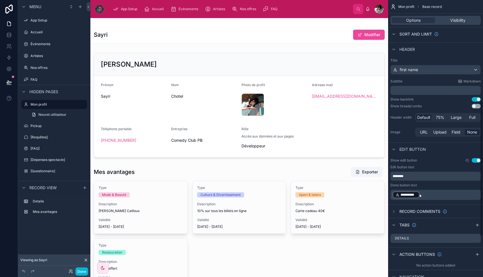
scroll to position [204, 0]
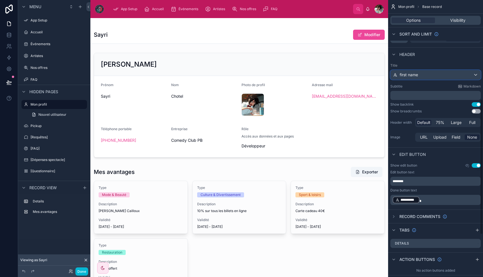
click at [421, 75] on div "first name" at bounding box center [436, 74] width 90 height 9
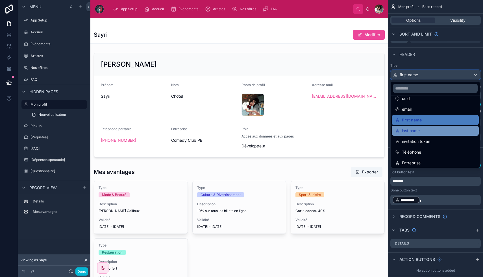
scroll to position [19, 0]
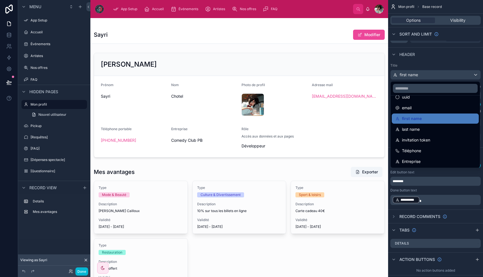
click at [445, 61] on div "scrollable content" at bounding box center [241, 138] width 483 height 277
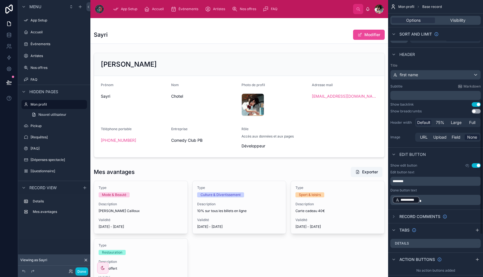
click at [203, 29] on div "Sayri Modifier" at bounding box center [239, 34] width 291 height 11
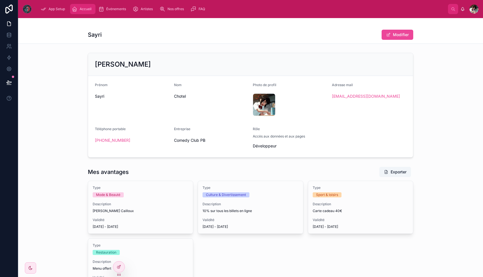
click at [73, 12] on icon "scrollable content" at bounding box center [75, 9] width 6 height 6
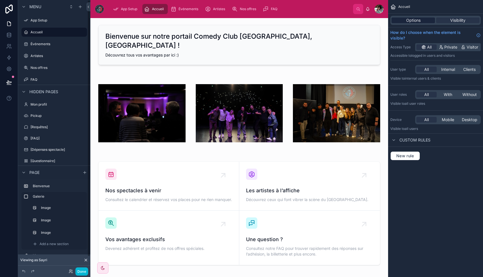
click at [422, 19] on div "Options" at bounding box center [414, 21] width 44 height 6
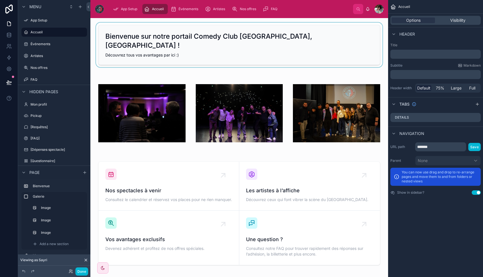
click at [320, 39] on div at bounding box center [239, 45] width 289 height 45
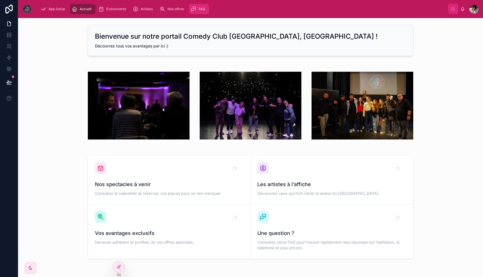
click at [195, 10] on icon "scrollable content" at bounding box center [194, 9] width 6 height 6
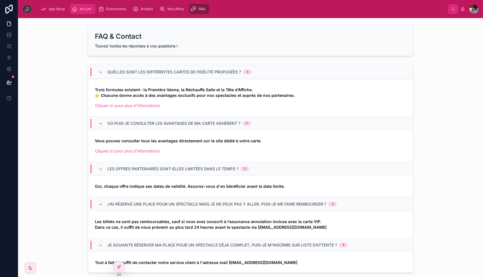
click at [89, 7] on span "Accueil" at bounding box center [86, 9] width 12 height 5
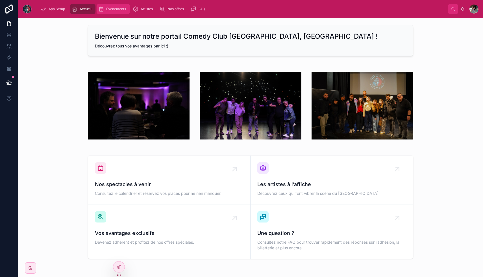
click at [112, 8] on span "Événements" at bounding box center [116, 9] width 20 height 5
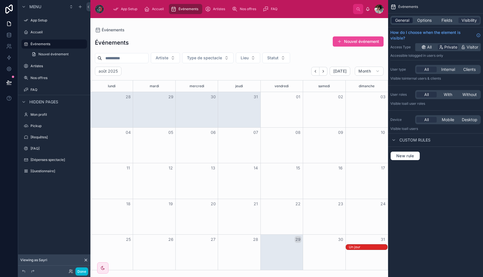
click at [407, 20] on span "General" at bounding box center [403, 21] width 14 height 6
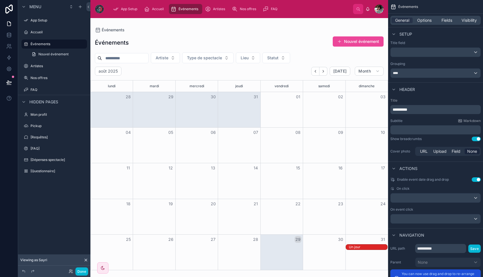
scroll to position [219, 0]
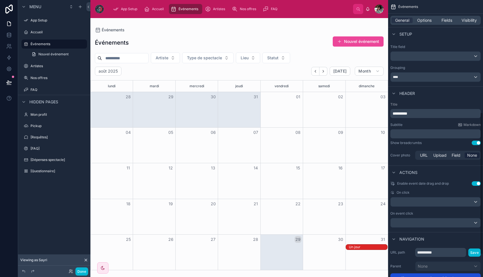
click at [439, 116] on p "**********" at bounding box center [436, 114] width 87 height 6
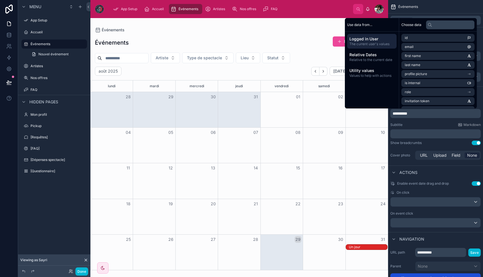
click at [437, 126] on div "Subtitle Markdown" at bounding box center [436, 125] width 90 height 5
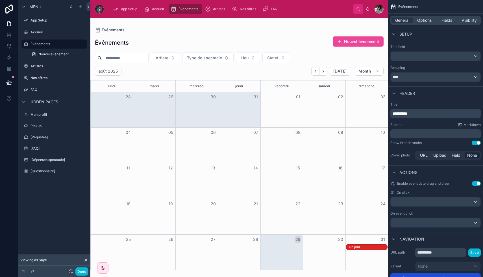
click at [437, 138] on div "﻿" at bounding box center [436, 133] width 90 height 9
click at [436, 133] on p "﻿" at bounding box center [436, 134] width 87 height 6
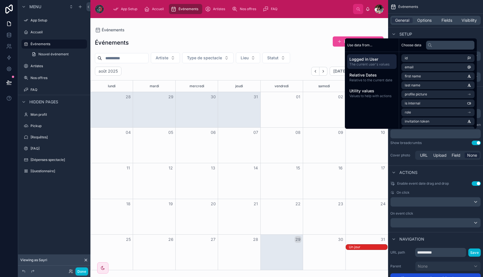
click at [448, 146] on div "**********" at bounding box center [435, 131] width 95 height 63
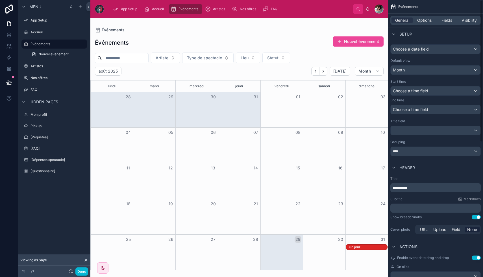
scroll to position [0, 0]
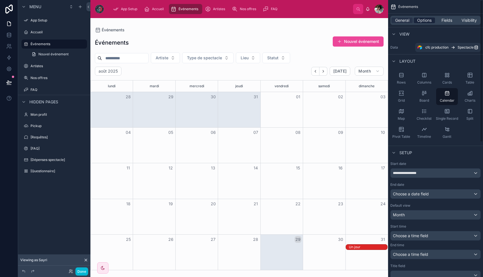
click at [428, 20] on span "Options" at bounding box center [425, 21] width 14 height 6
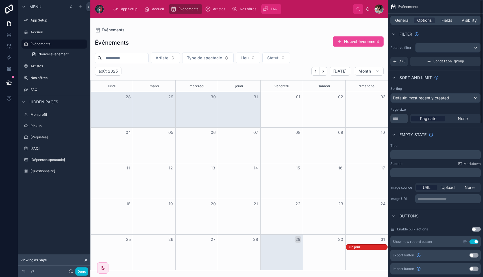
click at [271, 7] on div "FAQ" at bounding box center [271, 9] width 17 height 9
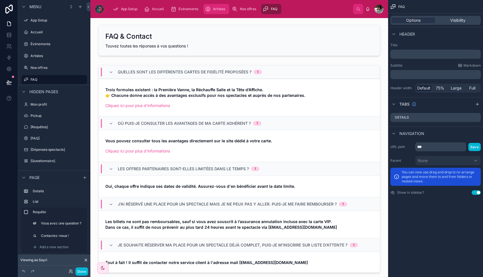
click at [221, 10] on span "Artistes" at bounding box center [219, 9] width 12 height 5
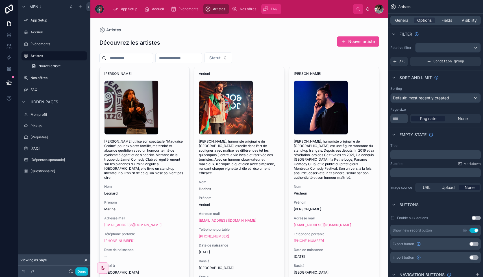
click at [274, 6] on div "FAQ" at bounding box center [271, 9] width 17 height 9
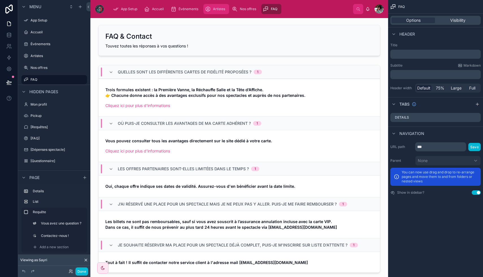
click at [224, 11] on span "Artistes" at bounding box center [219, 9] width 12 height 5
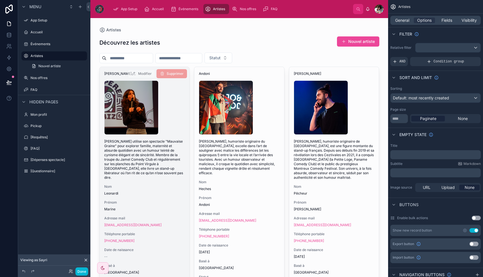
click at [173, 102] on div "DSC06972 .jpg" at bounding box center [144, 108] width 81 height 54
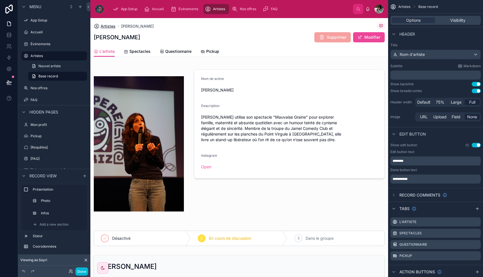
click at [112, 27] on span "Artistes" at bounding box center [108, 26] width 15 height 6
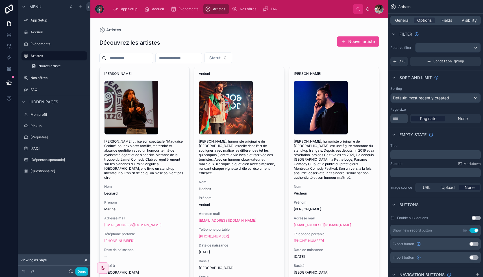
click at [140, 59] on input "text" at bounding box center [130, 58] width 46 height 8
click at [221, 59] on span "Statut" at bounding box center [214, 58] width 11 height 6
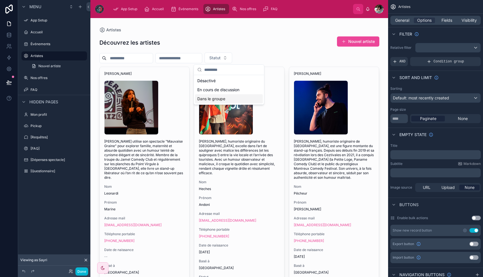
click at [232, 102] on div "Dans le groupe" at bounding box center [229, 98] width 68 height 9
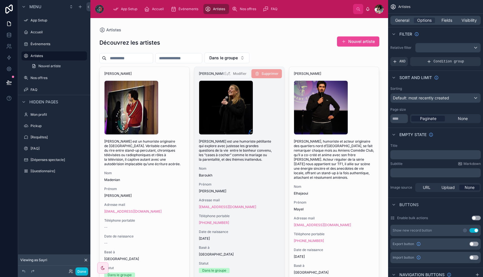
click at [261, 211] on div "[PERSON_NAME] DSC03762 .jpg [PERSON_NAME] est une humoriste pétillante qui expl…" at bounding box center [240, 180] width 90 height 227
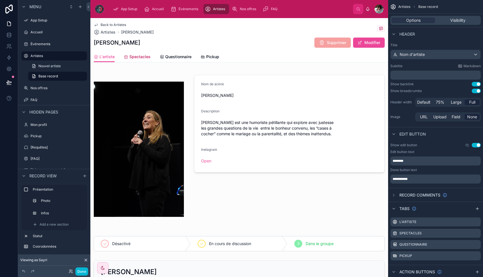
click at [146, 59] on span "Spectacles" at bounding box center [139, 57] width 21 height 6
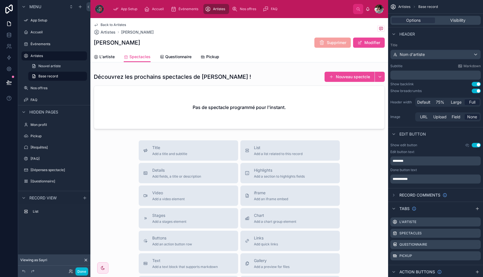
click at [107, 25] on span "Back to Artistes" at bounding box center [113, 25] width 25 height 5
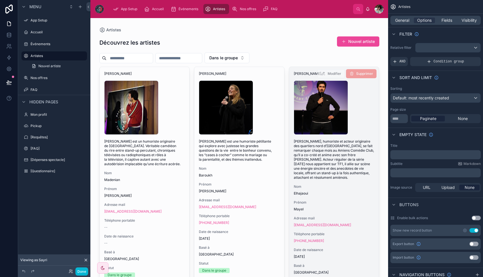
click at [319, 191] on span "Elhajaoui" at bounding box center [334, 193] width 81 height 5
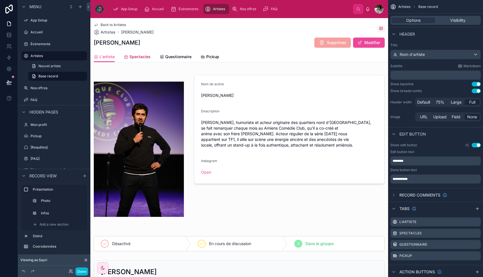
click at [133, 59] on span "Spectacles" at bounding box center [139, 57] width 21 height 6
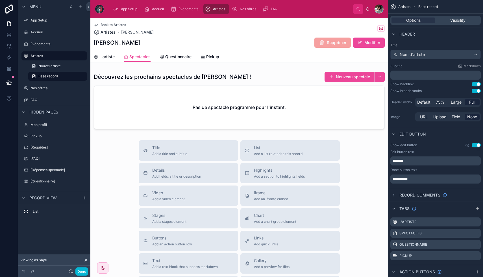
click at [107, 31] on span "Artistes" at bounding box center [108, 32] width 15 height 6
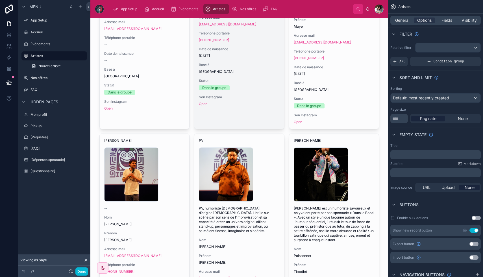
scroll to position [270, 0]
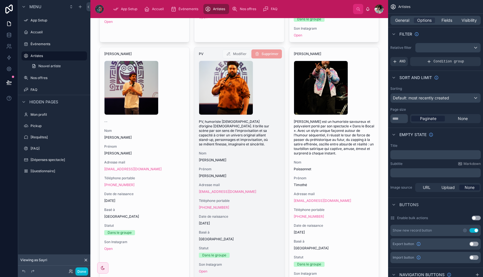
click at [259, 174] on span "[PERSON_NAME]" at bounding box center [239, 176] width 81 height 5
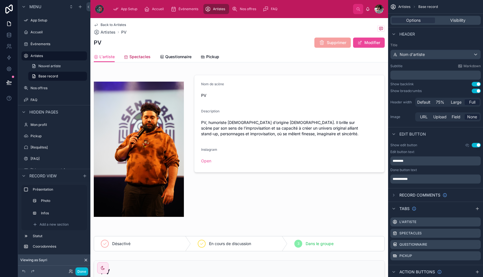
click at [142, 60] on link "Spectacles" at bounding box center [137, 57] width 27 height 11
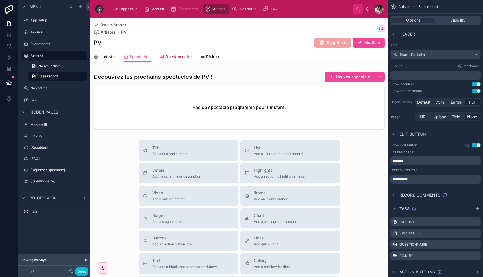
click at [177, 59] on span "Questionnaire" at bounding box center [178, 57] width 26 height 6
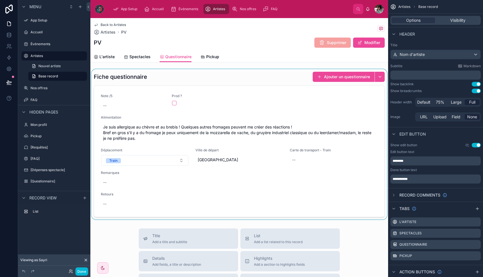
click at [347, 76] on div at bounding box center [239, 144] width 298 height 150
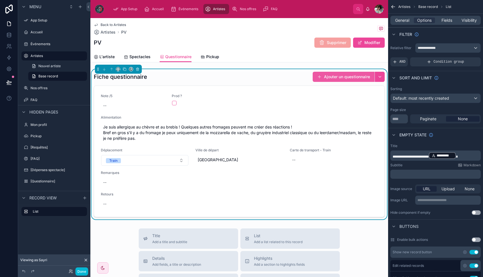
click at [336, 79] on button "Ajouter un questionnaire" at bounding box center [344, 77] width 62 height 10
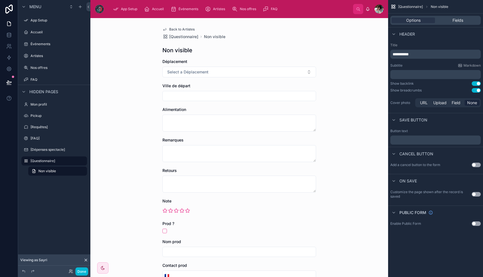
click at [176, 28] on span "Back to Artistes" at bounding box center [181, 29] width 25 height 5
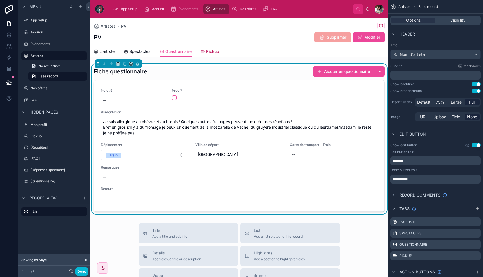
click at [208, 49] on span "Pickup" at bounding box center [212, 52] width 13 height 6
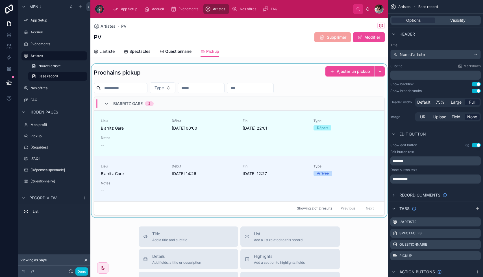
click at [334, 74] on div at bounding box center [239, 141] width 298 height 154
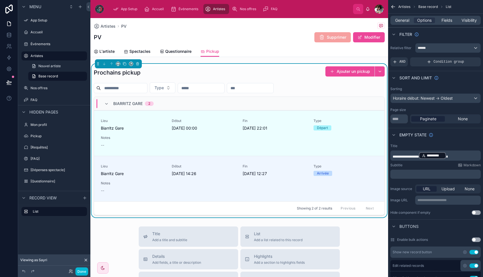
click at [334, 74] on button "Ajouter un pickup" at bounding box center [350, 71] width 49 height 10
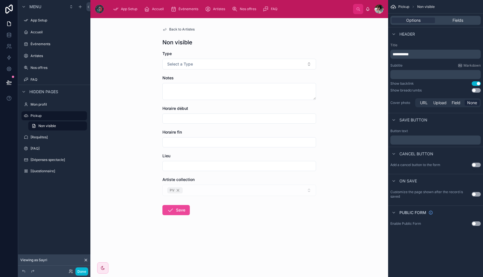
click at [179, 28] on span "Back to Artistes" at bounding box center [181, 29] width 25 height 5
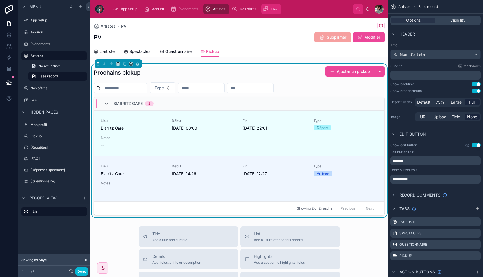
click at [271, 13] on div "FAQ" at bounding box center [271, 9] width 17 height 9
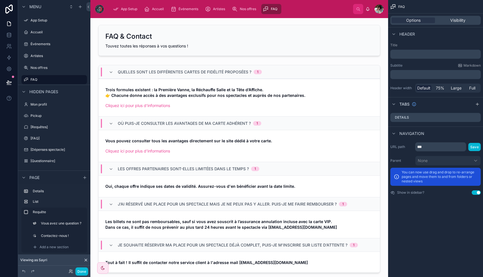
click at [382, 10] on div at bounding box center [379, 9] width 9 height 9
click at [378, 10] on div at bounding box center [379, 9] width 9 height 9
click at [46, 105] on label "Mon profil" at bounding box center [53, 104] width 45 height 5
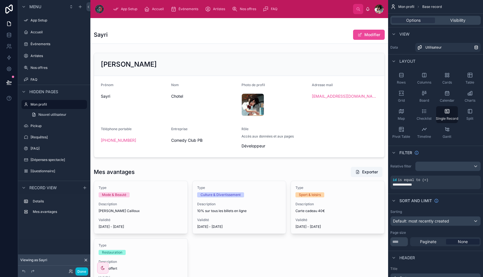
click at [210, 39] on div "Sayri Modifier" at bounding box center [239, 34] width 291 height 11
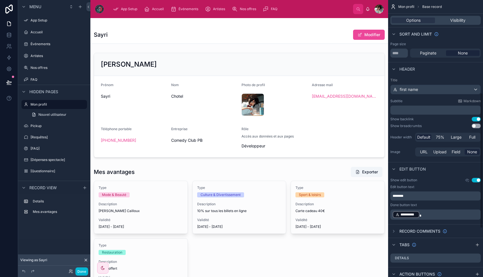
scroll to position [191, 0]
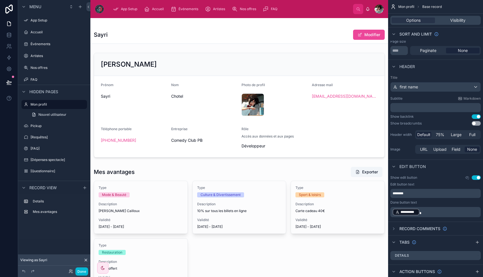
click at [424, 107] on p "﻿" at bounding box center [436, 108] width 87 height 6
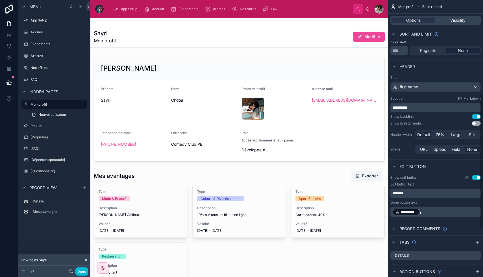
click at [437, 118] on div "Show backlink Use setting" at bounding box center [436, 117] width 90 height 5
click at [441, 135] on span "75%" at bounding box center [440, 135] width 8 height 6
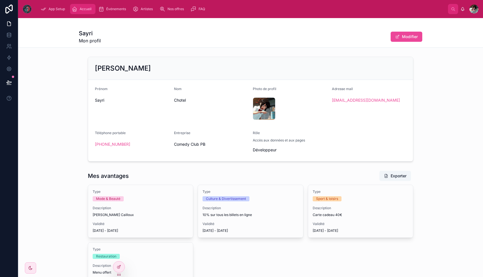
click at [82, 7] on span "Accueil" at bounding box center [86, 9] width 12 height 5
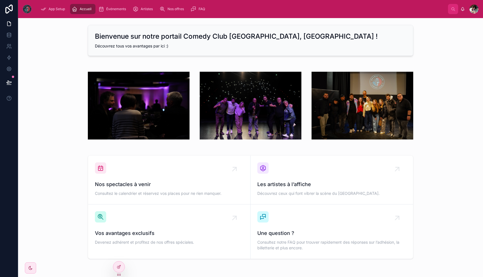
click at [113, 4] on div "App Setup Accueil Événements Artistes Nos offres FAQ" at bounding box center [242, 9] width 412 height 12
click at [113, 8] on span "Événements" at bounding box center [116, 9] width 20 height 5
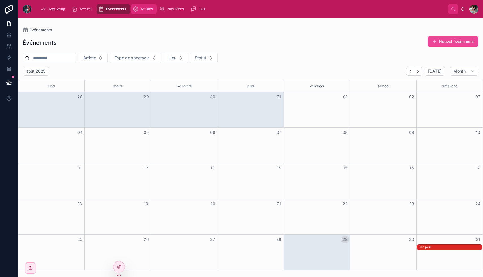
click at [151, 9] on span "Artistes" at bounding box center [147, 9] width 12 height 5
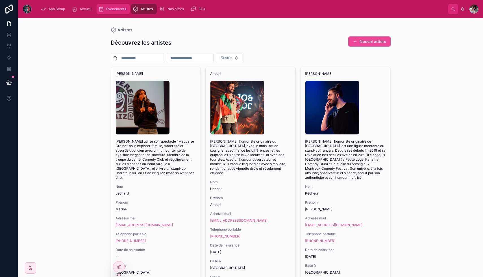
click at [116, 9] on span "Événements" at bounding box center [116, 9] width 20 height 5
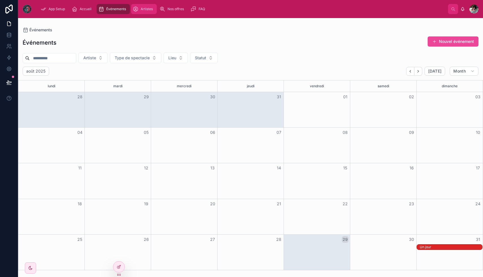
click at [148, 10] on span "Artistes" at bounding box center [147, 9] width 12 height 5
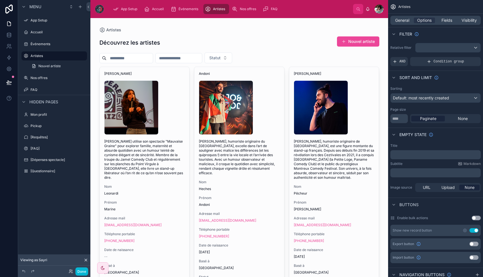
click at [408, 20] on span "General" at bounding box center [403, 21] width 14 height 6
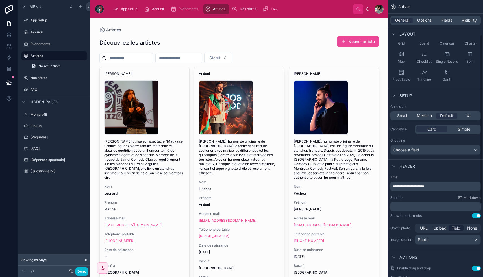
scroll to position [68, 0]
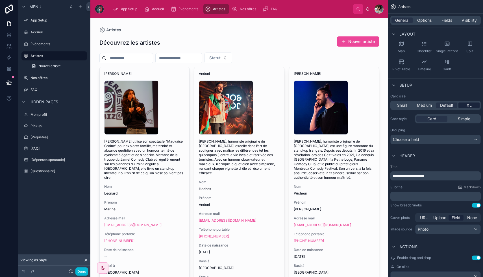
click at [469, 104] on span "XL" at bounding box center [469, 106] width 5 height 6
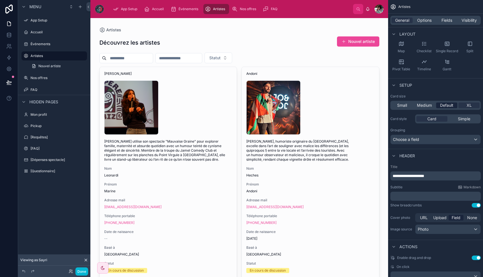
click at [448, 105] on span "Default" at bounding box center [446, 106] width 13 height 6
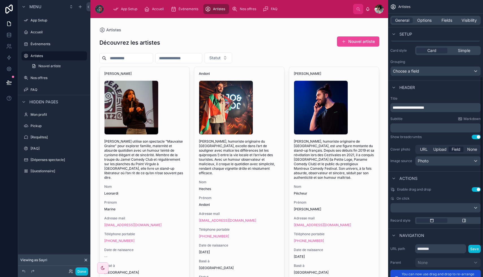
scroll to position [176, 0]
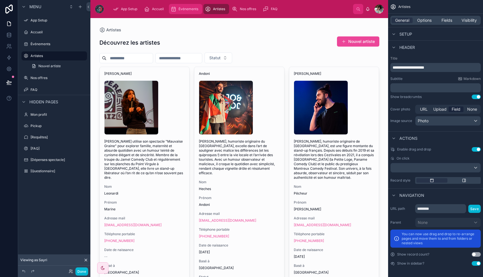
click at [189, 9] on span "Événements" at bounding box center [189, 9] width 20 height 5
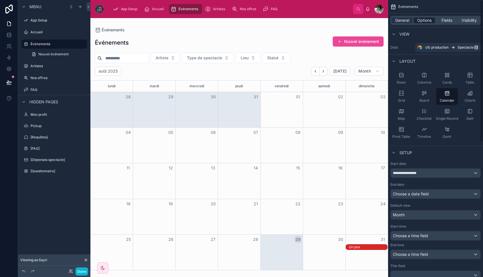
click at [422, 19] on span "Options" at bounding box center [425, 21] width 14 height 6
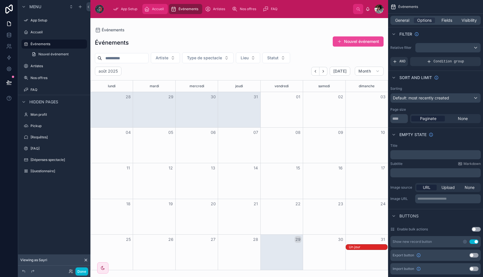
click at [157, 6] on div "Accueil" at bounding box center [155, 9] width 22 height 9
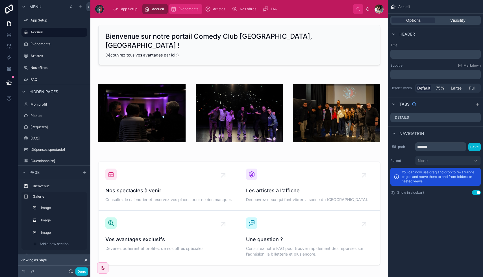
click at [185, 10] on span "Événements" at bounding box center [189, 9] width 20 height 5
